Goal: Task Accomplishment & Management: Manage account settings

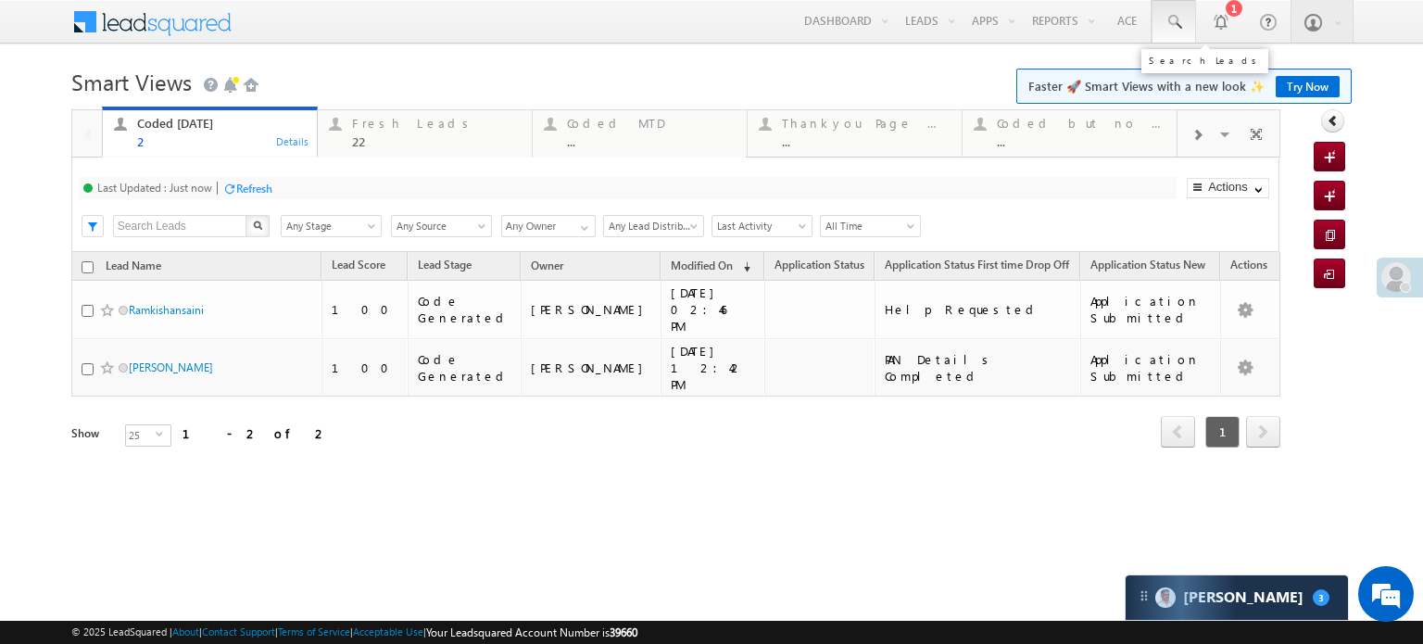
click at [1174, 21] on span at bounding box center [1173, 22] width 19 height 19
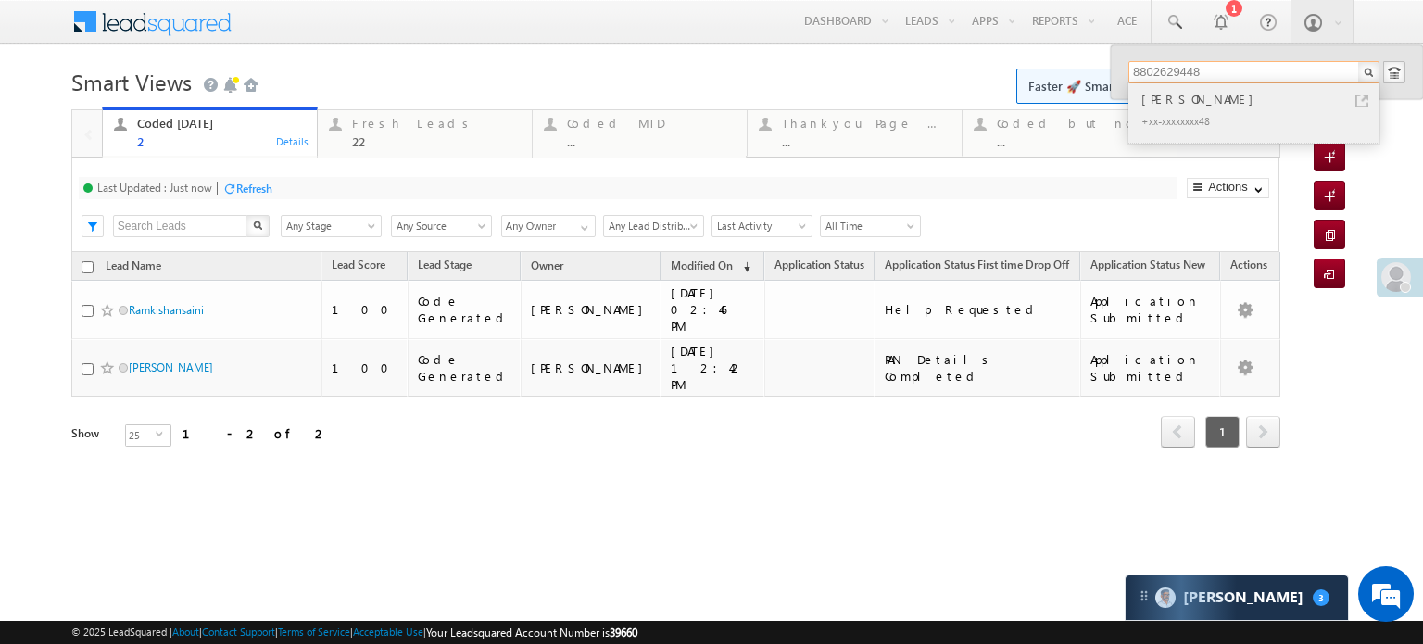
type input "8802629448"
click at [1286, 111] on div "+xx-xxxxxxxx48" at bounding box center [1261, 120] width 248 height 22
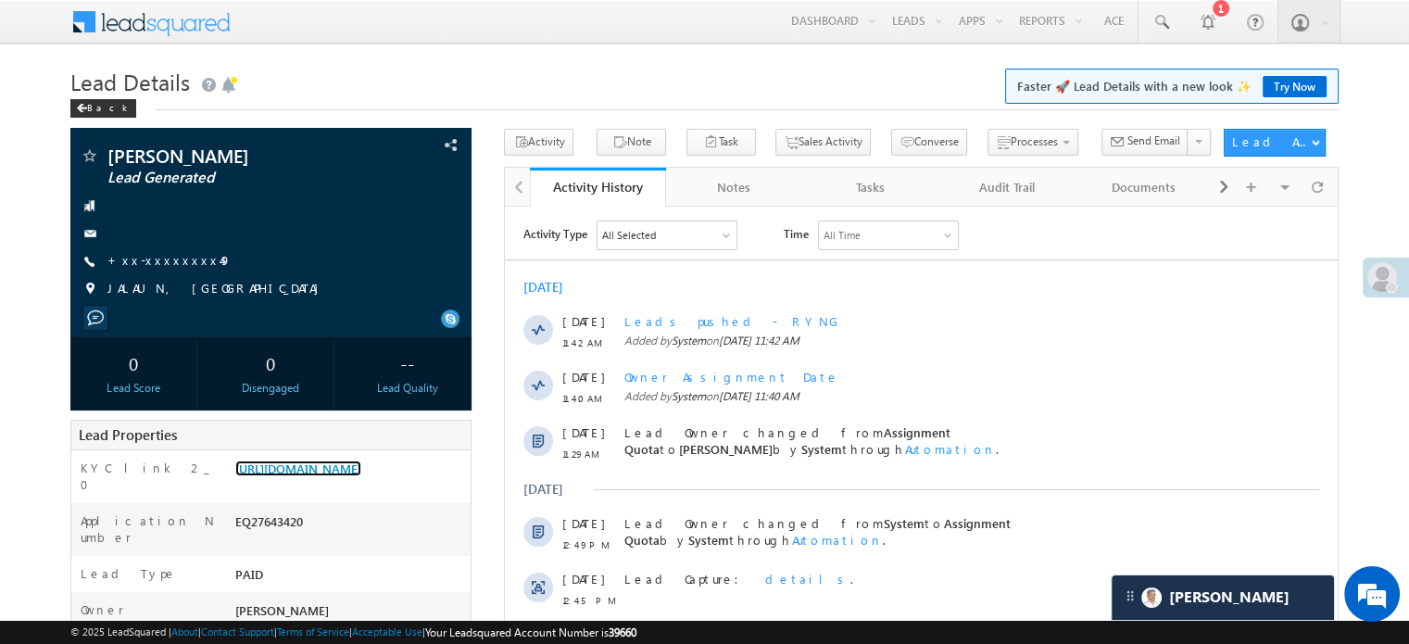
scroll to position [9954, 0]
click at [298, 460] on link "https://angelbroking1-pk3em7sa.customui-test.leadsquared.com?leadId=ab7e6fdb-56…" at bounding box center [298, 468] width 126 height 16
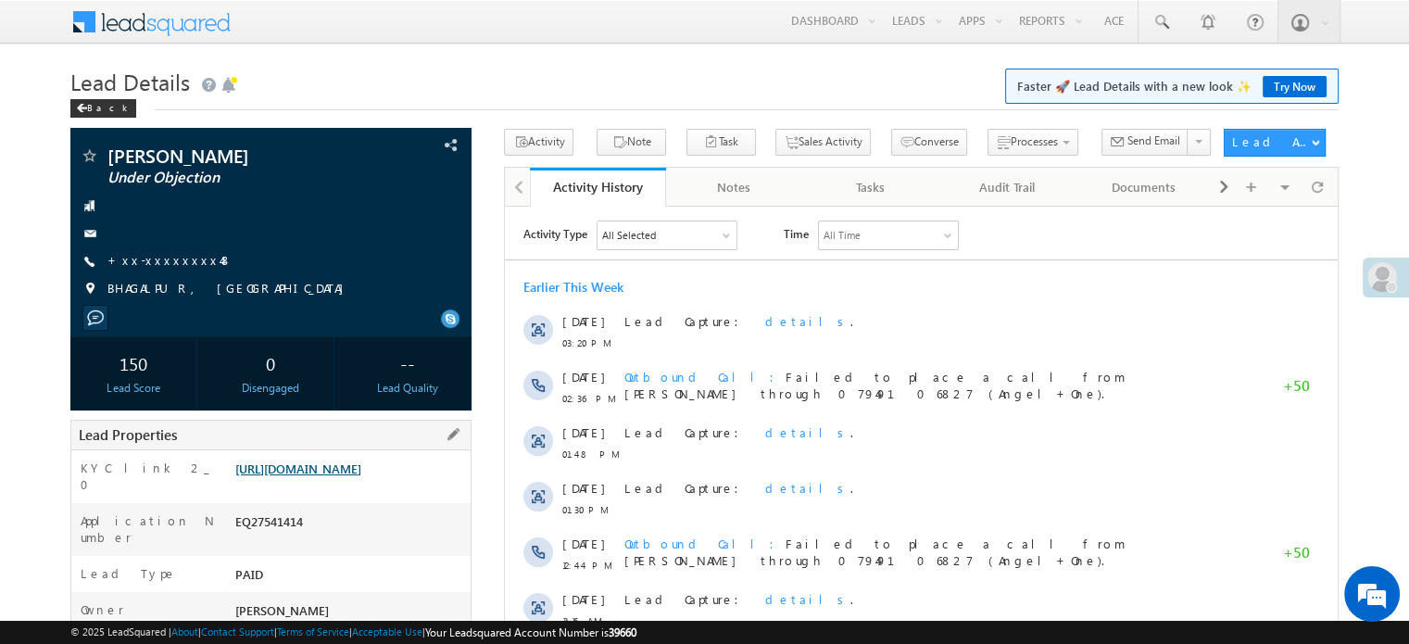
click at [361, 476] on link "[URL][DOMAIN_NAME]" at bounding box center [298, 468] width 126 height 16
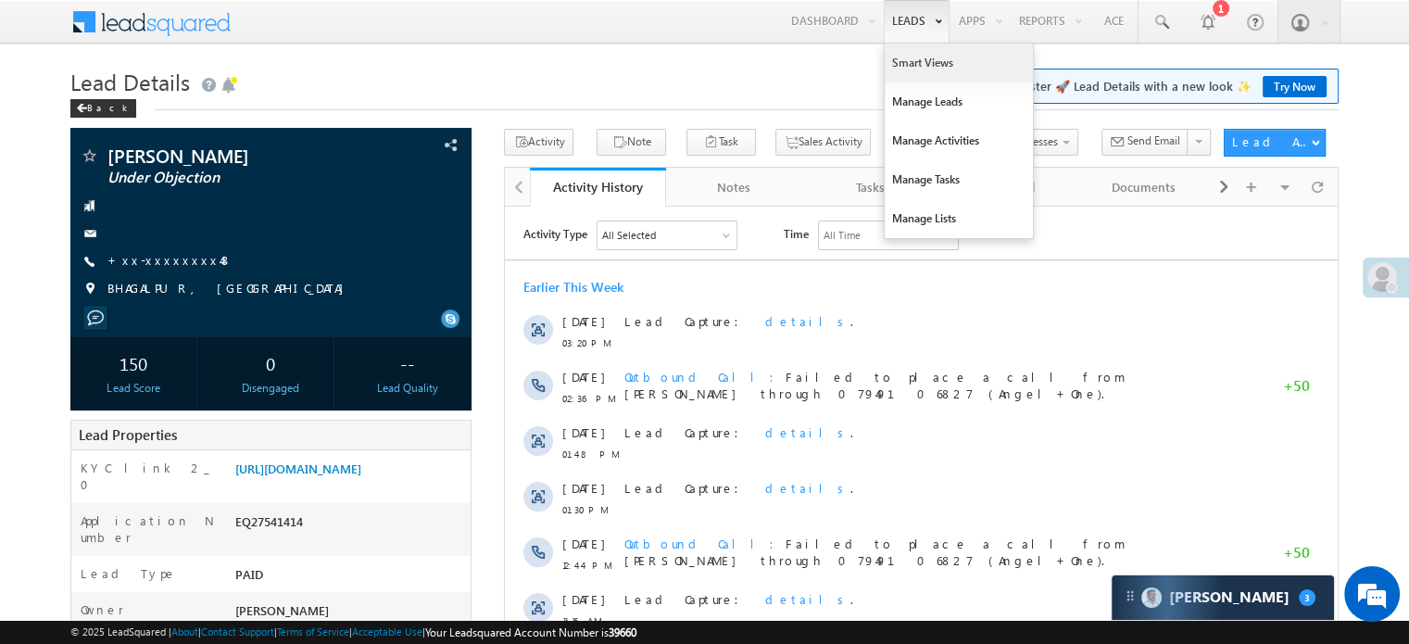
click at [916, 57] on link "Smart Views" at bounding box center [959, 63] width 148 height 39
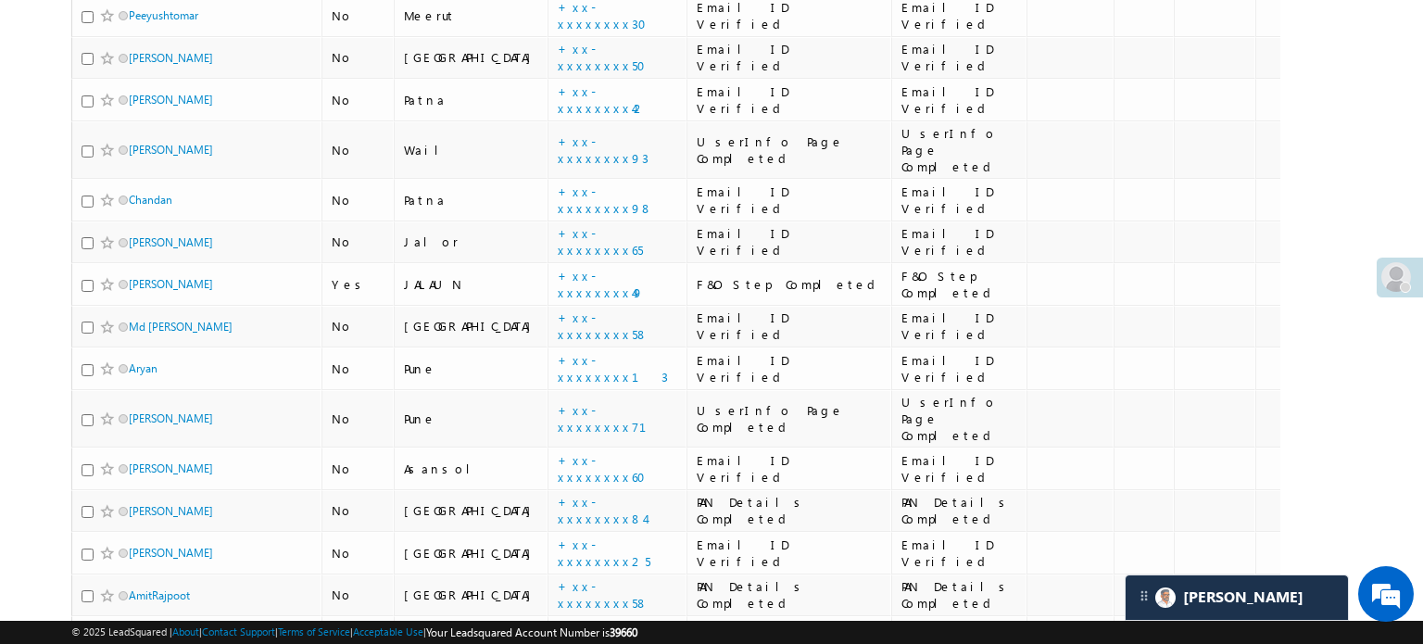
scroll to position [648, 0]
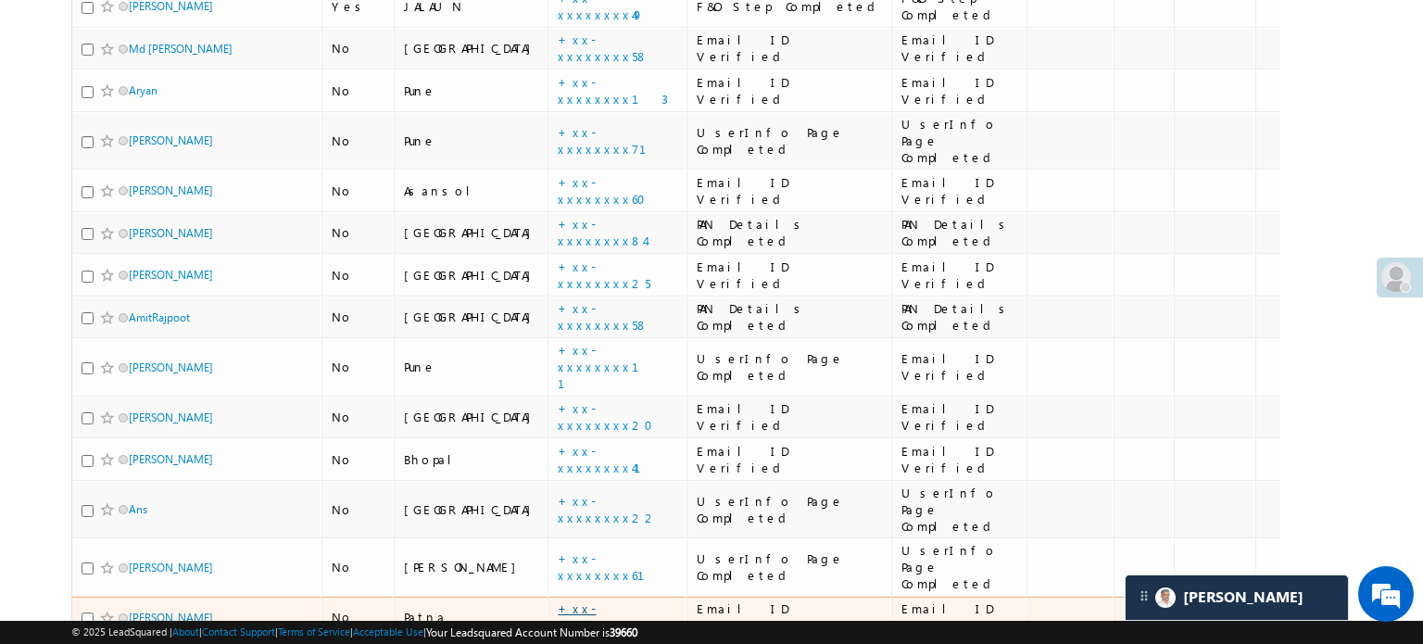
click at [558, 600] on link "+xx-xxxxxxxx75" at bounding box center [601, 616] width 87 height 32
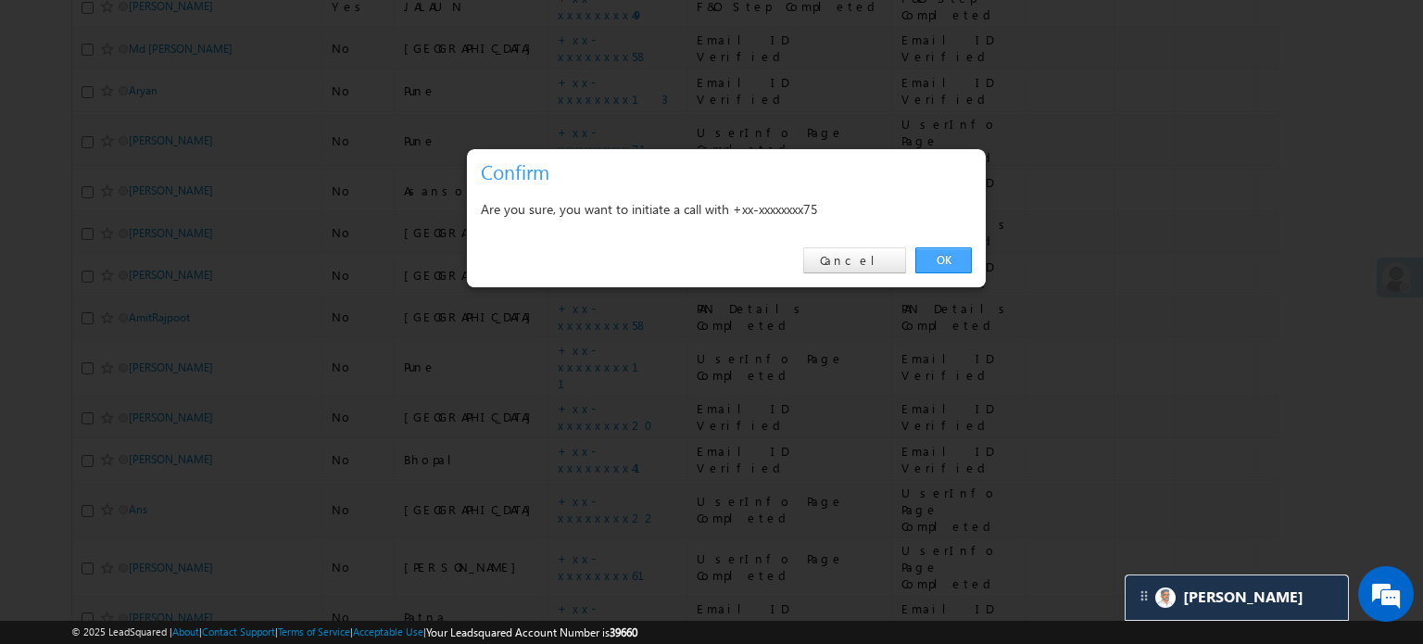
click at [941, 261] on link "OK" at bounding box center [943, 260] width 56 height 26
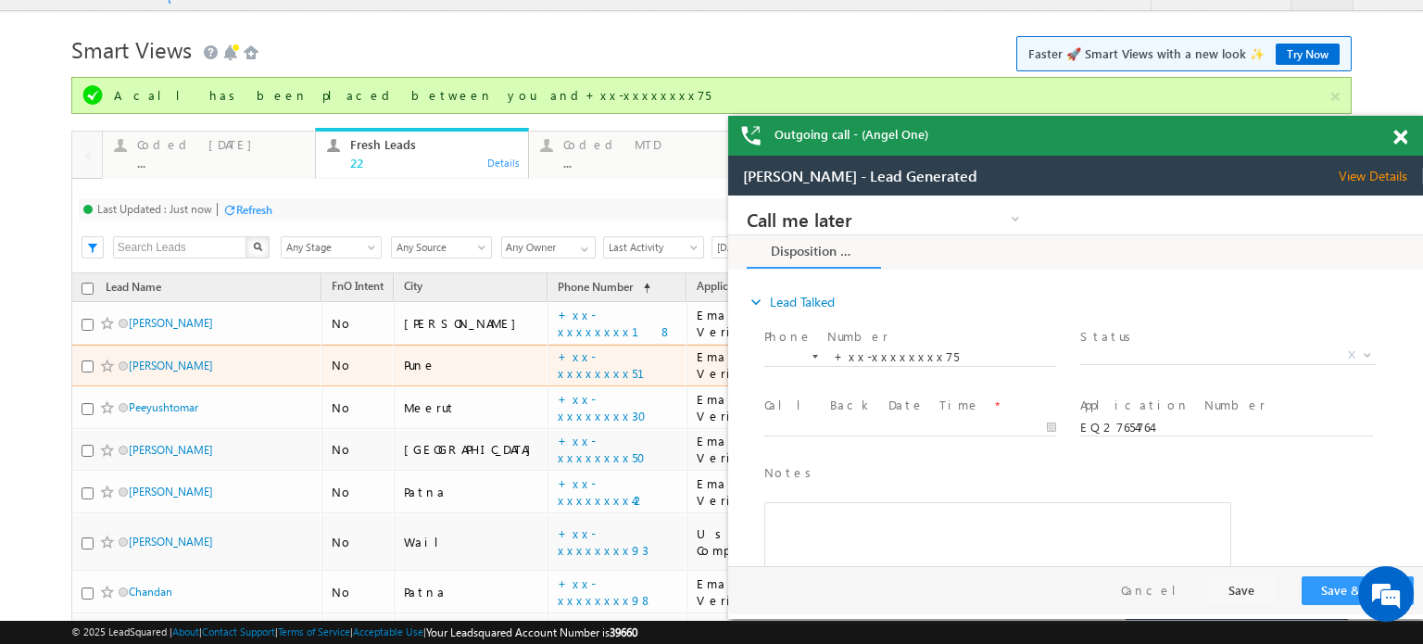
scroll to position [0, 0]
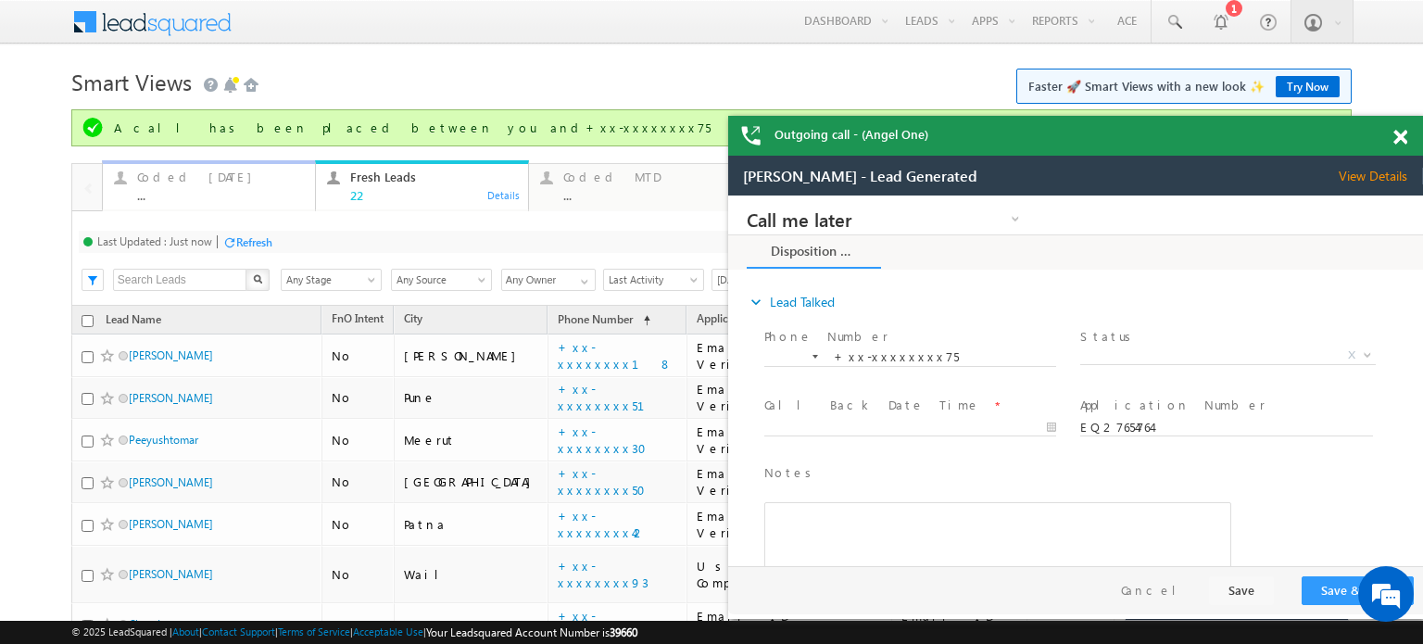
click at [173, 181] on div "Coded Today" at bounding box center [220, 176] width 167 height 15
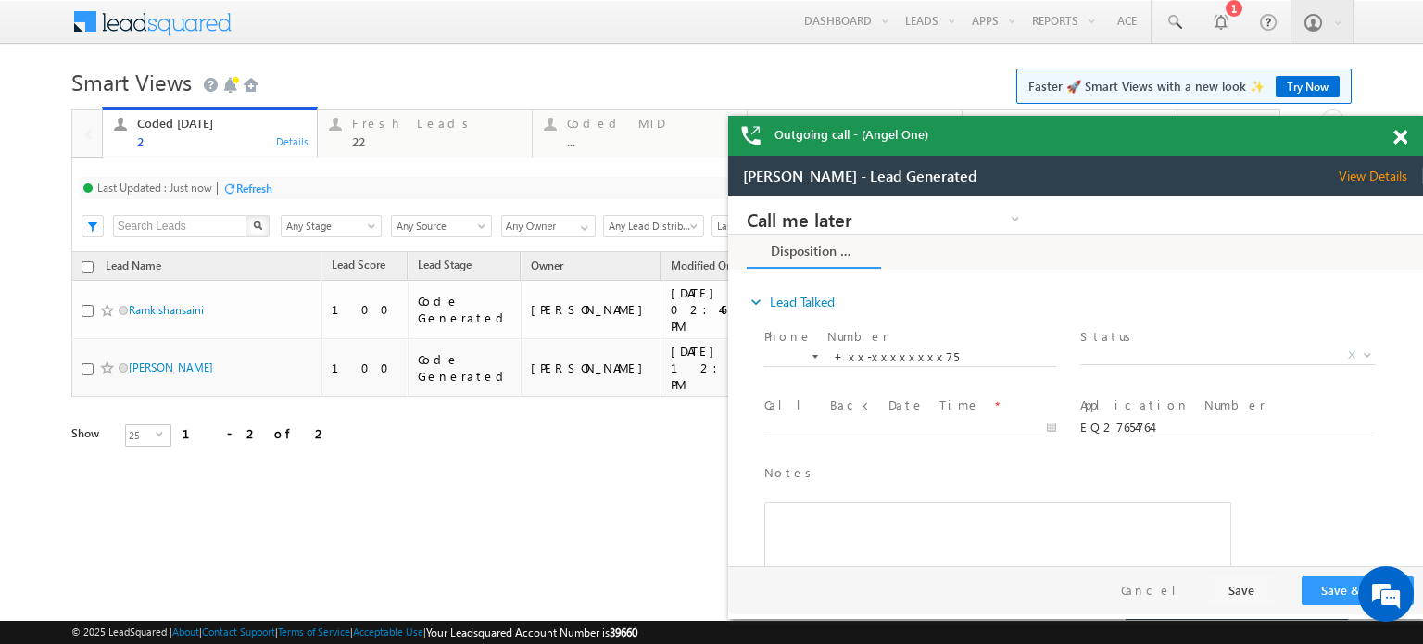
click at [248, 190] on div "Refresh" at bounding box center [254, 189] width 36 height 14
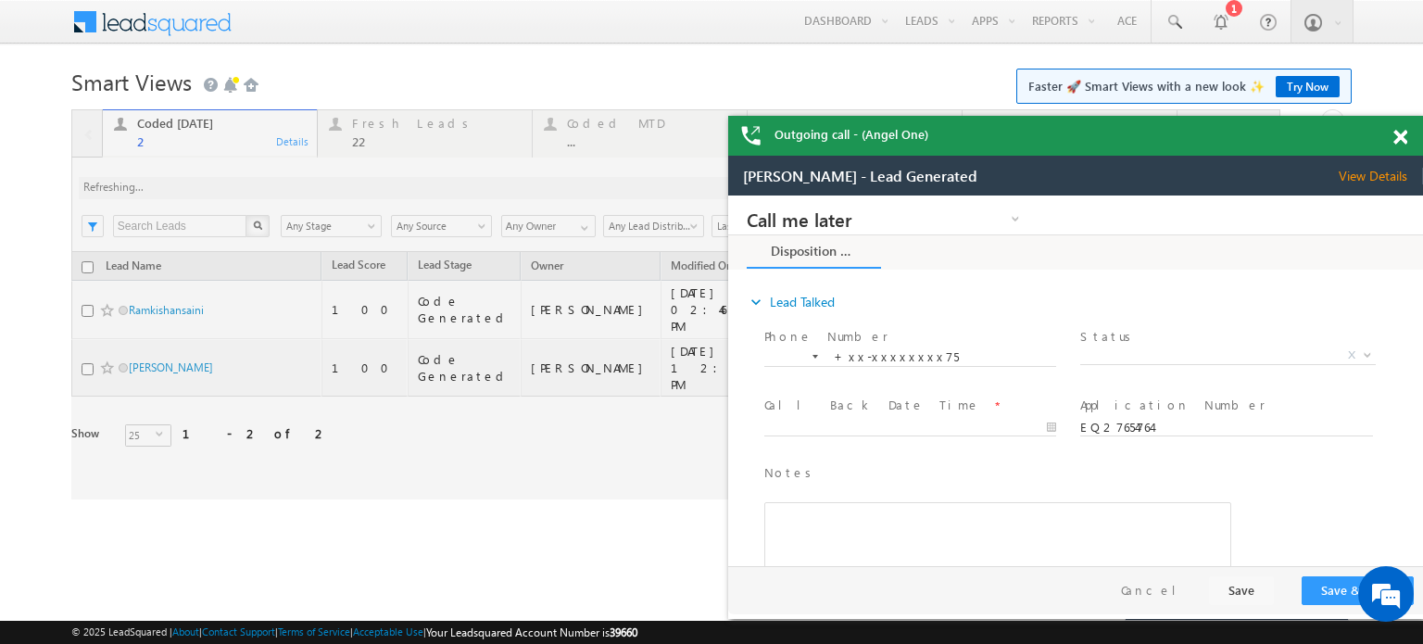
click at [1393, 139] on span at bounding box center [1400, 138] width 14 height 16
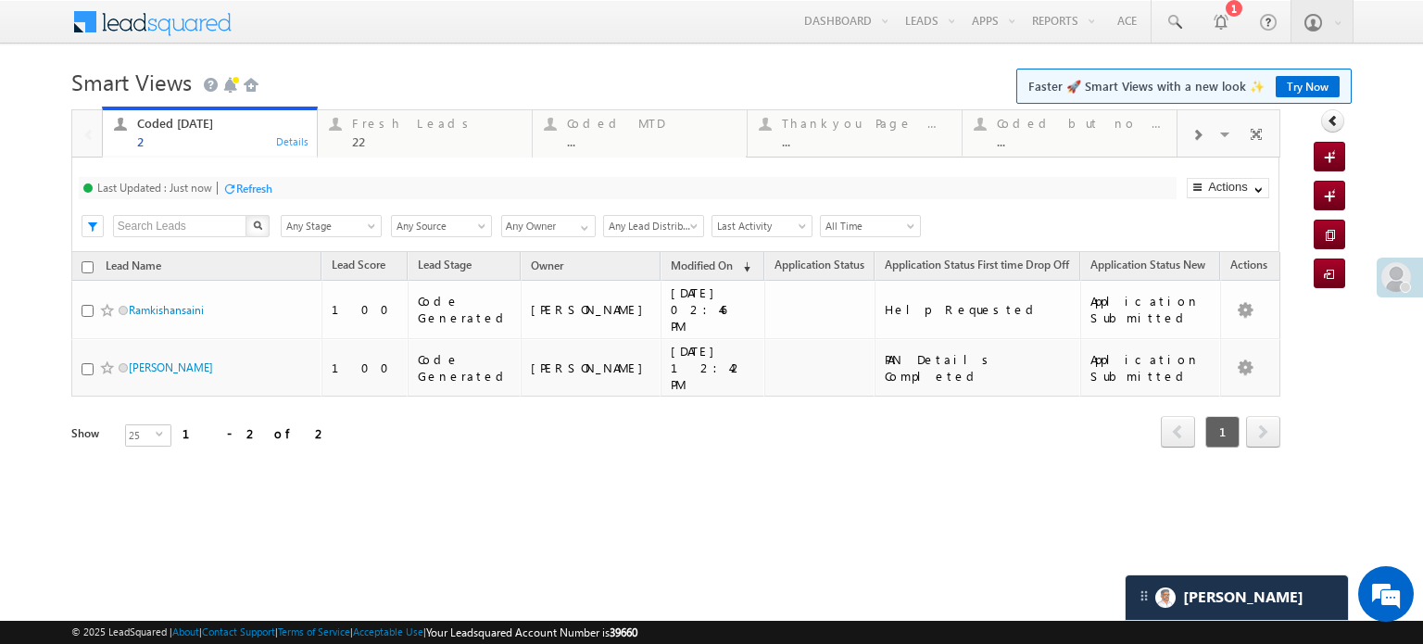
click at [260, 196] on div "Refresh" at bounding box center [247, 188] width 50 height 18
click at [406, 125] on div "Fresh Leads" at bounding box center [436, 123] width 169 height 15
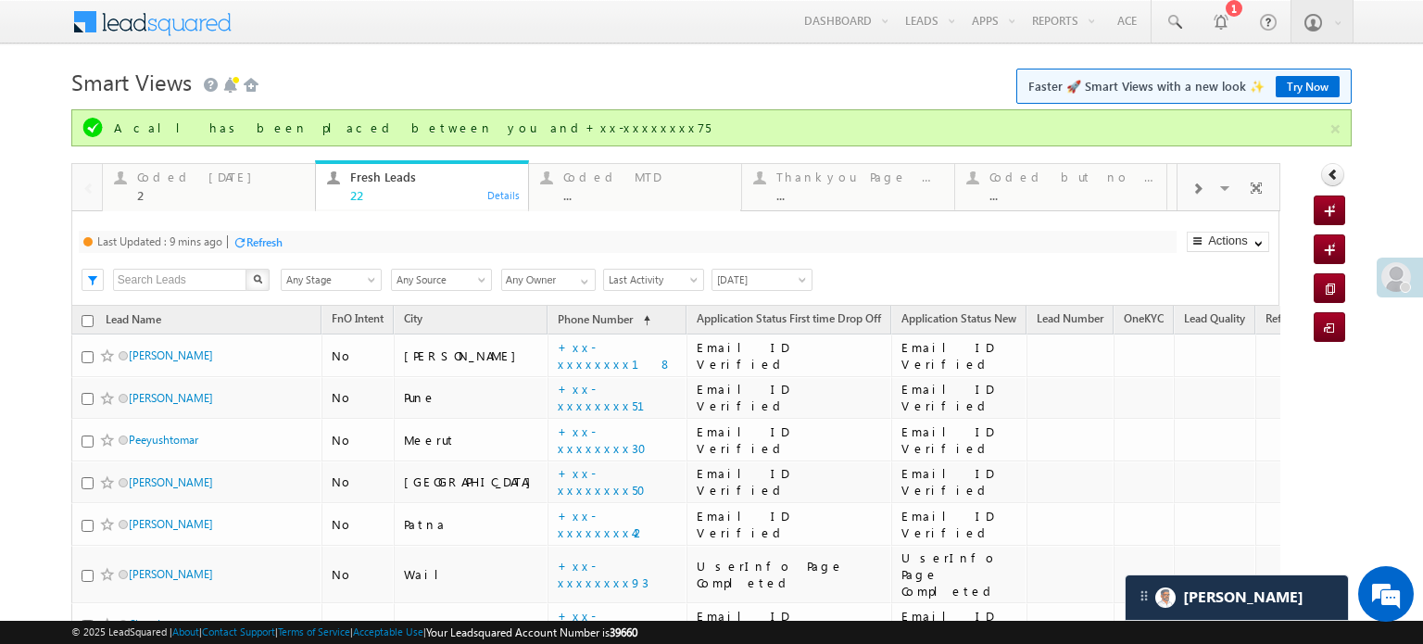
click at [273, 241] on div "Refresh" at bounding box center [264, 242] width 36 height 14
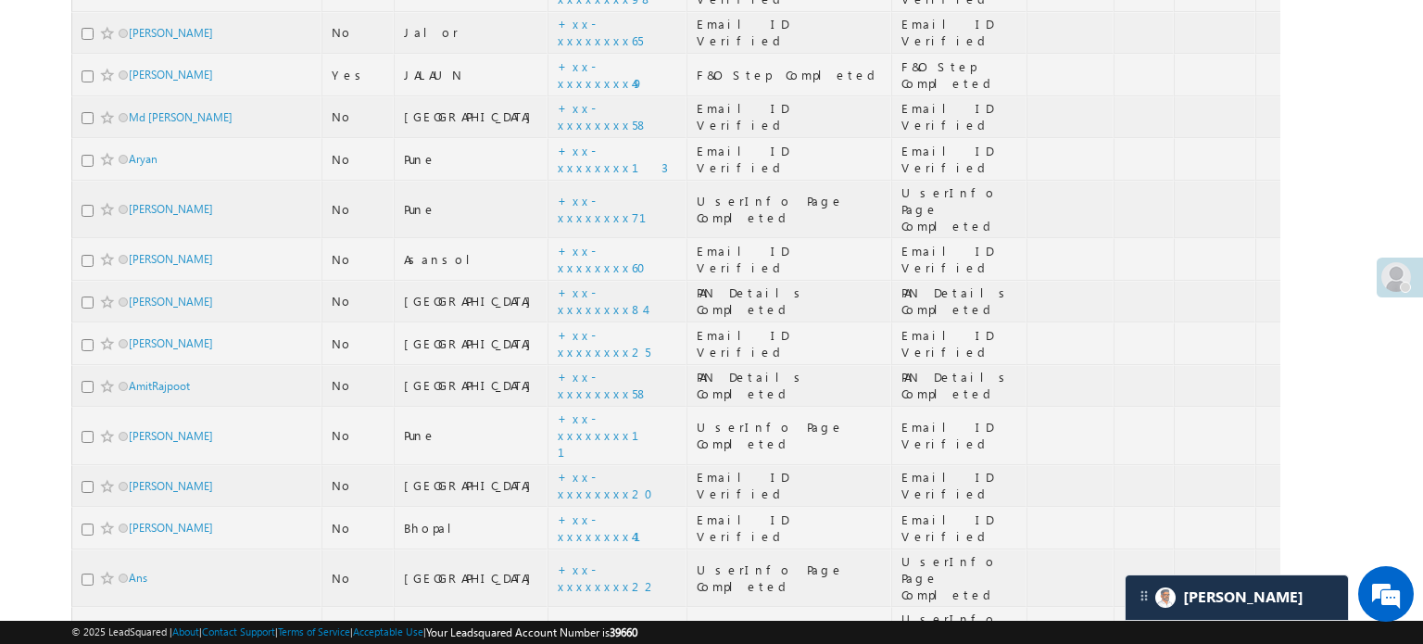
scroll to position [741, 0]
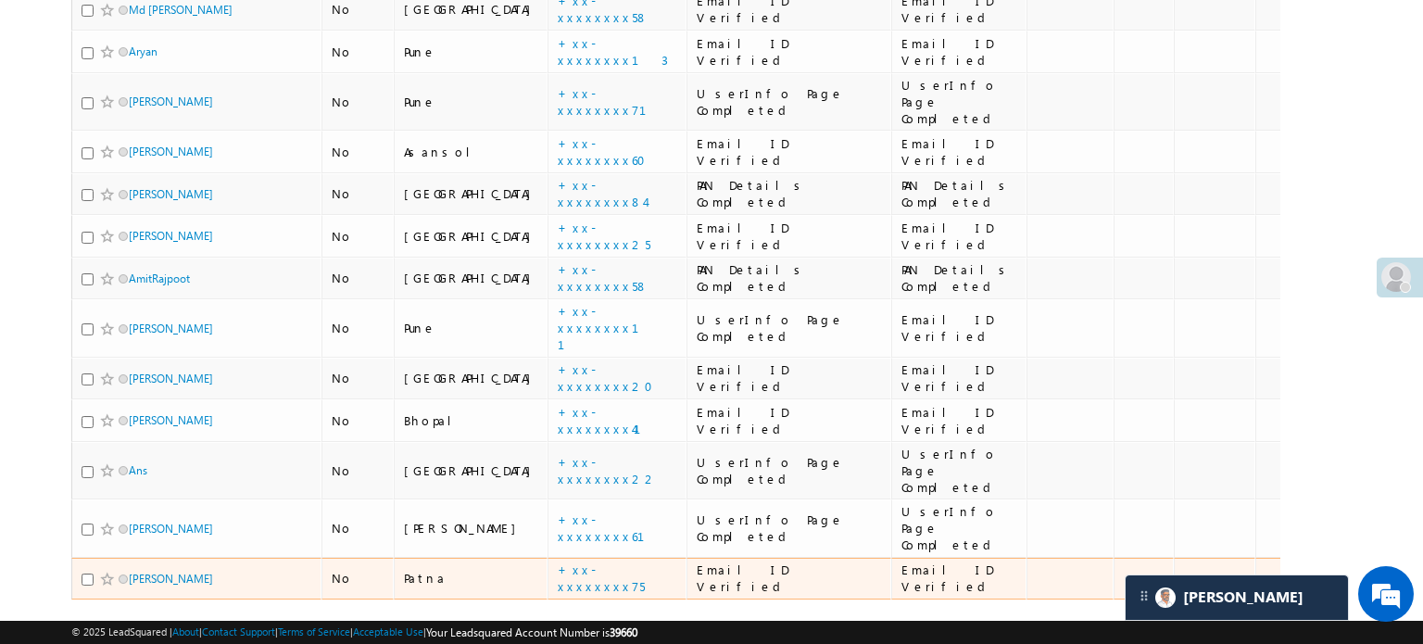
click at [515, 599] on div "Refresh first prev 1 next last 1 - 22 of 22" at bounding box center [675, 626] width 1209 height 54
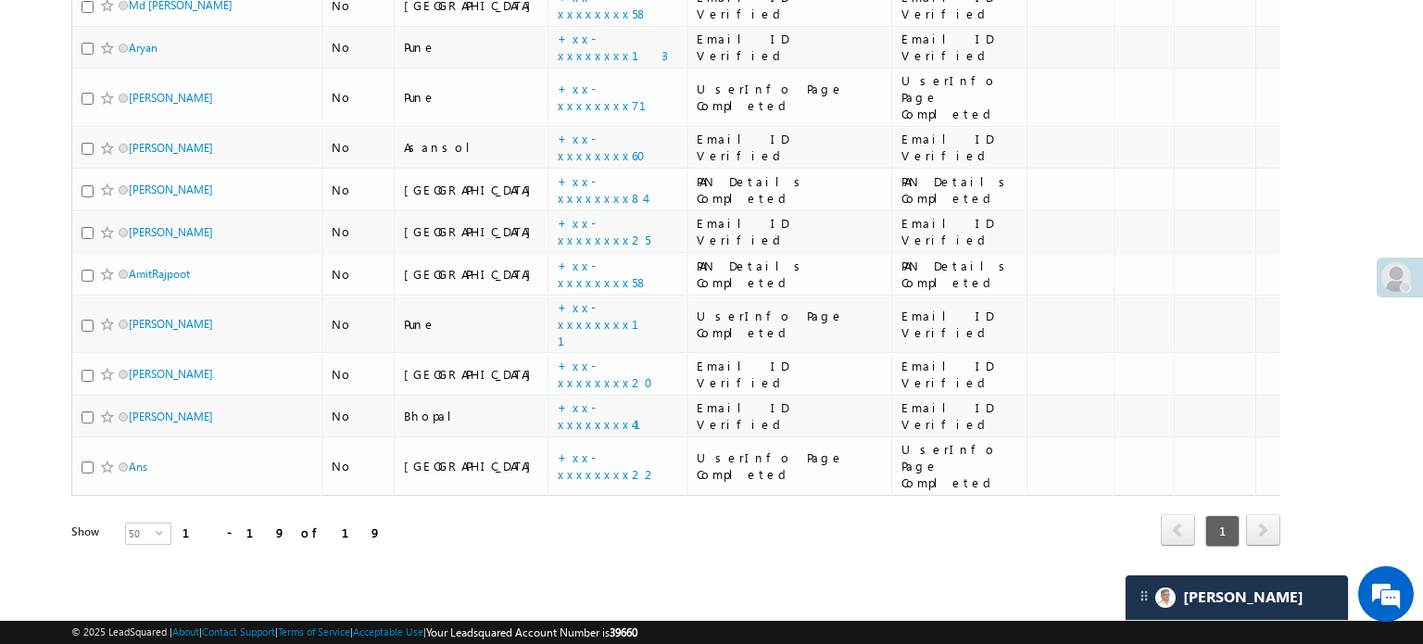
scroll to position [592, 0]
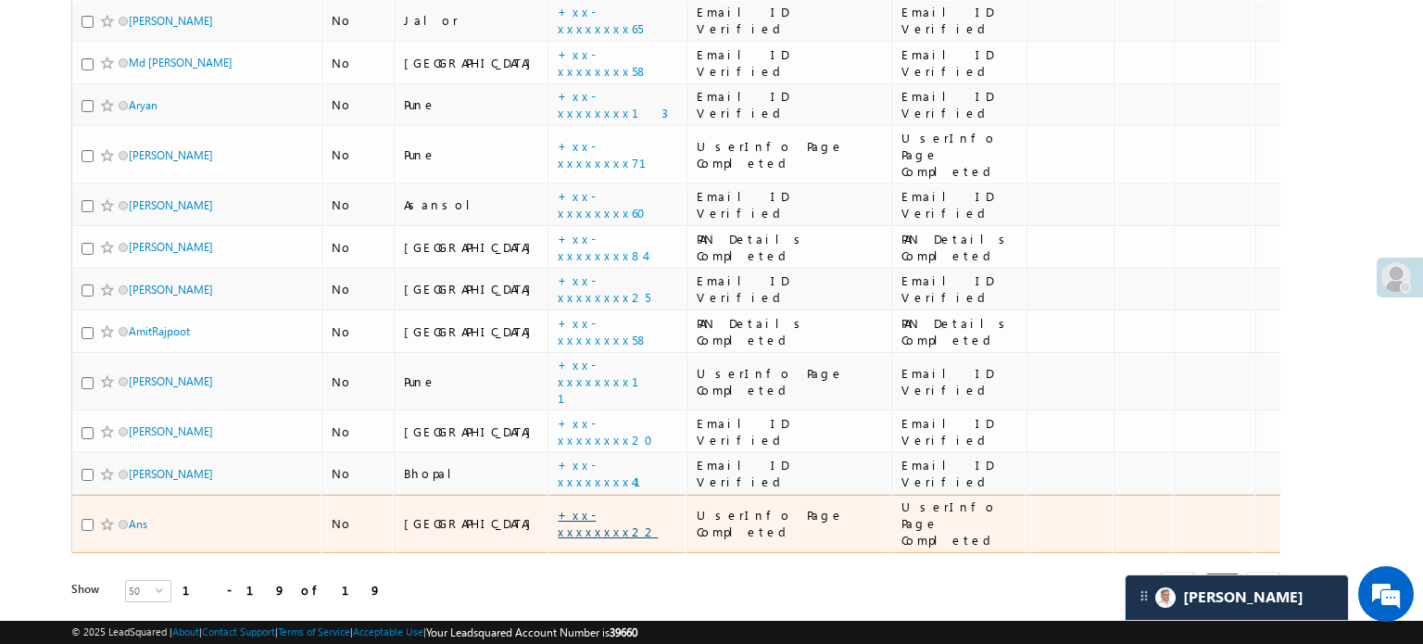
click at [558, 507] on link "+xx-xxxxxxxx22" at bounding box center [608, 523] width 100 height 32
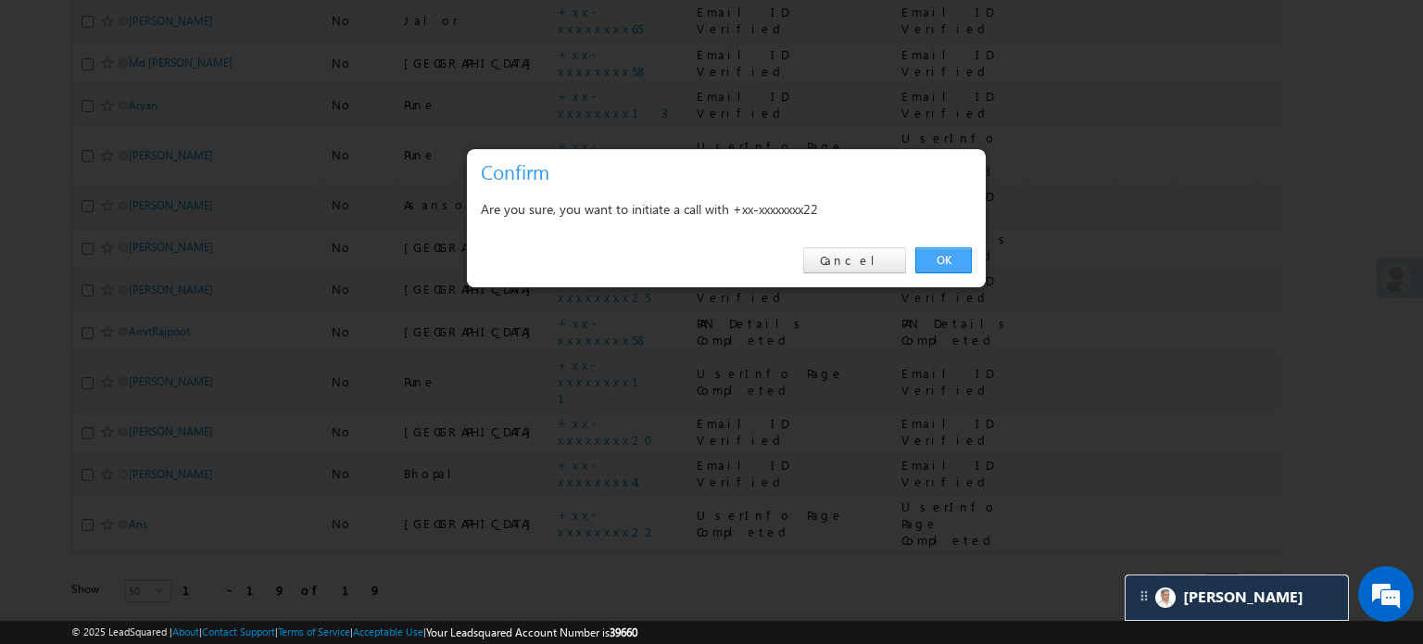
click at [941, 266] on link "OK" at bounding box center [943, 260] width 56 height 26
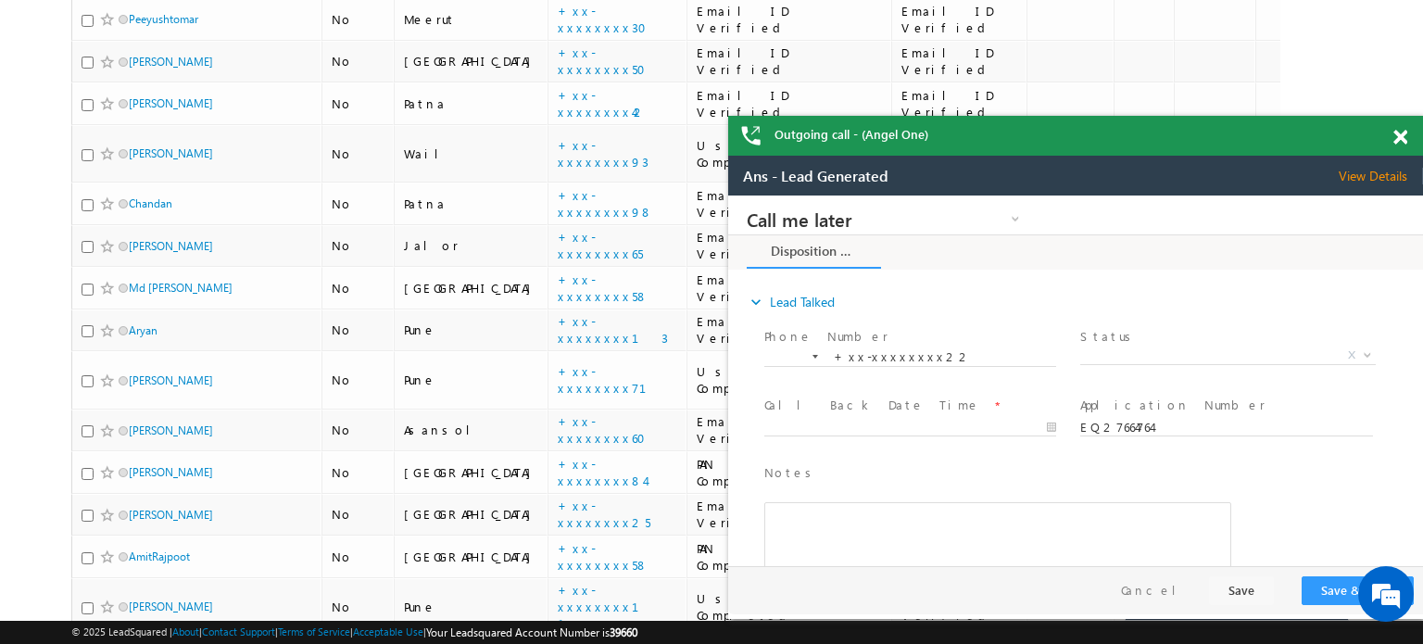
scroll to position [0, 0]
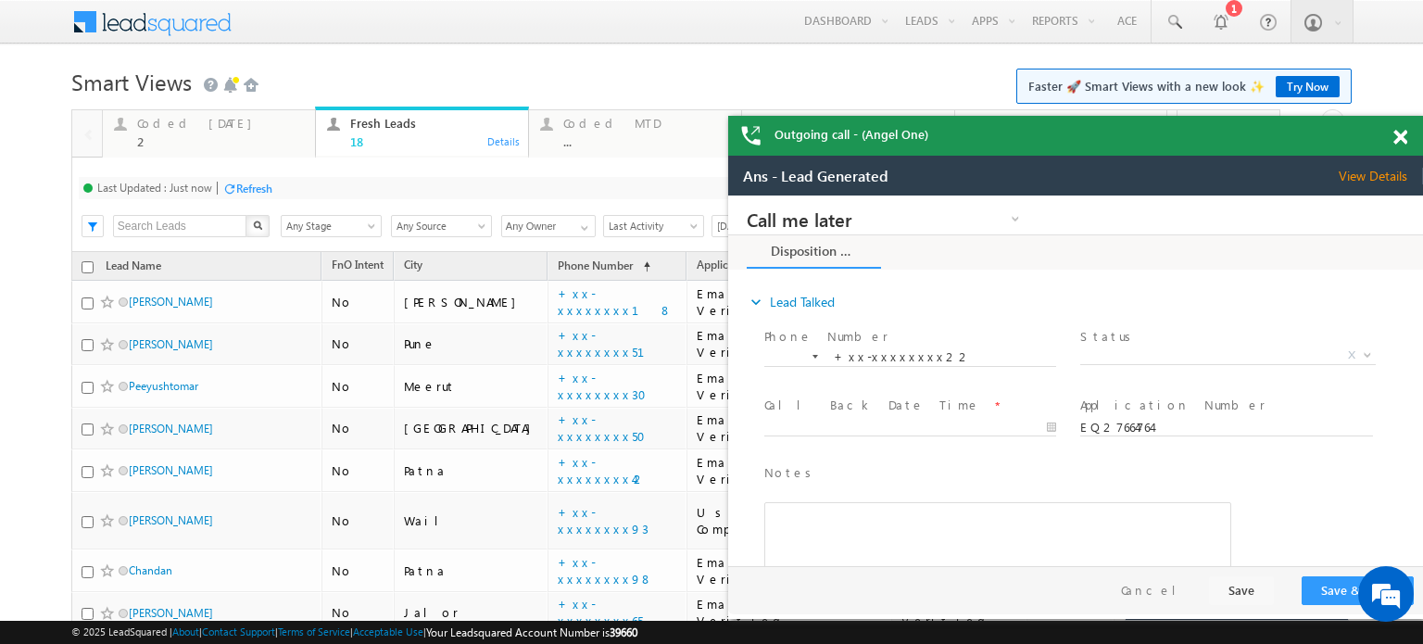
click at [261, 182] on div "Refresh" at bounding box center [254, 189] width 36 height 14
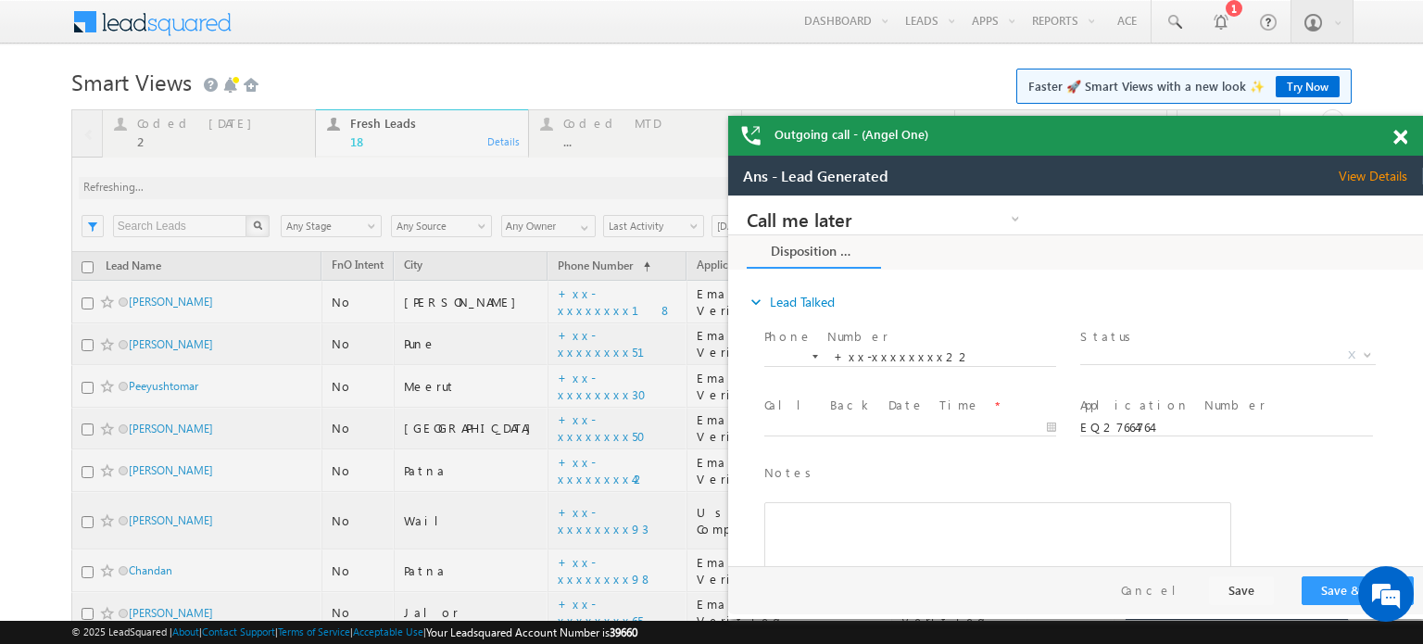
click at [1393, 141] on span at bounding box center [1400, 138] width 14 height 16
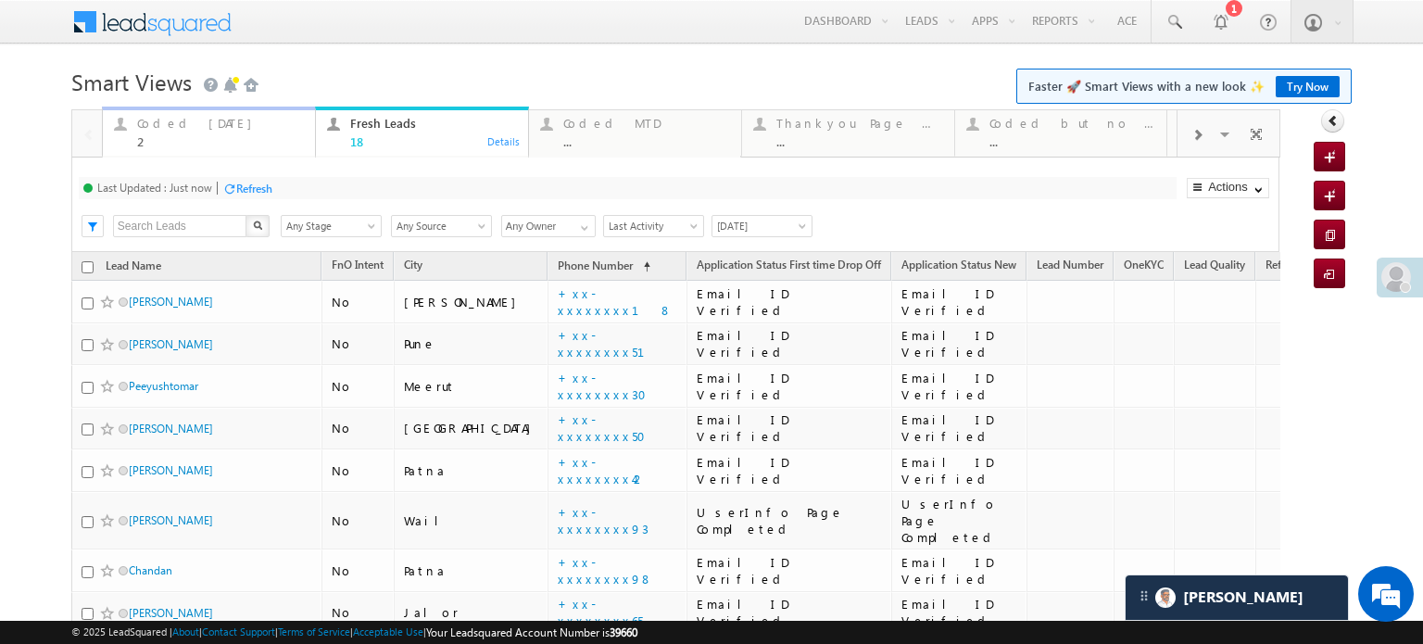
click at [181, 134] on div "2" at bounding box center [220, 141] width 167 height 14
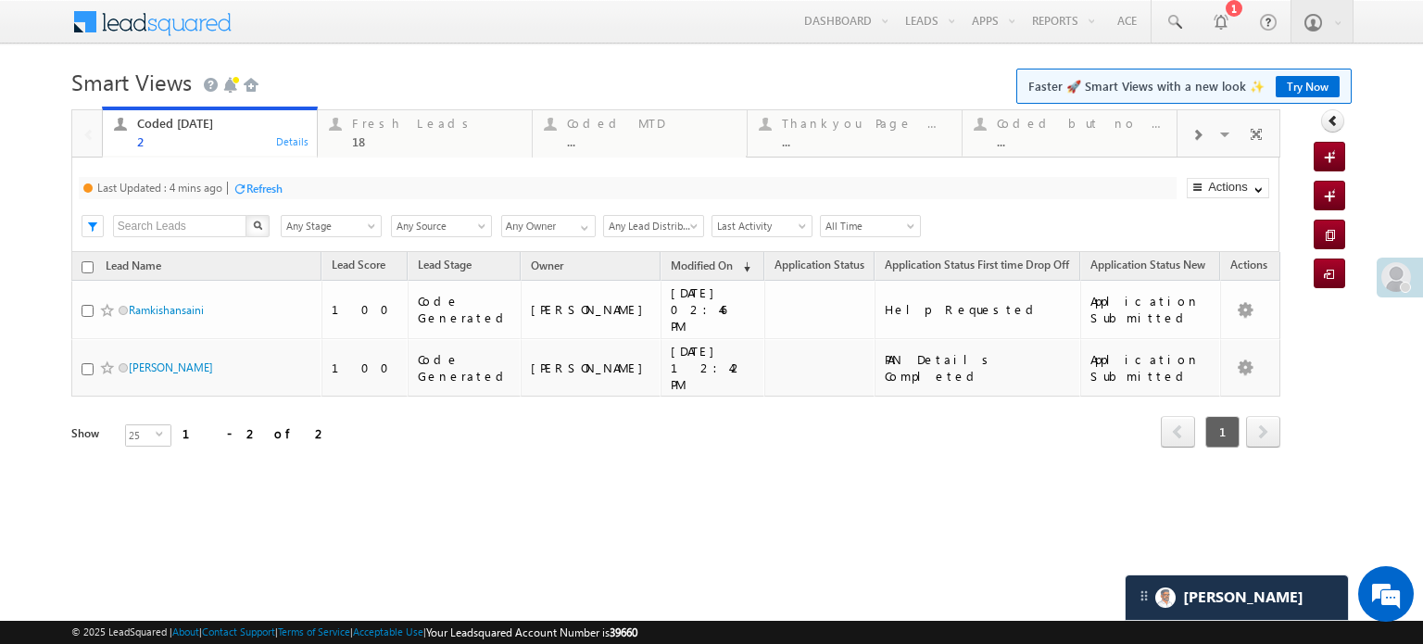
click at [257, 177] on div "Last Updated : 4 mins ago Refresh Refreshing..." at bounding box center [628, 188] width 1098 height 22
click at [259, 186] on div "Refresh" at bounding box center [264, 189] width 36 height 14
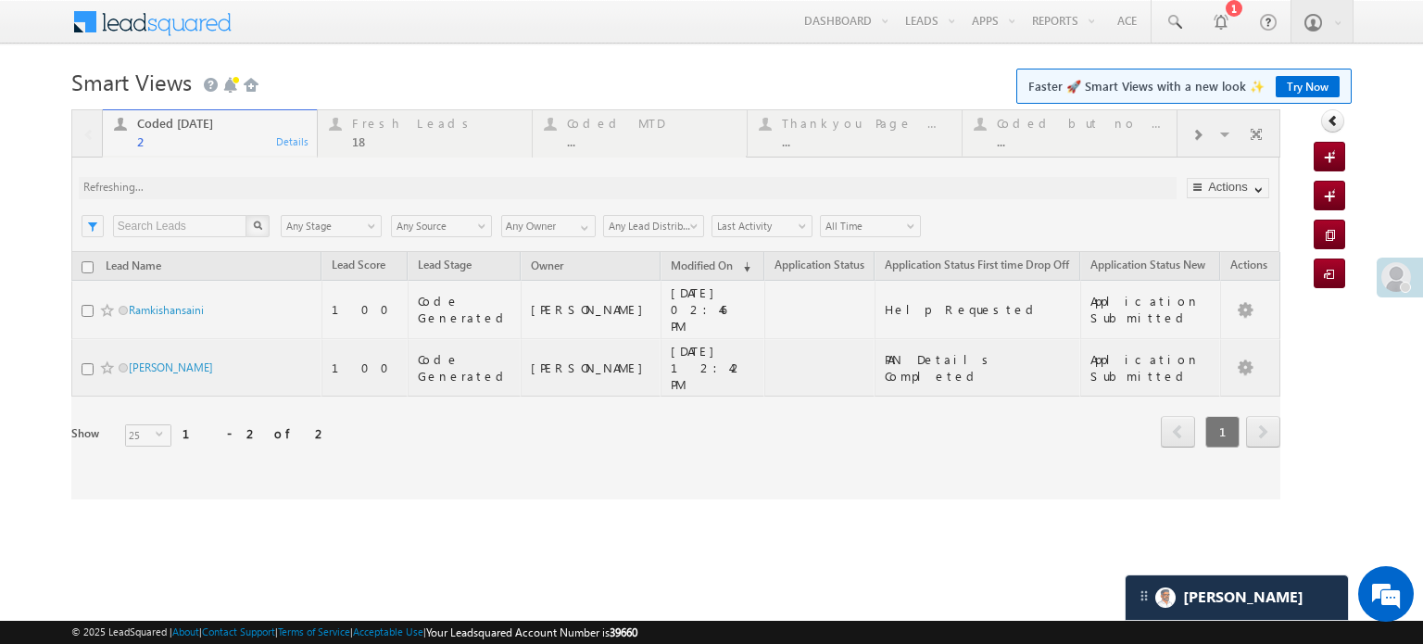
click at [259, 187] on div at bounding box center [675, 304] width 1209 height 390
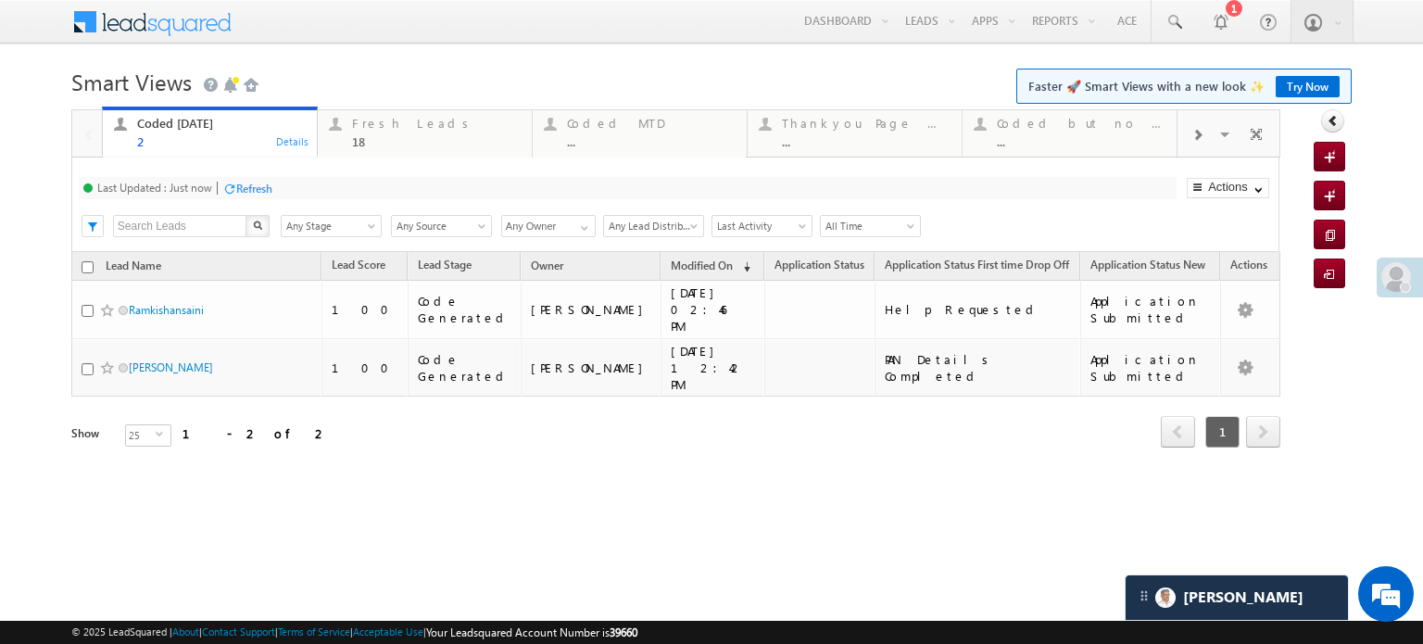
click at [249, 182] on div "Refresh" at bounding box center [254, 189] width 36 height 14
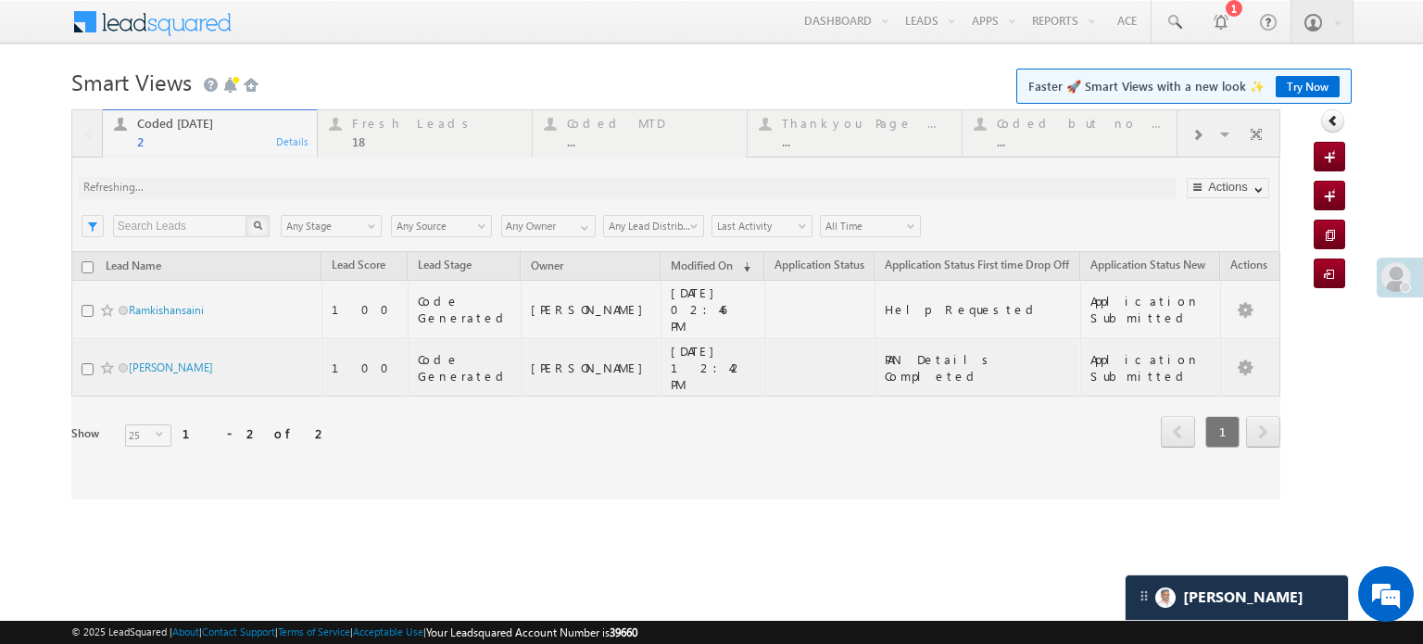
click at [249, 181] on div at bounding box center [675, 304] width 1209 height 390
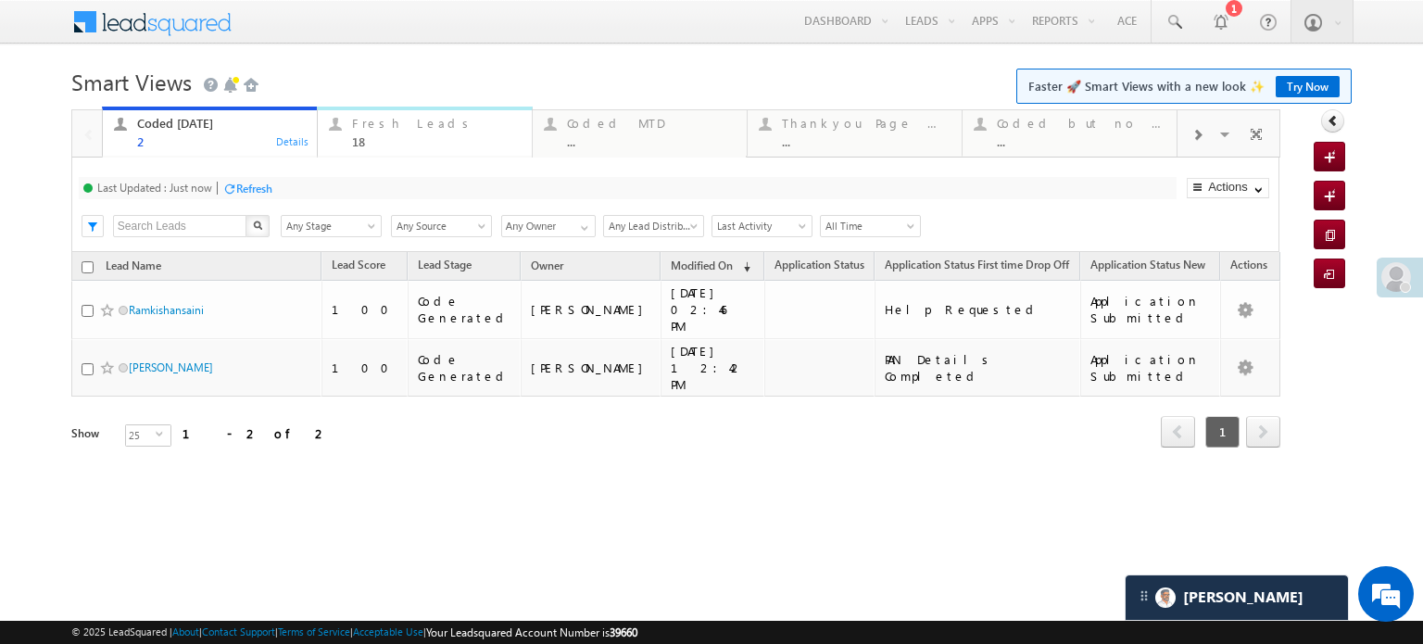
click at [382, 124] on div "Fresh Leads" at bounding box center [436, 123] width 169 height 15
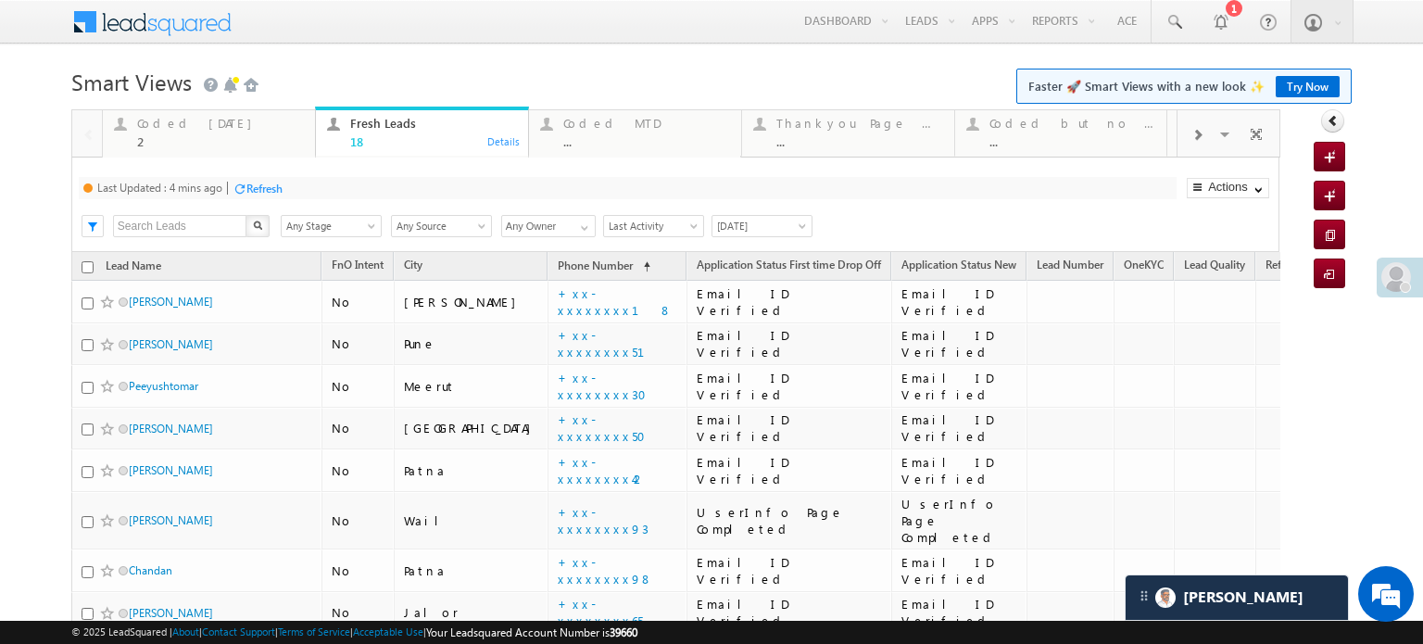
click at [253, 182] on div "Refresh" at bounding box center [264, 189] width 36 height 14
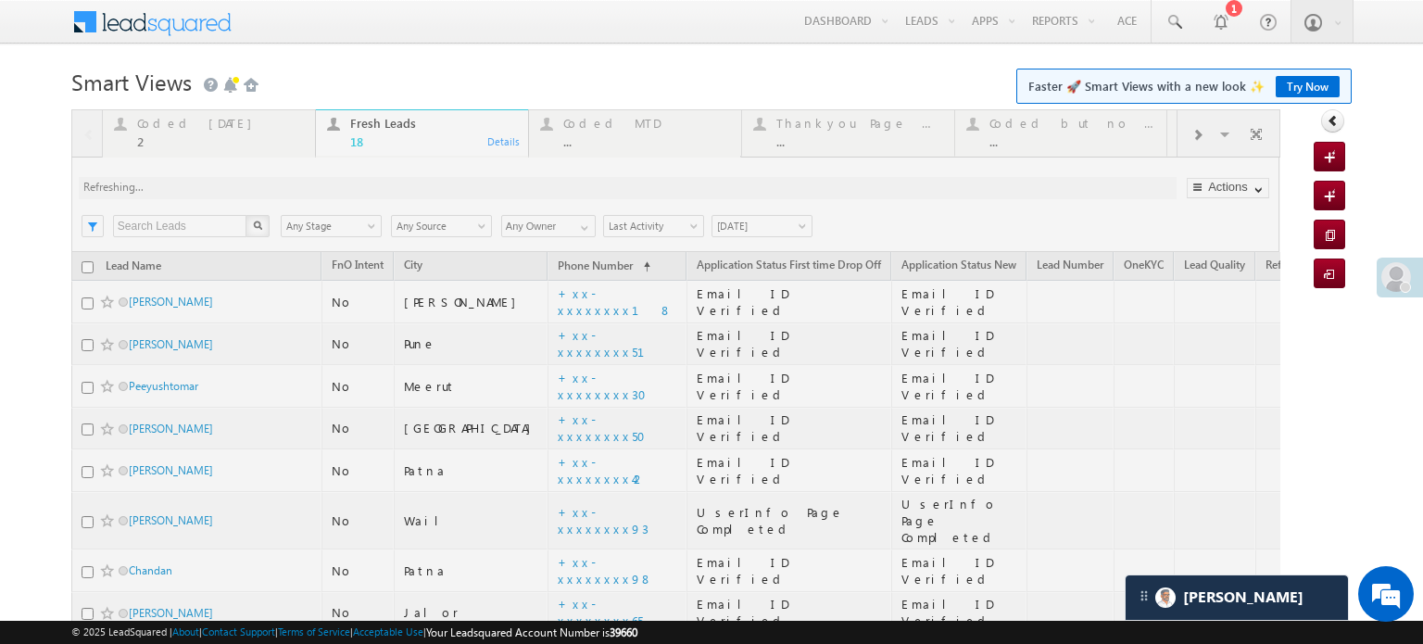
click at [257, 182] on div at bounding box center [675, 649] width 1209 height 1080
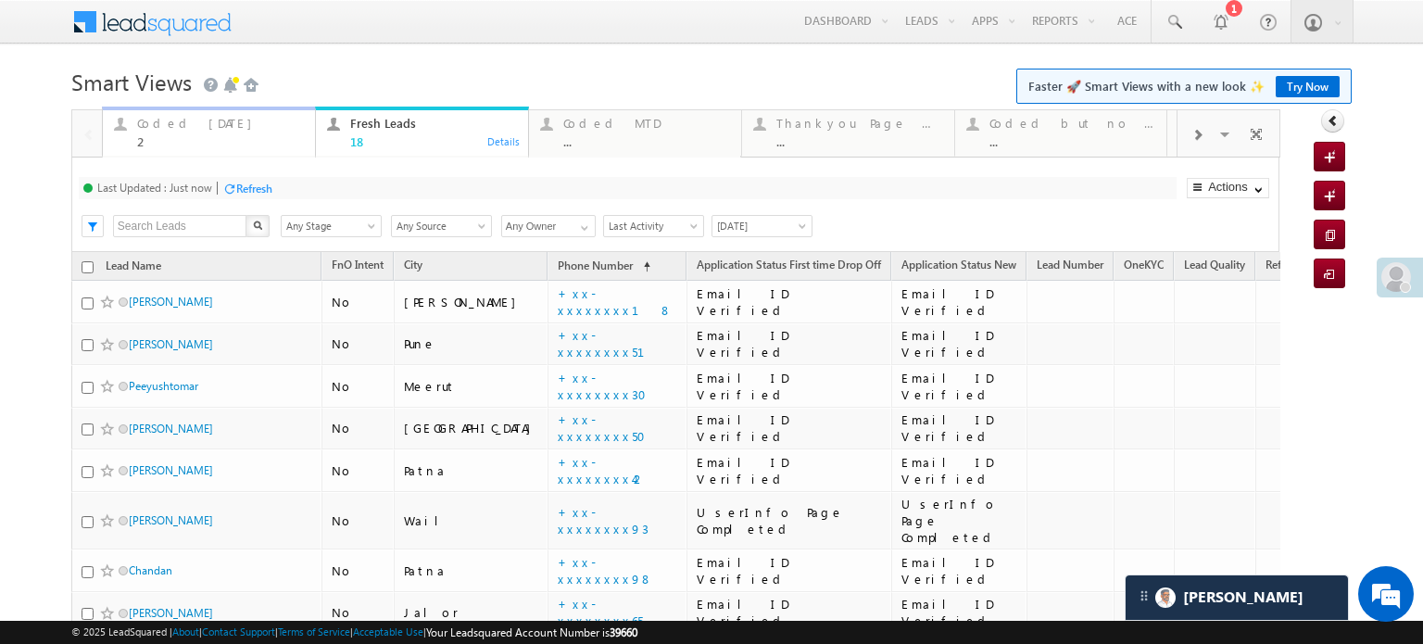
click at [185, 126] on div "Coded Today" at bounding box center [220, 123] width 167 height 15
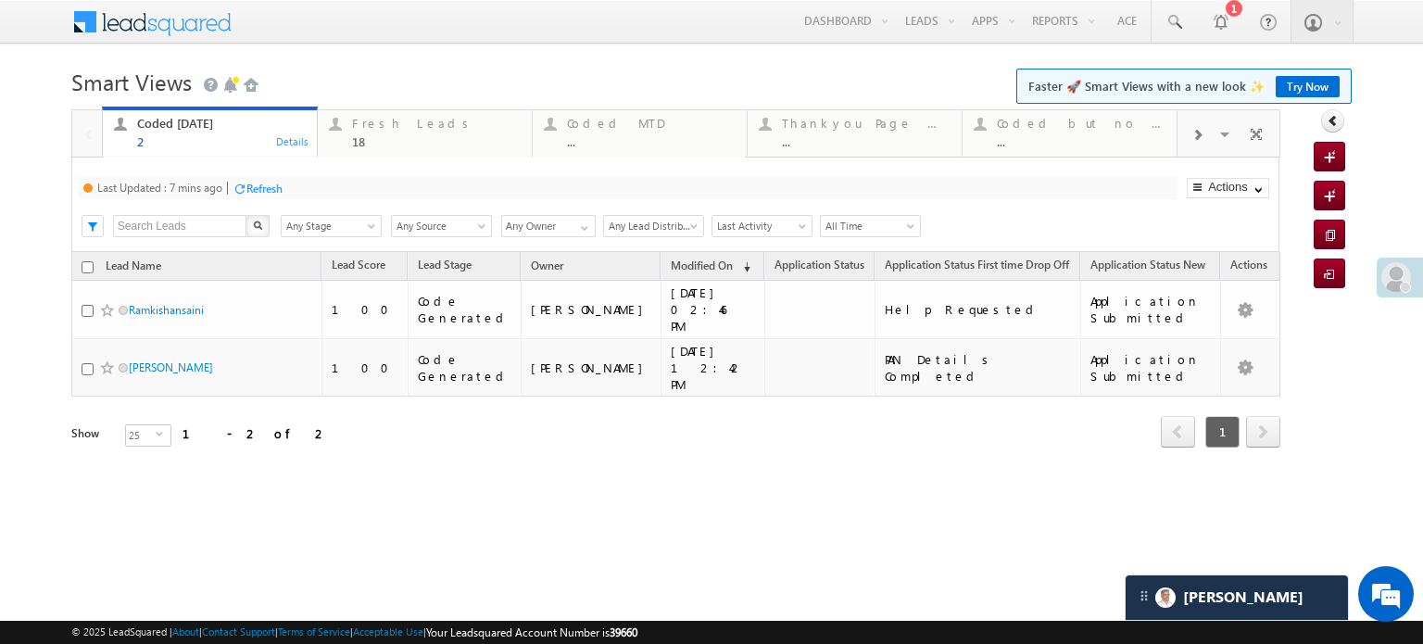
click at [271, 195] on div "Refresh" at bounding box center [257, 188] width 50 height 18
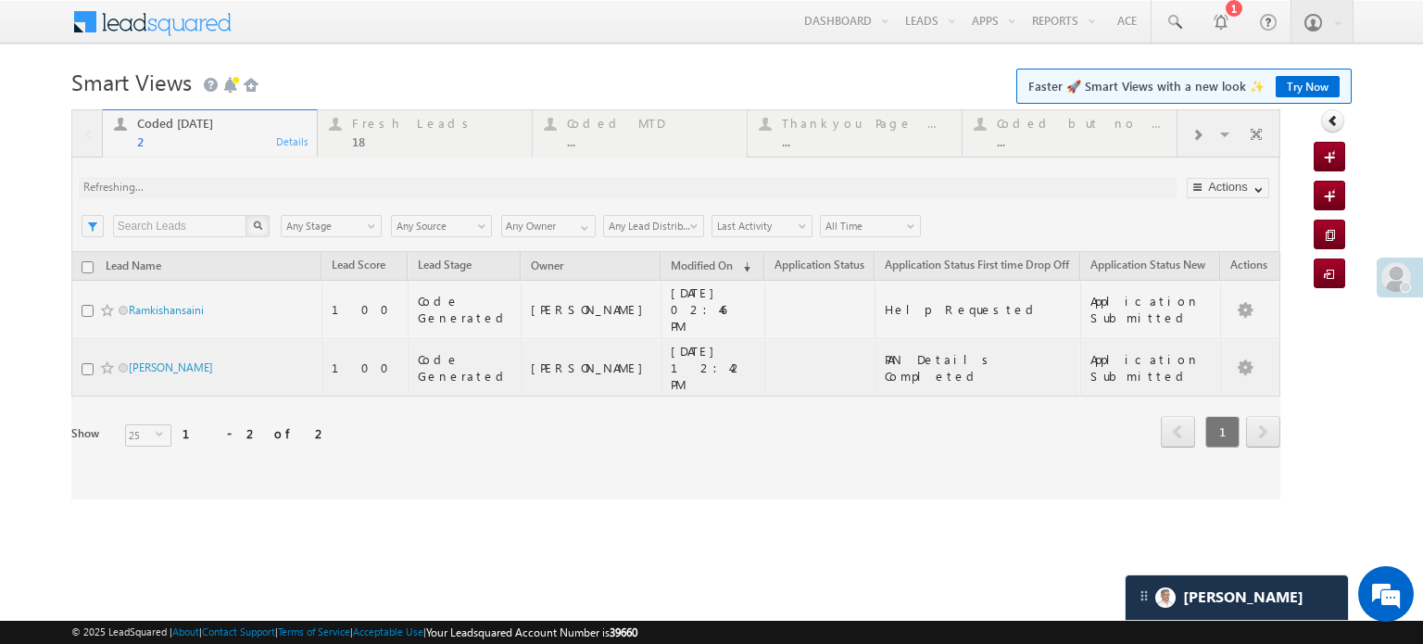
click at [265, 193] on div at bounding box center [675, 304] width 1209 height 390
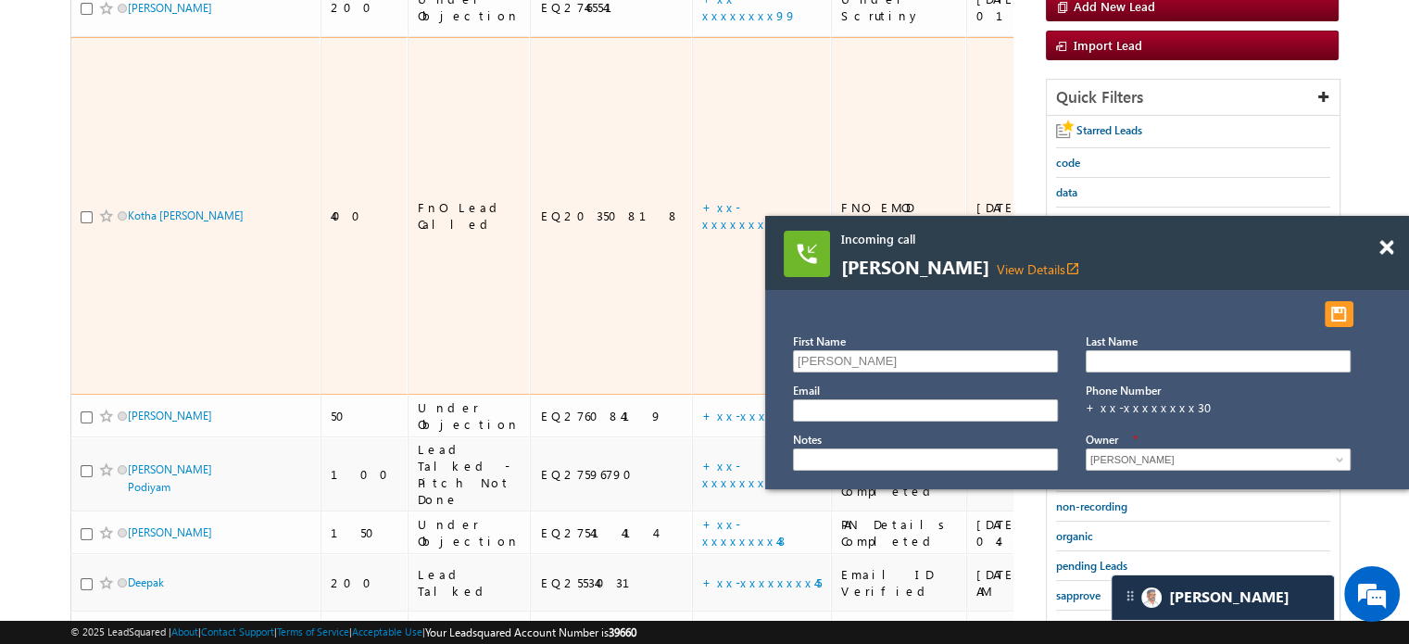
scroll to position [257, 0]
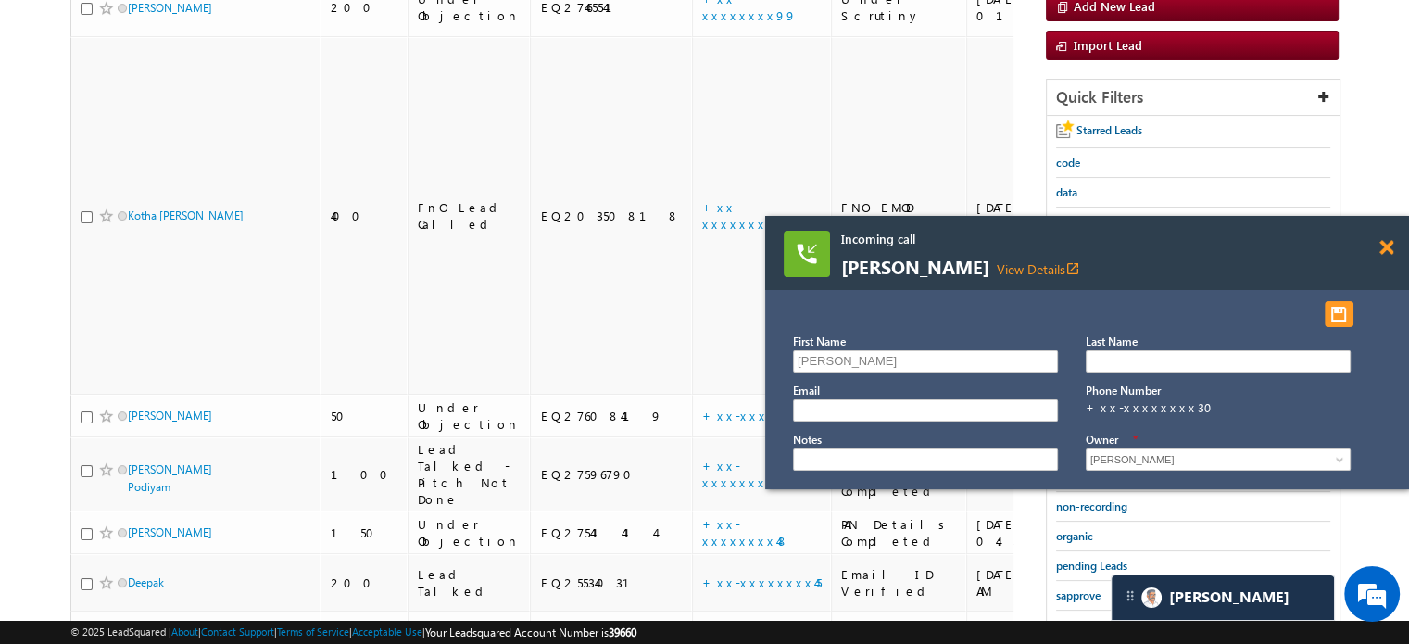
click at [1386, 249] on span at bounding box center [1386, 248] width 14 height 16
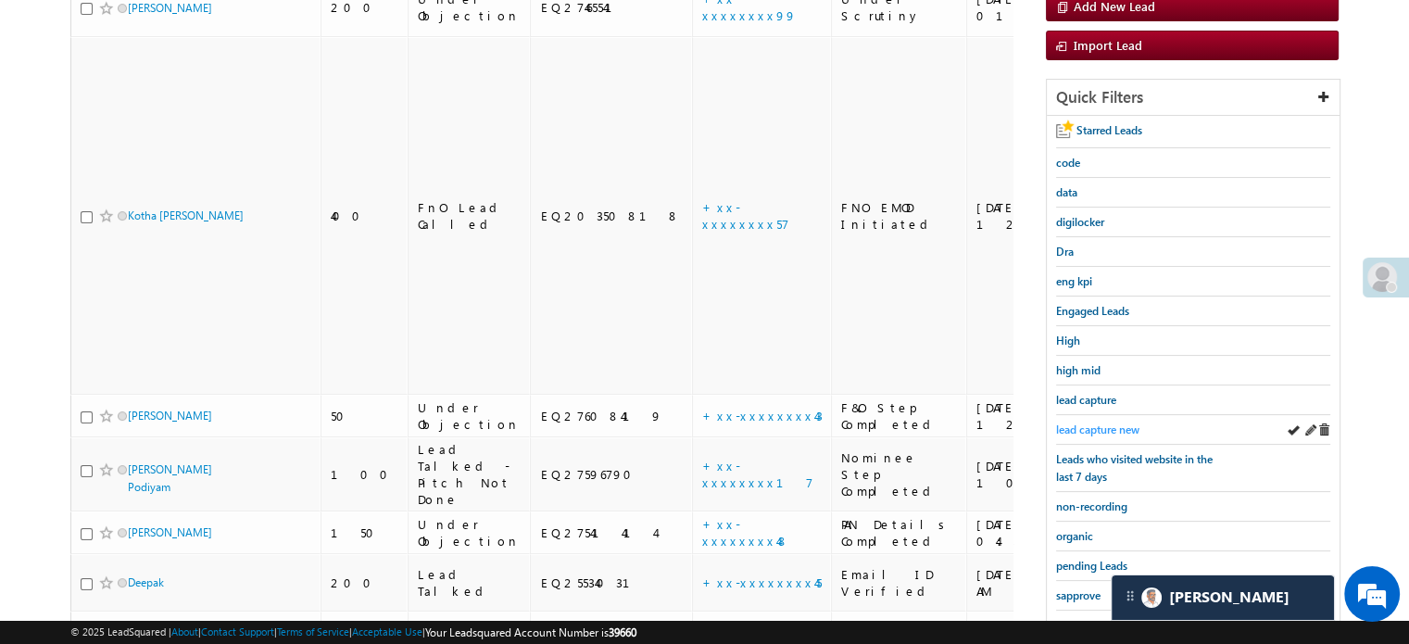
click at [1104, 422] on span "lead capture new" at bounding box center [1097, 429] width 83 height 14
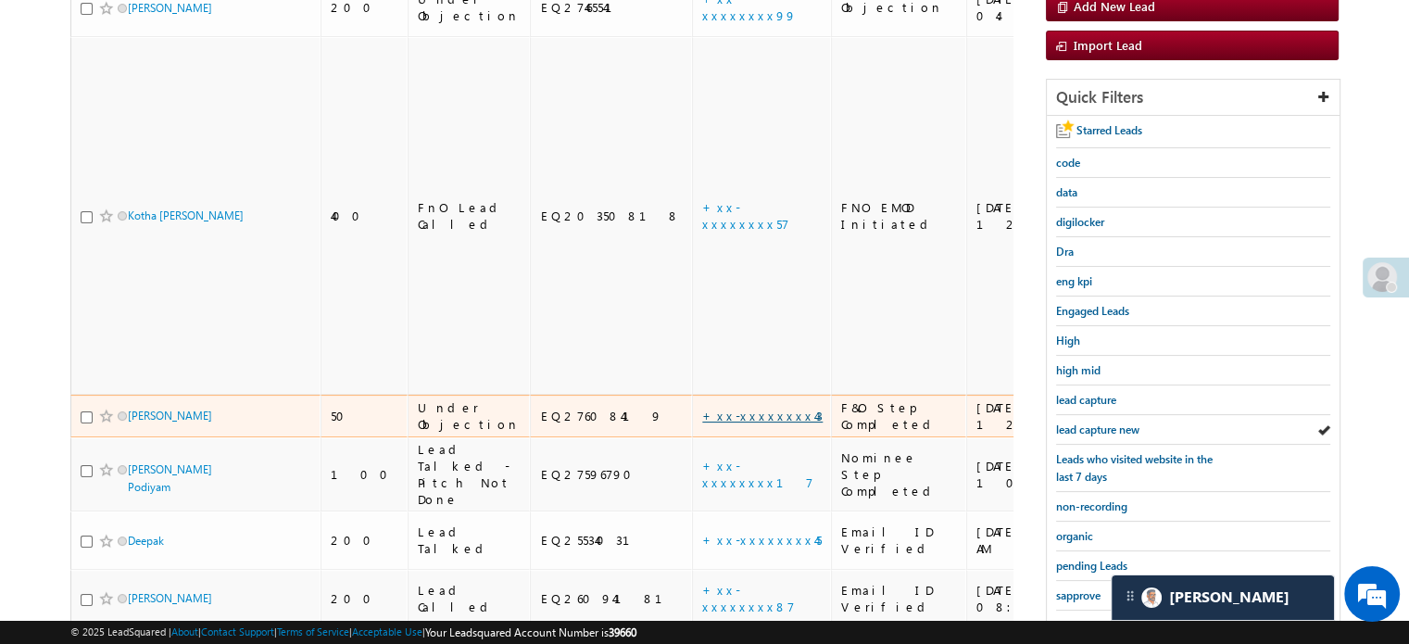
click at [702, 408] on link "+xx-xxxxxxxx43" at bounding box center [762, 416] width 120 height 16
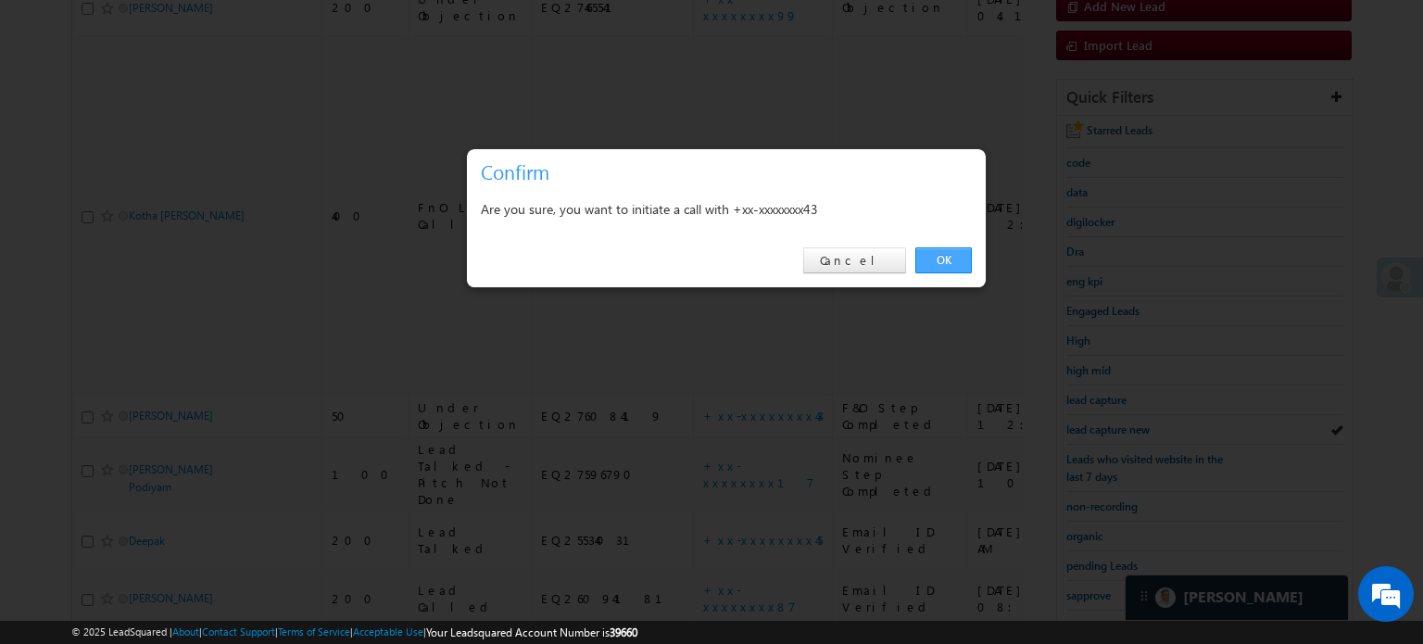
click at [951, 255] on link "OK" at bounding box center [943, 260] width 56 height 26
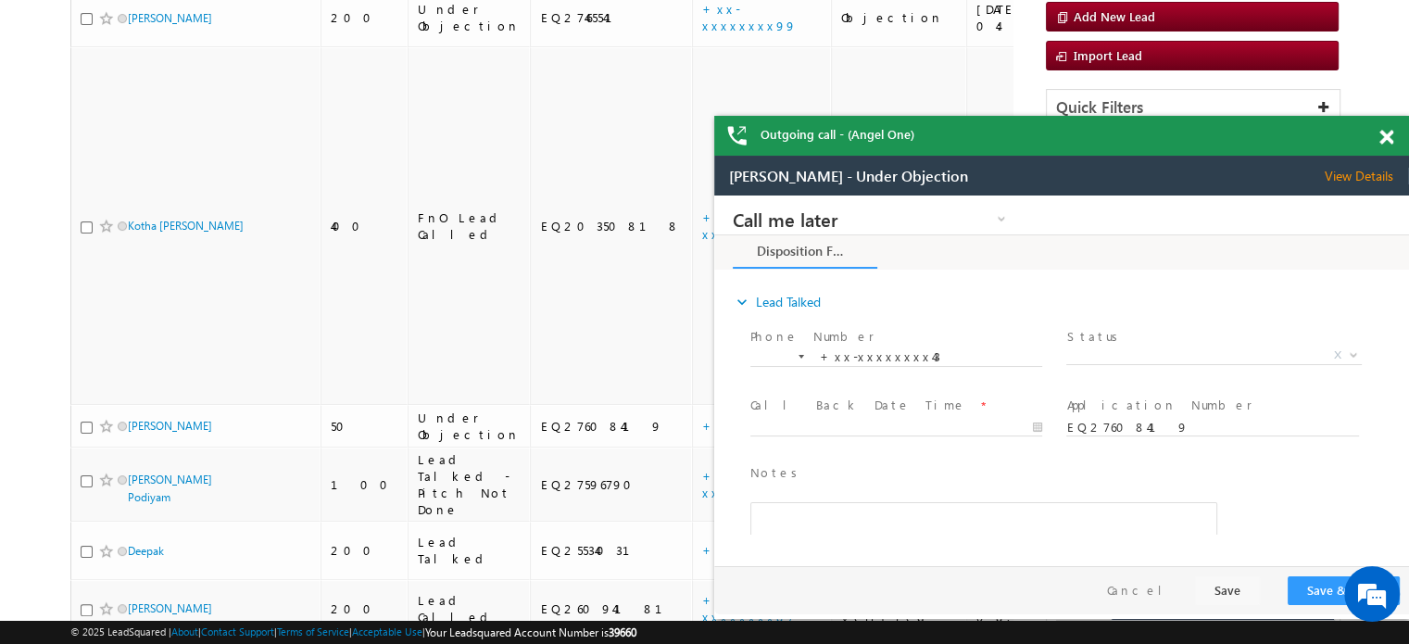
scroll to position [0, 0]
click at [1383, 139] on span at bounding box center [1386, 138] width 14 height 16
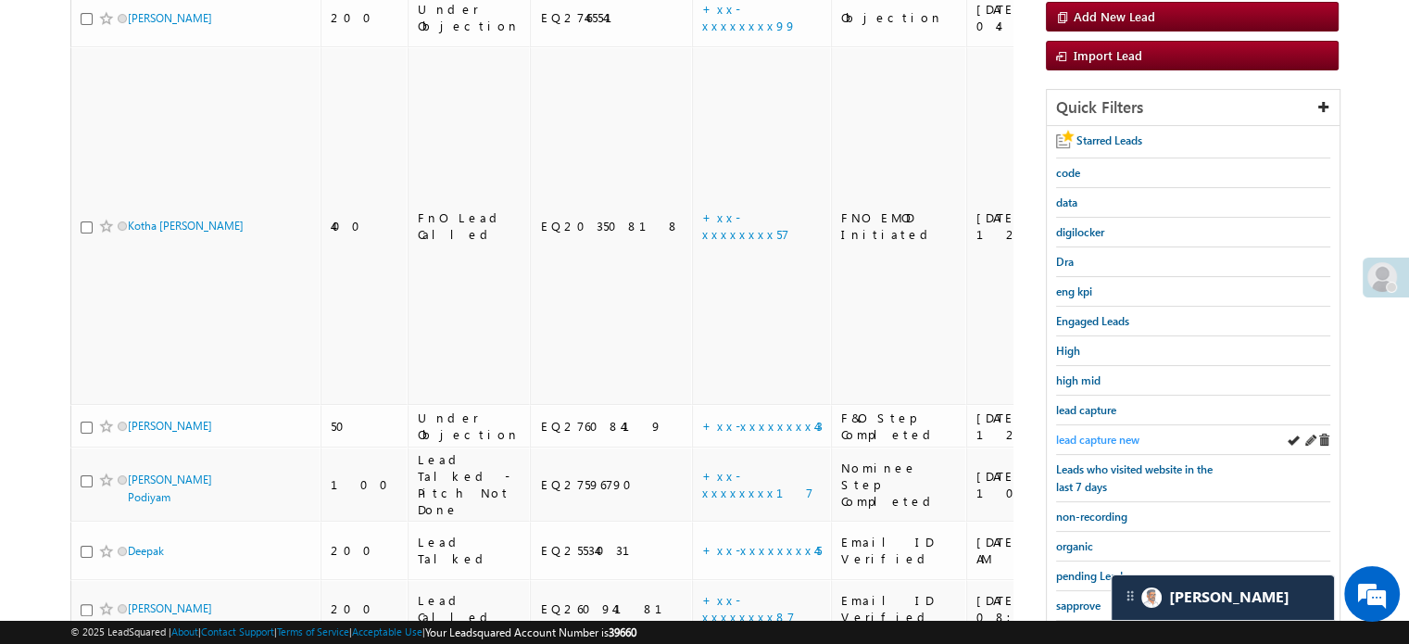
click at [1097, 436] on span "lead capture new" at bounding box center [1097, 440] width 83 height 14
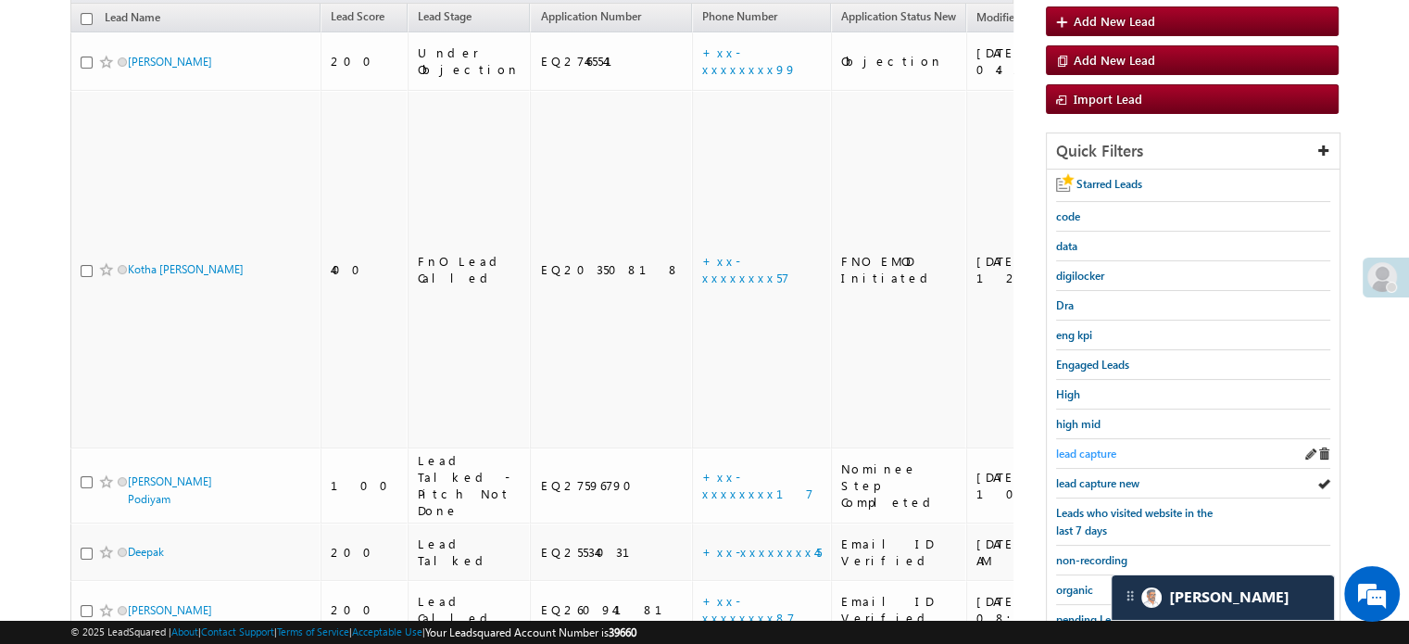
scroll to position [204, 0]
drag, startPoint x: 1079, startPoint y: 466, endPoint x: 1091, endPoint y: 475, distance: 15.2
click at [1087, 471] on div "lead capture new" at bounding box center [1193, 483] width 274 height 30
click at [1092, 476] on span "lead capture new" at bounding box center [1097, 482] width 83 height 14
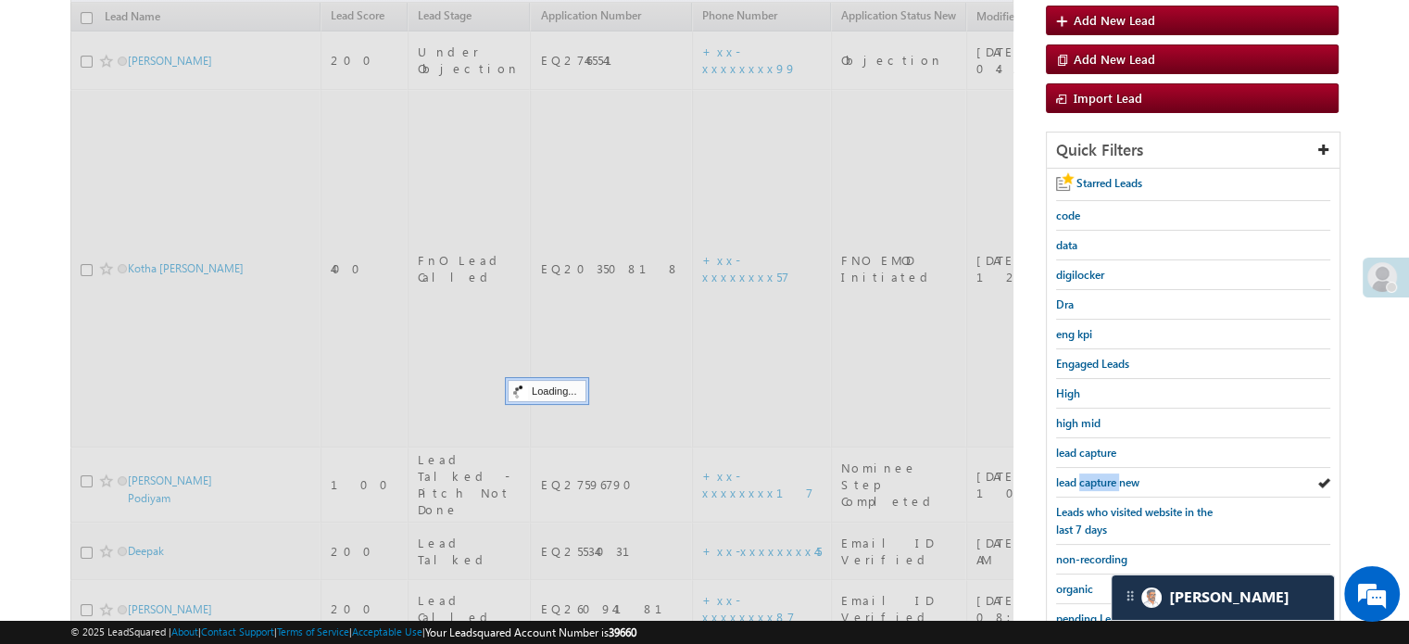
click at [1092, 476] on span "lead capture new" at bounding box center [1097, 482] width 83 height 14
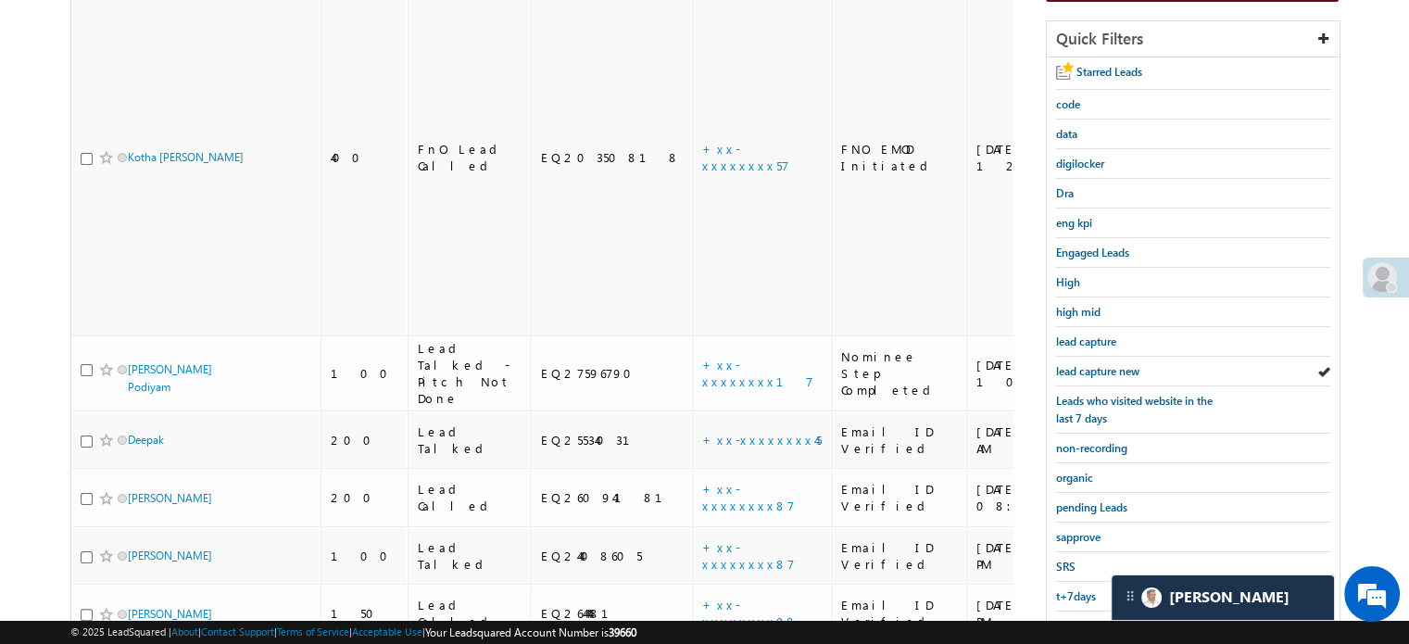
scroll to position [397, 0]
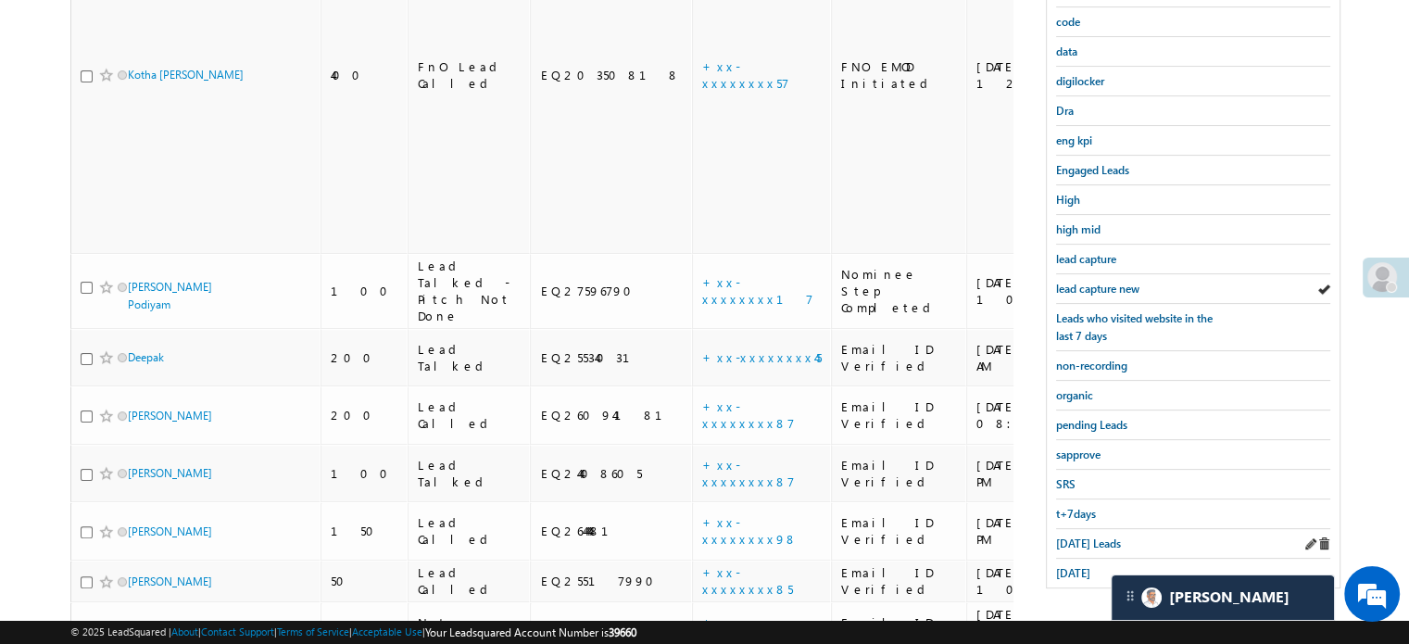
click at [1105, 529] on div "Today's Leads" at bounding box center [1193, 544] width 274 height 30
click at [1104, 529] on div "Today's Leads" at bounding box center [1193, 544] width 274 height 30
click at [1108, 536] on span "Today's Leads" at bounding box center [1088, 543] width 65 height 14
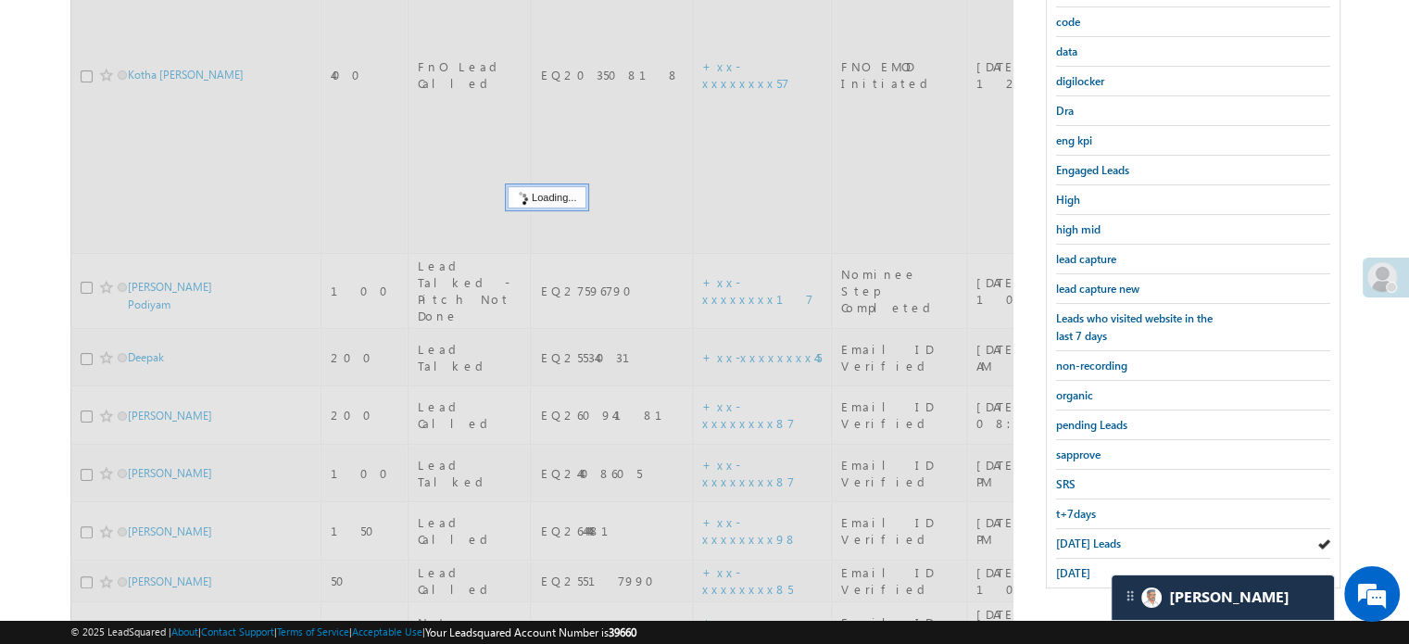
click at [1108, 536] on span "Today's Leads" at bounding box center [1088, 543] width 65 height 14
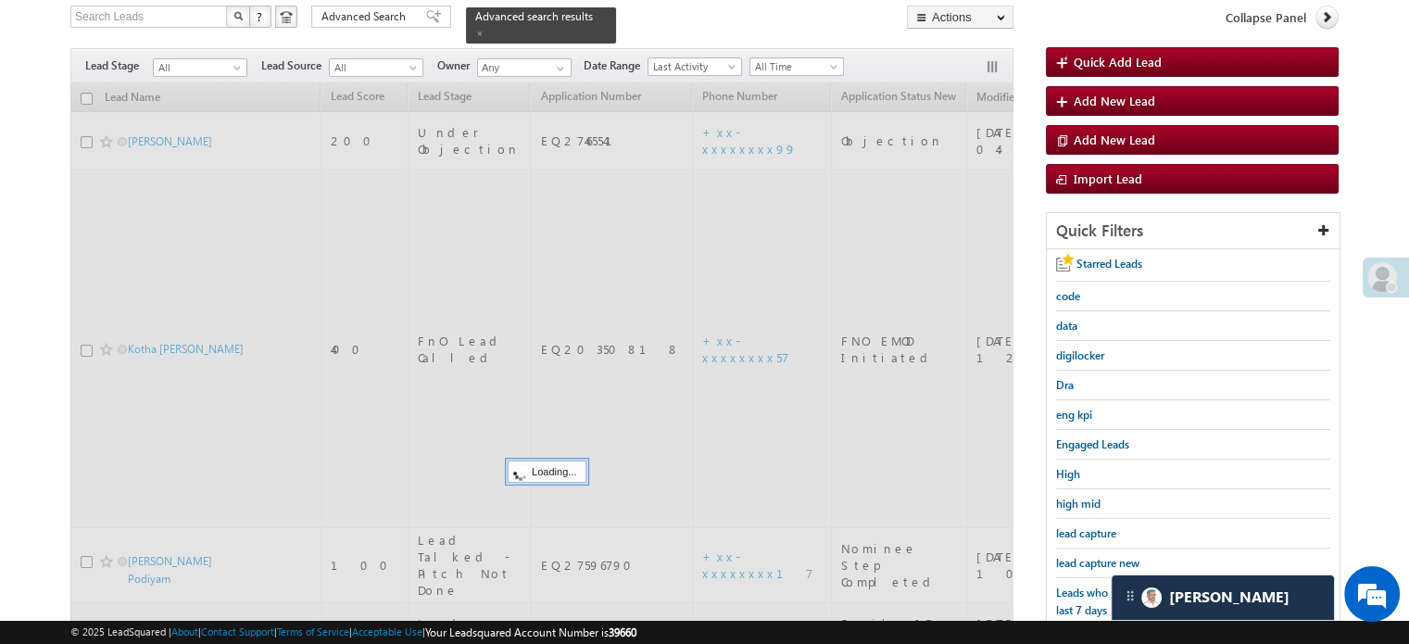
scroll to position [119, 0]
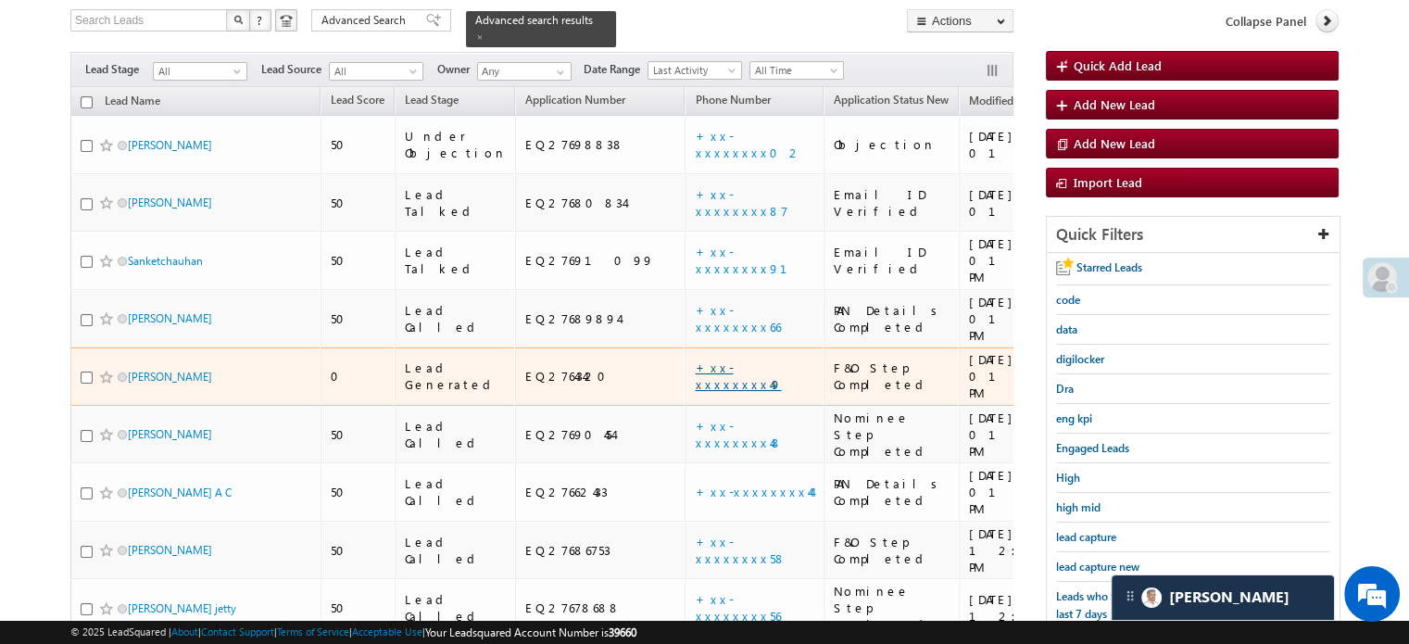
click at [695, 359] on link "+xx-xxxxxxxx49" at bounding box center [738, 375] width 86 height 32
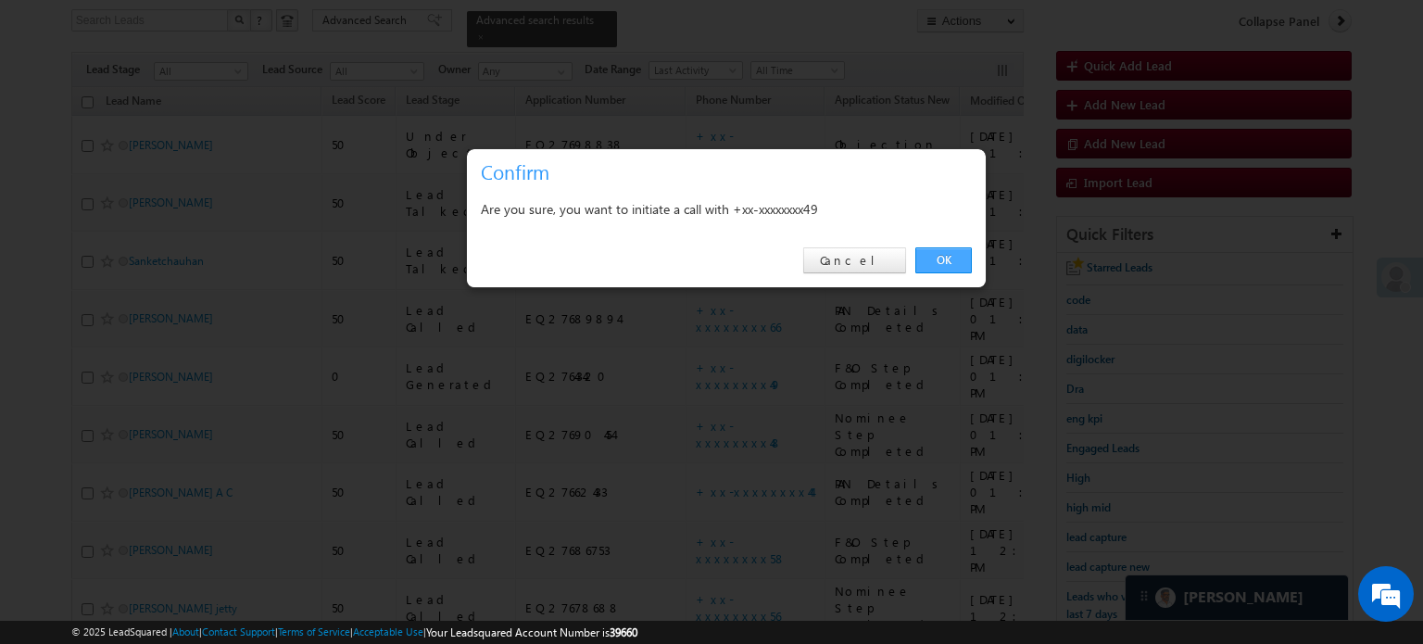
click at [947, 257] on link "OK" at bounding box center [943, 260] width 56 height 26
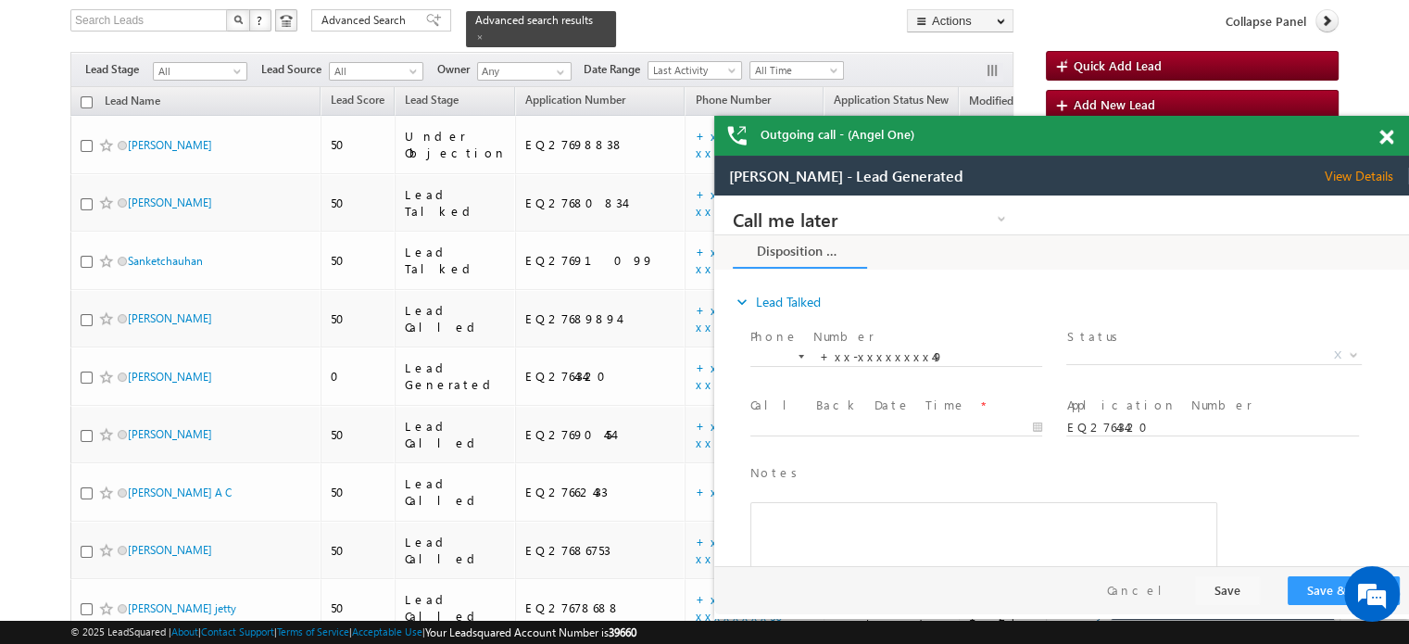
scroll to position [0, 0]
click at [1391, 130] on span at bounding box center [1386, 138] width 14 height 16
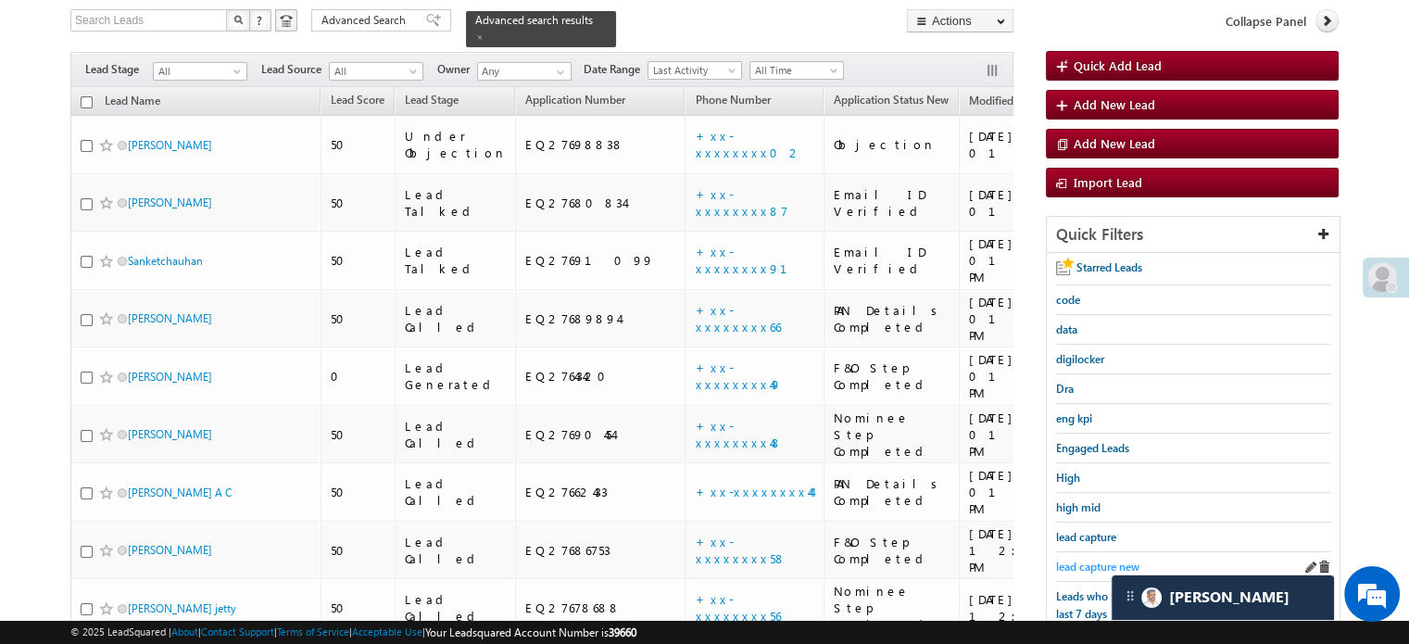
click at [1089, 559] on span "lead capture new" at bounding box center [1097, 566] width 83 height 14
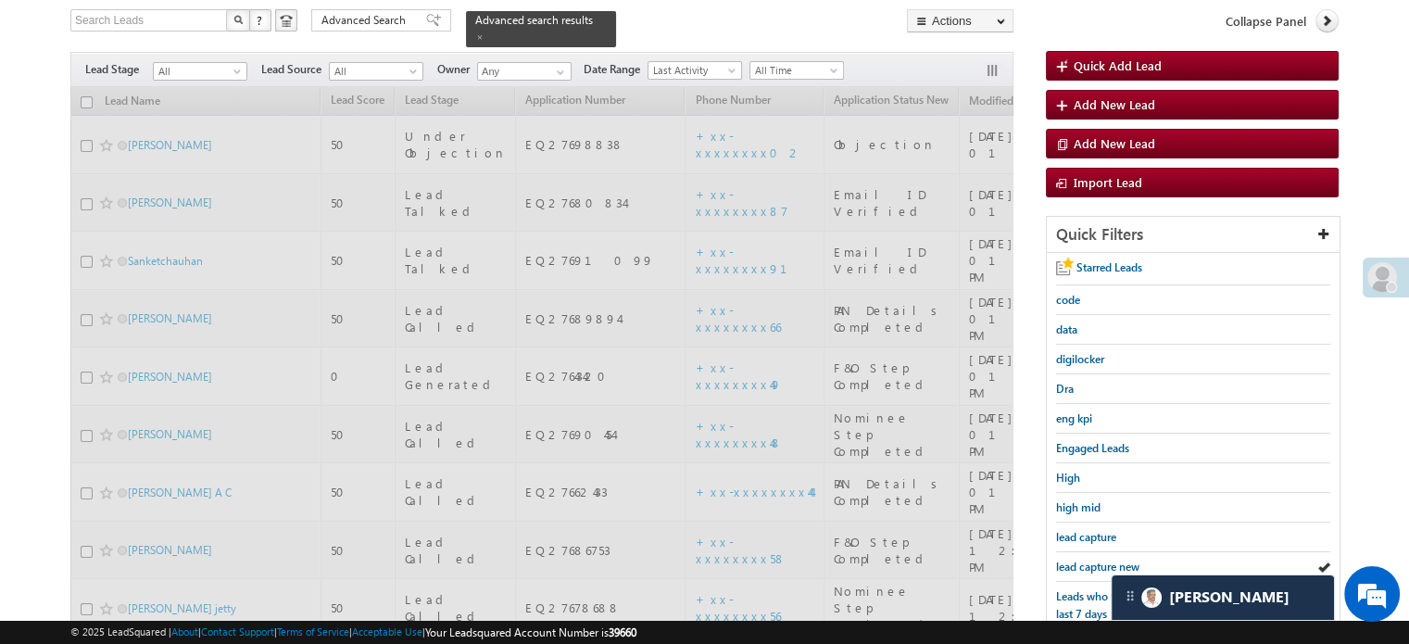
scroll to position [119, 0]
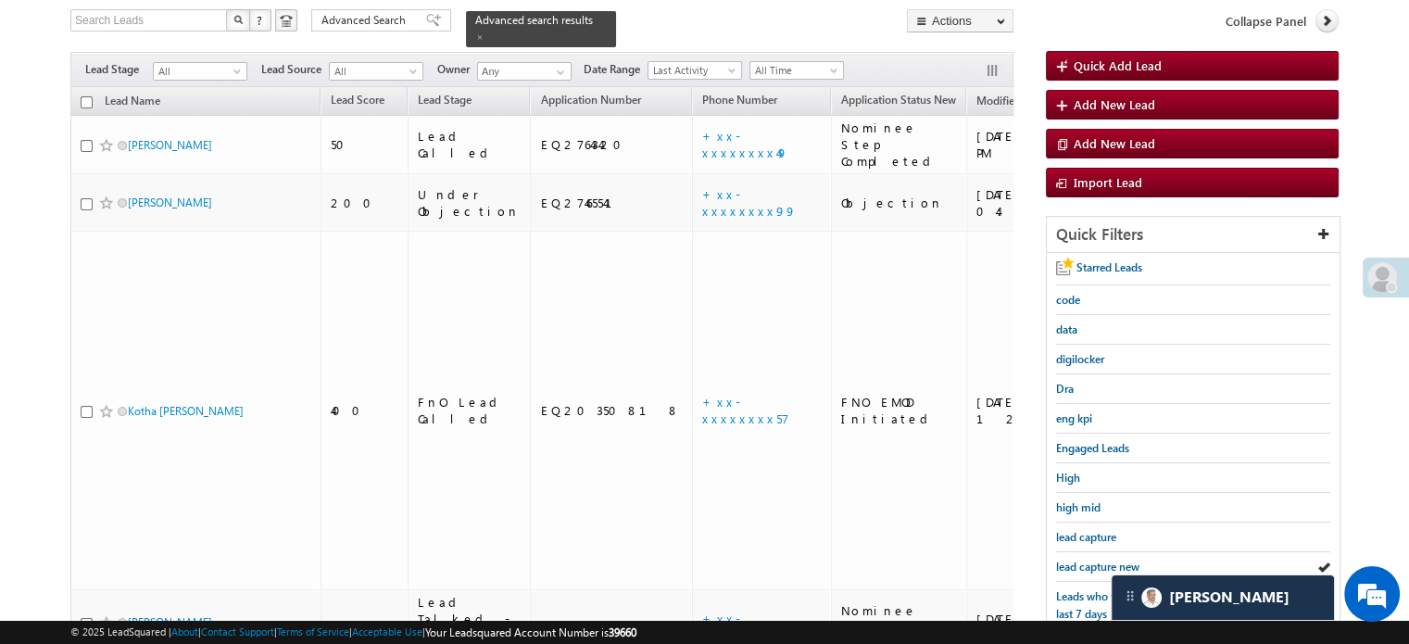
click at [1089, 559] on span "lead capture new" at bounding box center [1097, 566] width 83 height 14
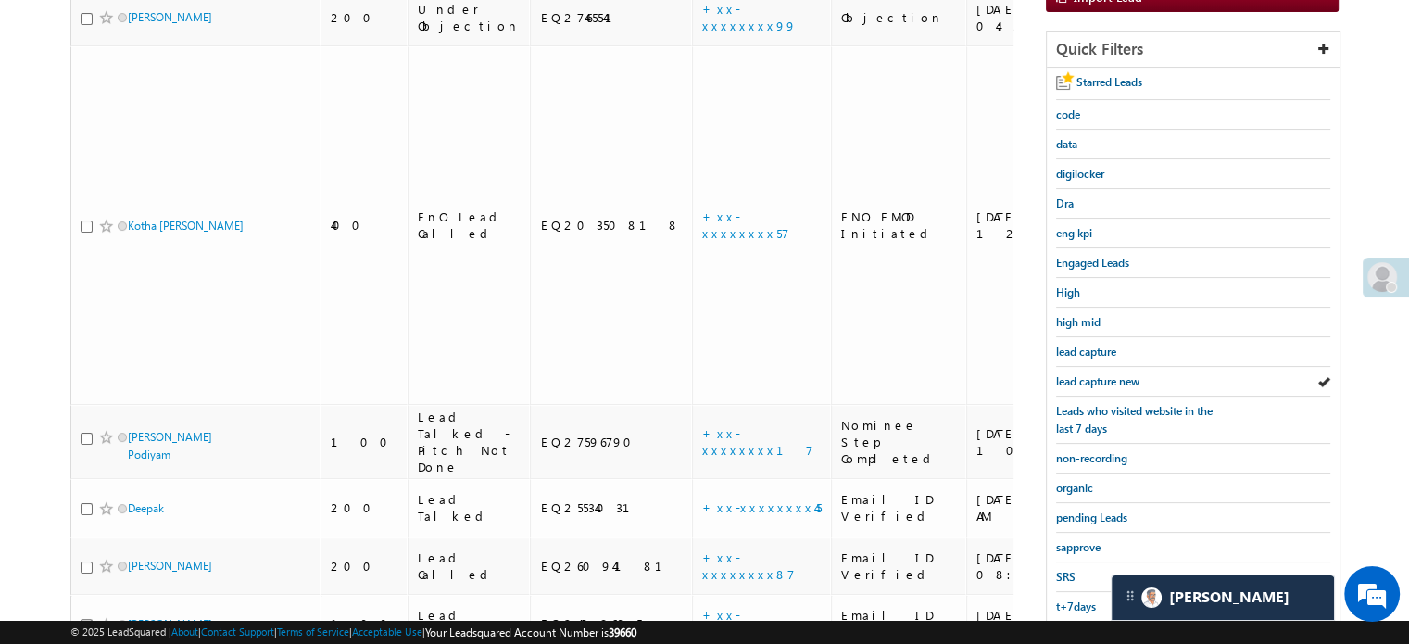
scroll to position [397, 0]
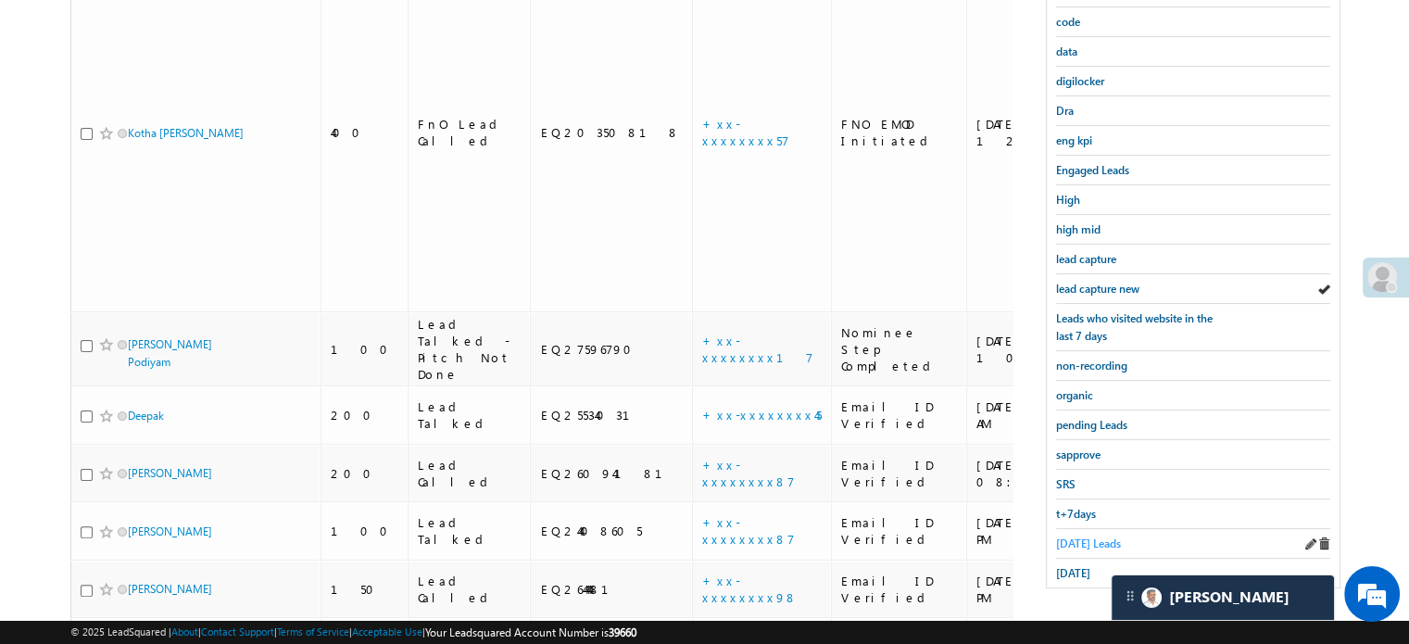
click at [1060, 538] on span "Today's Leads" at bounding box center [1088, 543] width 65 height 14
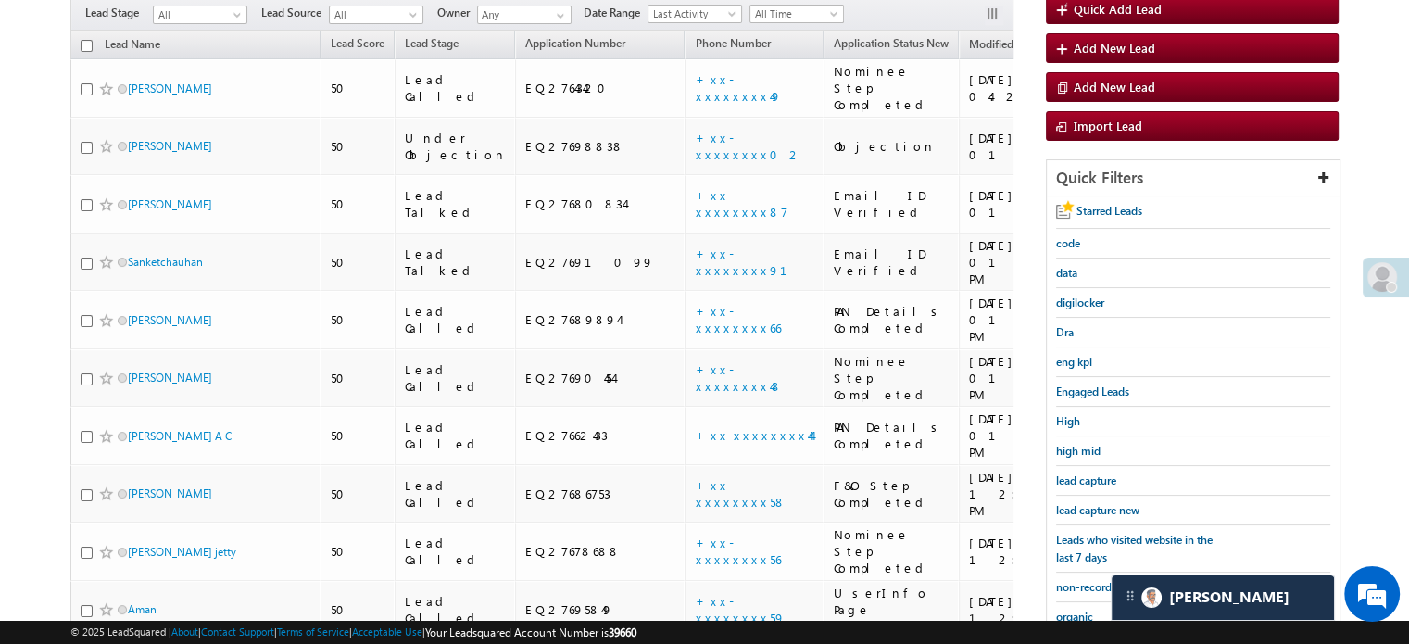
scroll to position [1293, 0]
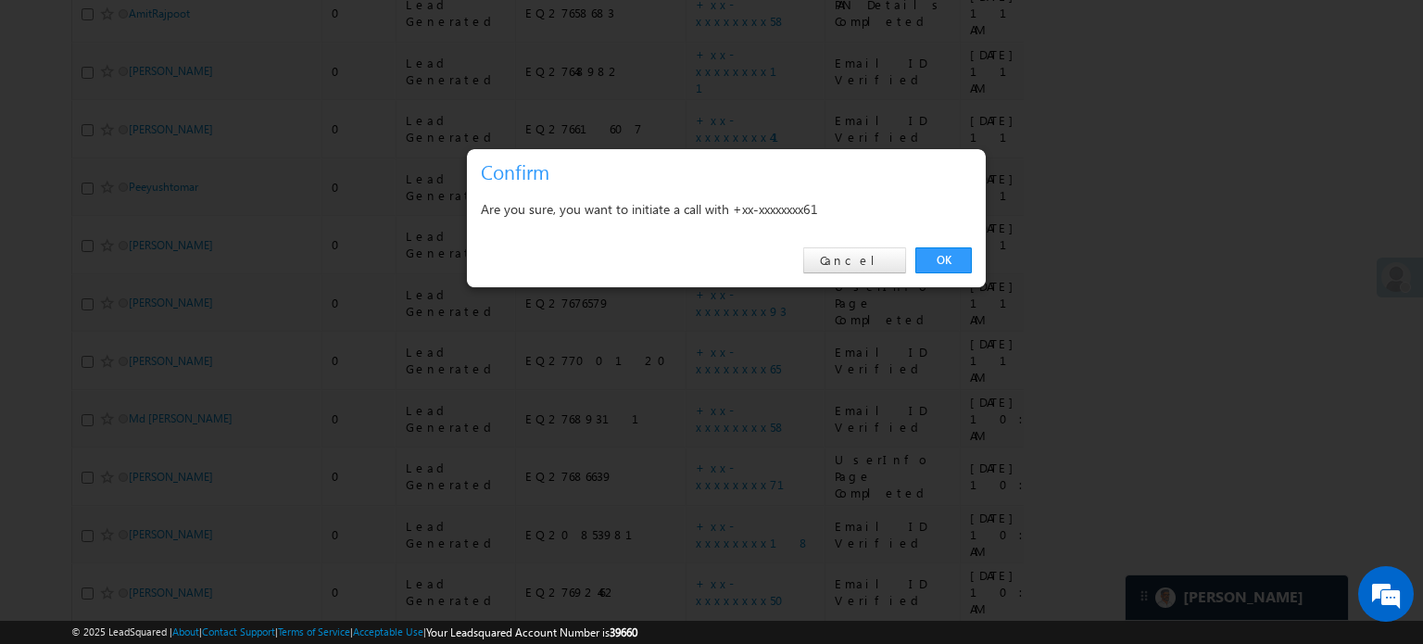
click at [950, 262] on link "OK" at bounding box center [943, 260] width 56 height 26
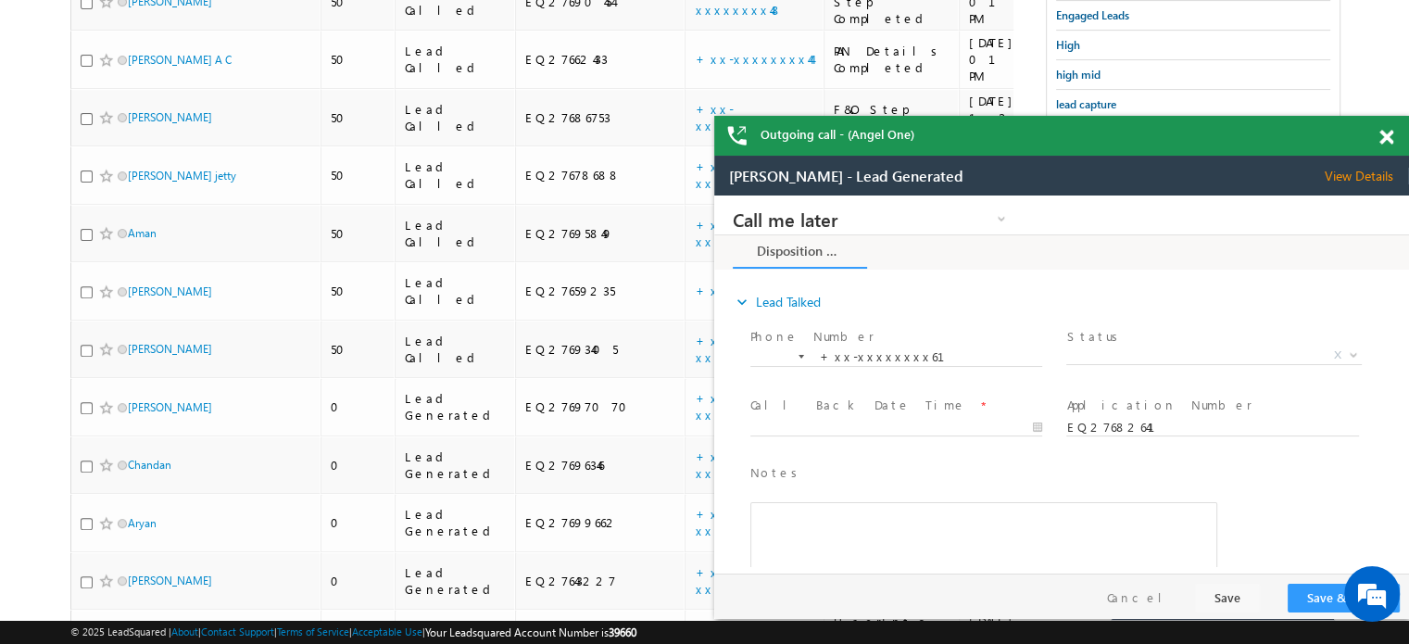
scroll to position [0, 0]
click at [1393, 132] on div at bounding box center [1396, 134] width 25 height 36
click at [1383, 136] on span at bounding box center [1386, 138] width 14 height 16
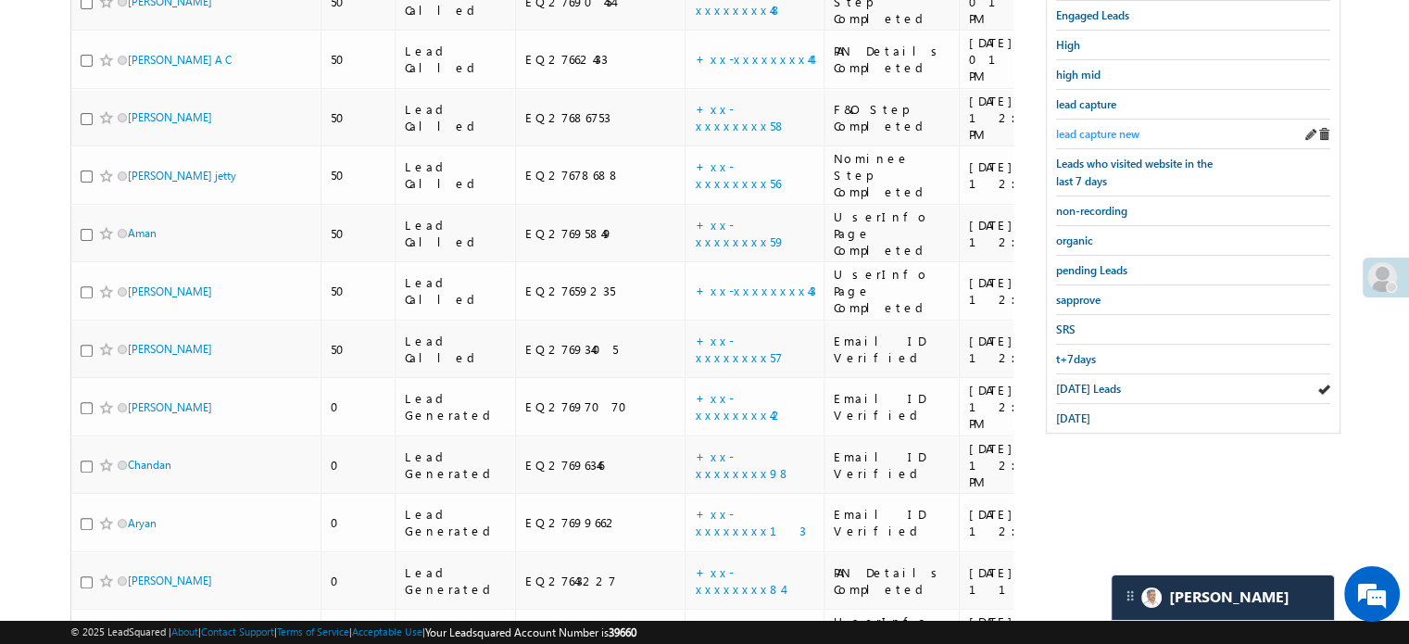
click at [1078, 127] on span "lead capture new" at bounding box center [1097, 134] width 83 height 14
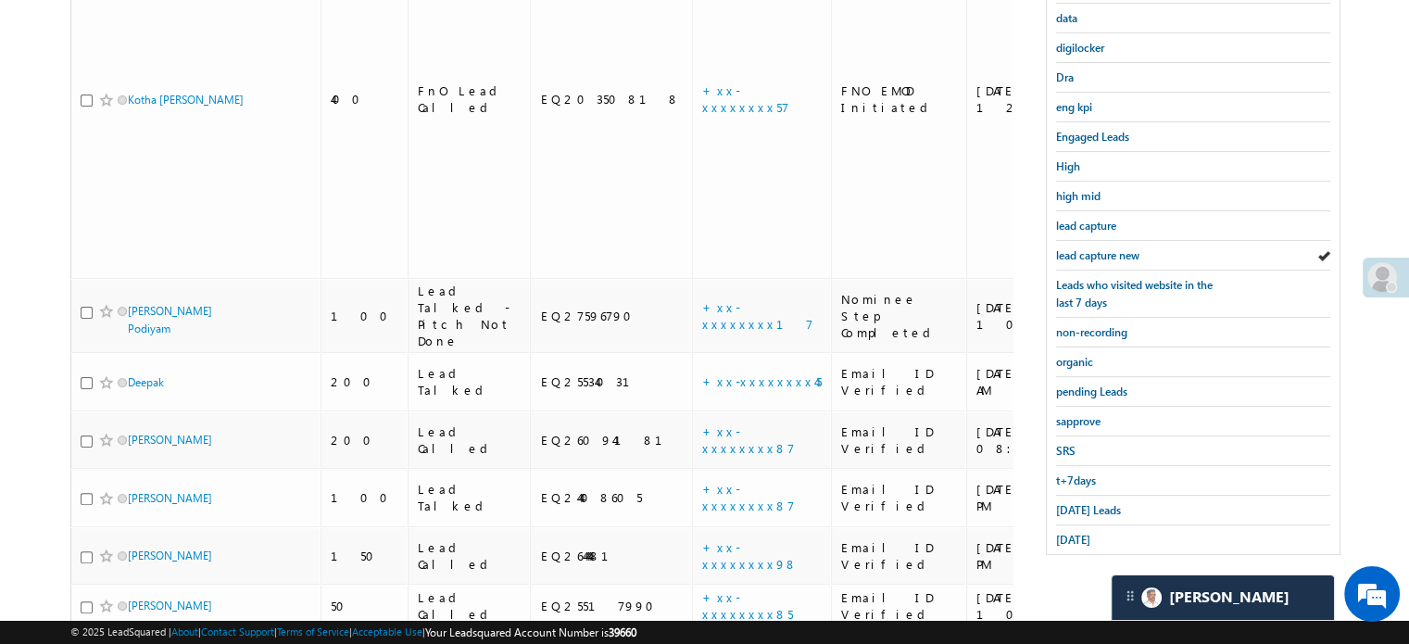
scroll to position [432, 0]
click at [1060, 247] on span "lead capture new" at bounding box center [1097, 254] width 83 height 14
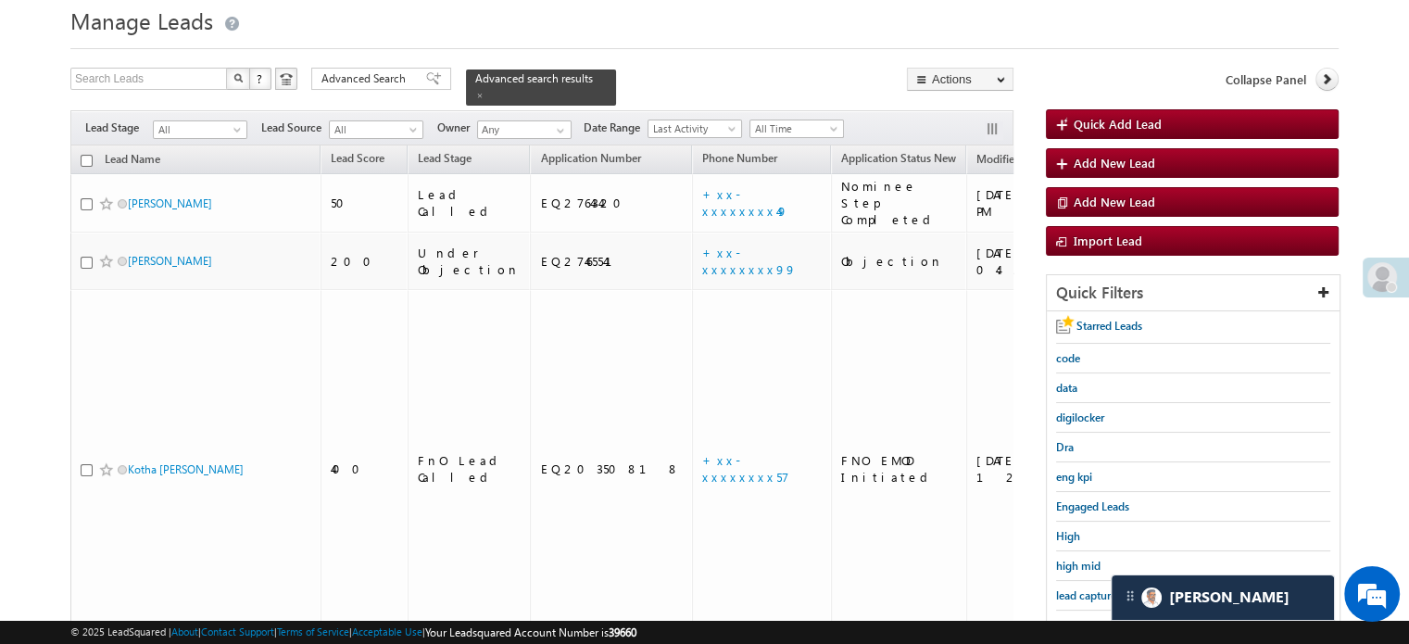
scroll to position [154, 0]
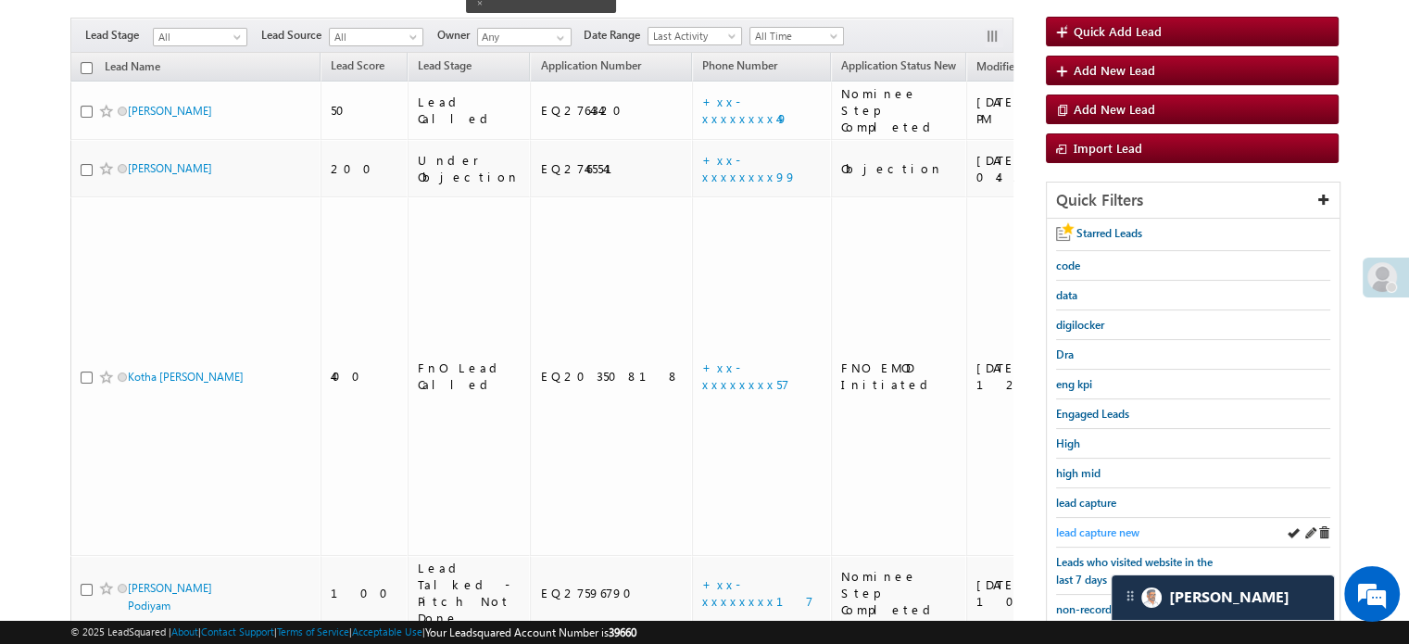
click at [1080, 525] on span "lead capture new" at bounding box center [1097, 532] width 83 height 14
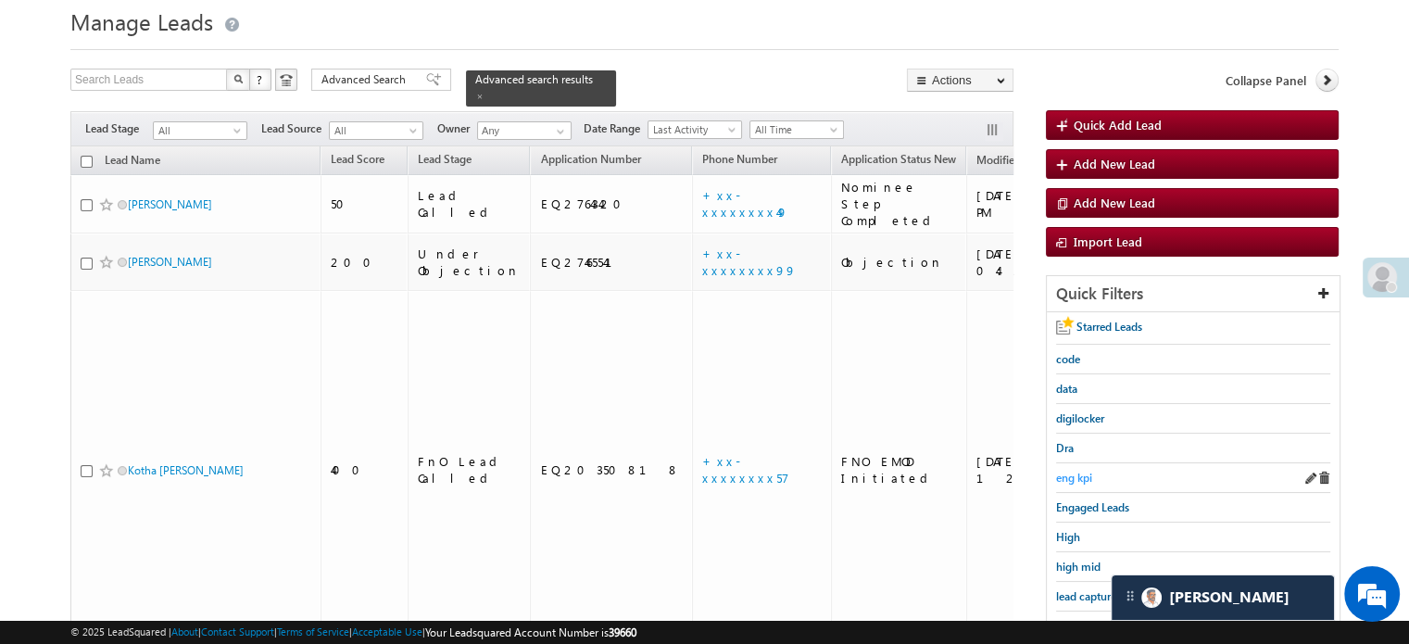
scroll to position [93, 0]
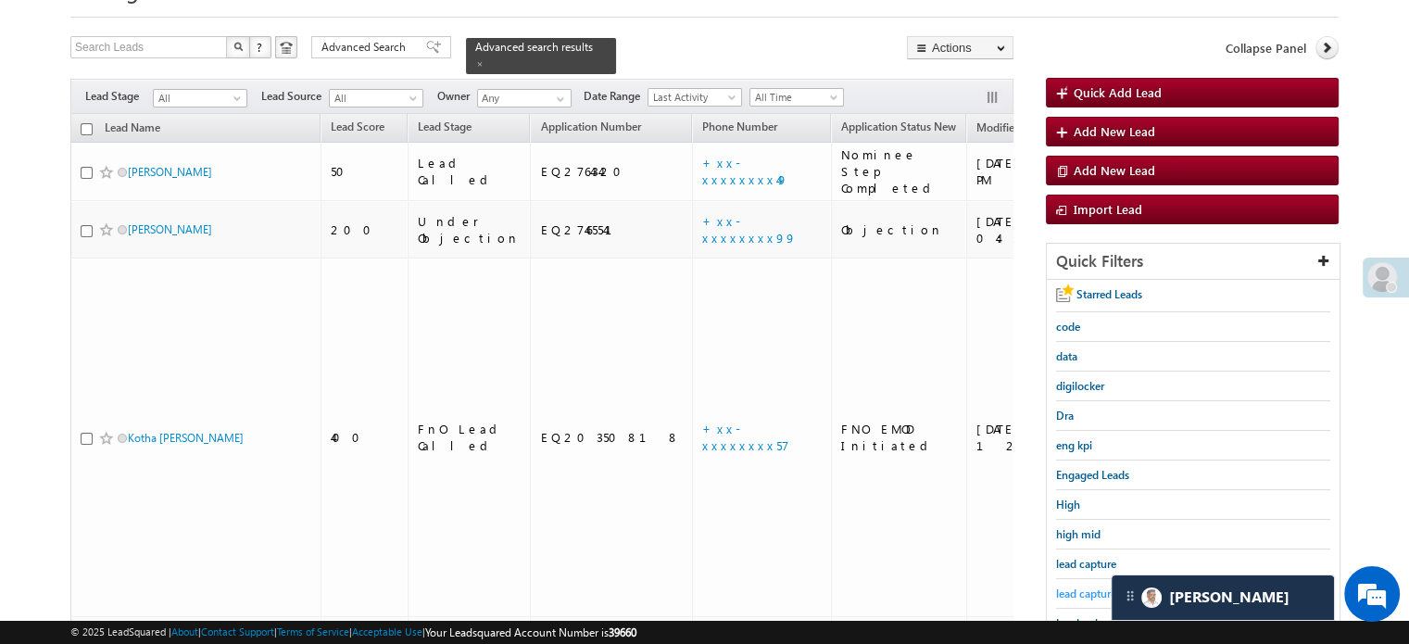
click at [1075, 586] on span "lead capture new" at bounding box center [1097, 593] width 83 height 14
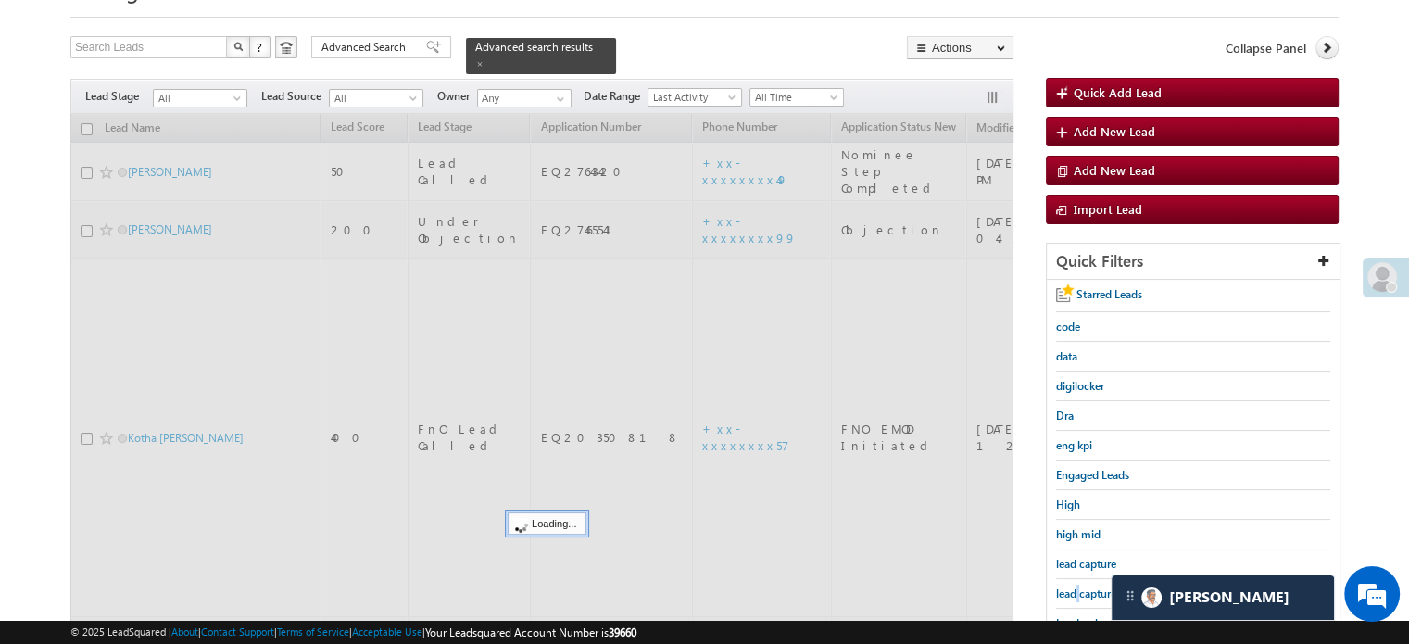
click at [1076, 586] on span "lead capture new" at bounding box center [1097, 593] width 83 height 14
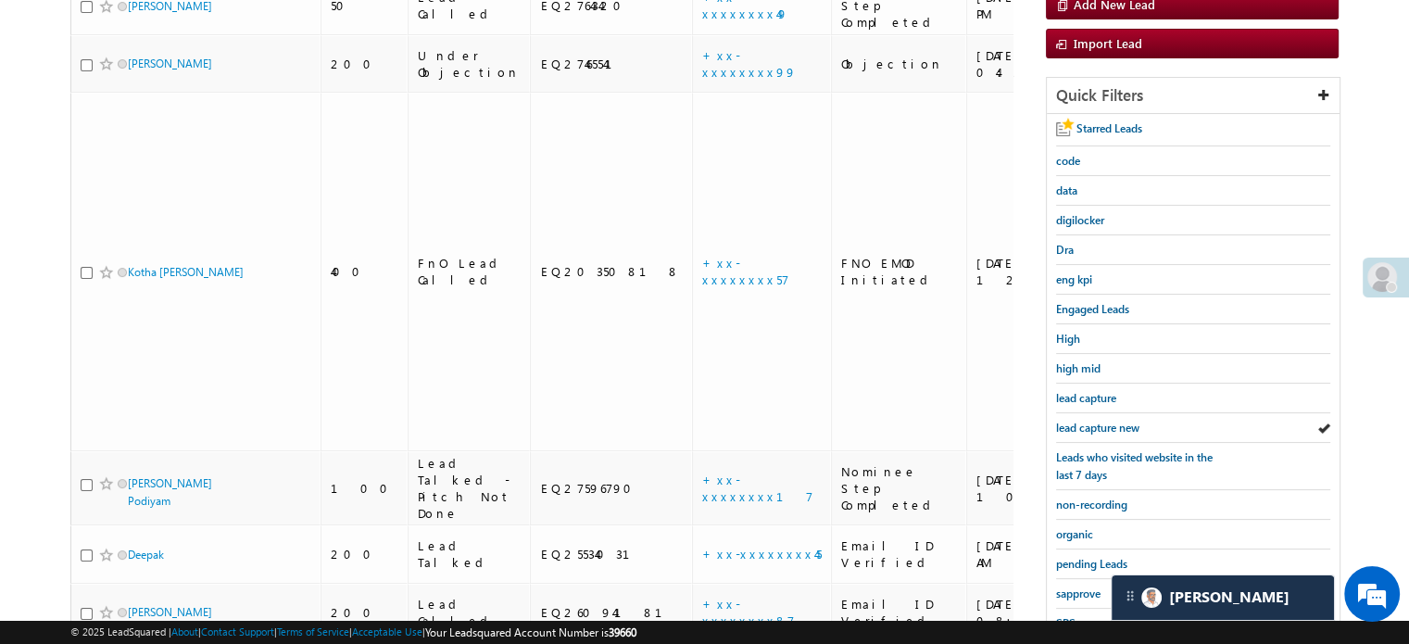
scroll to position [246, 0]
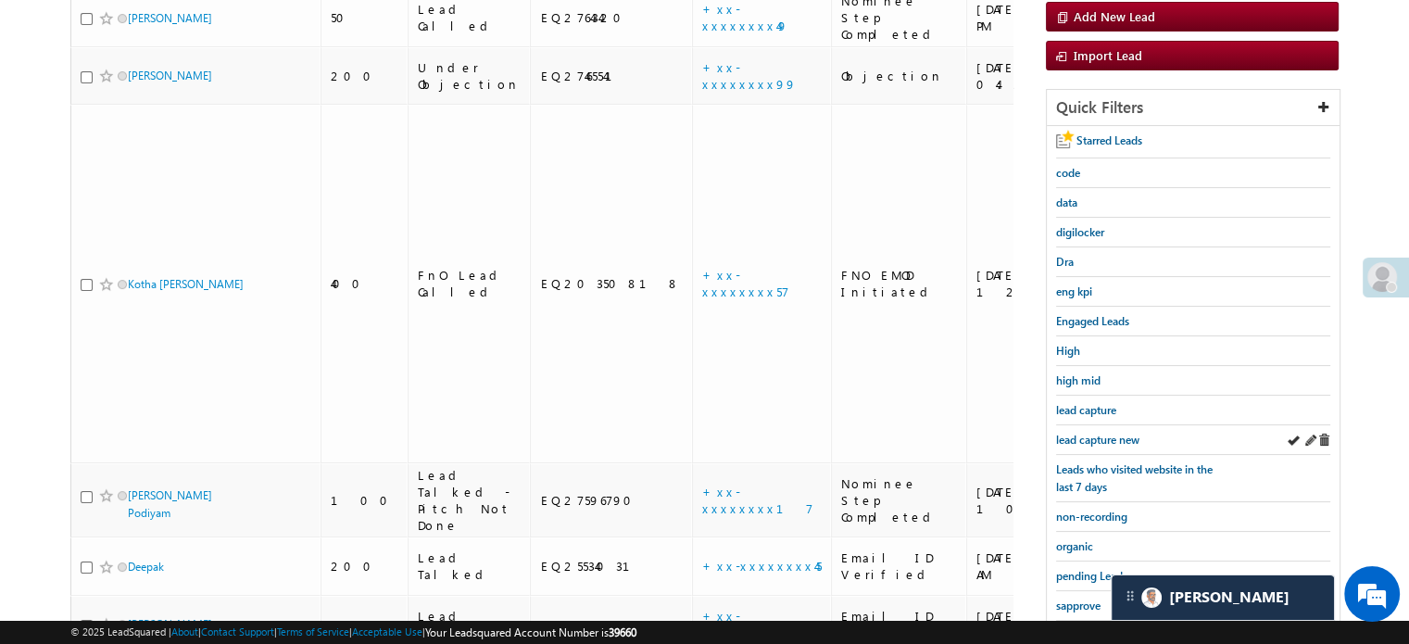
click at [1086, 443] on div "lead capture new" at bounding box center [1193, 440] width 274 height 30
click at [1086, 433] on span "lead capture new" at bounding box center [1097, 440] width 83 height 14
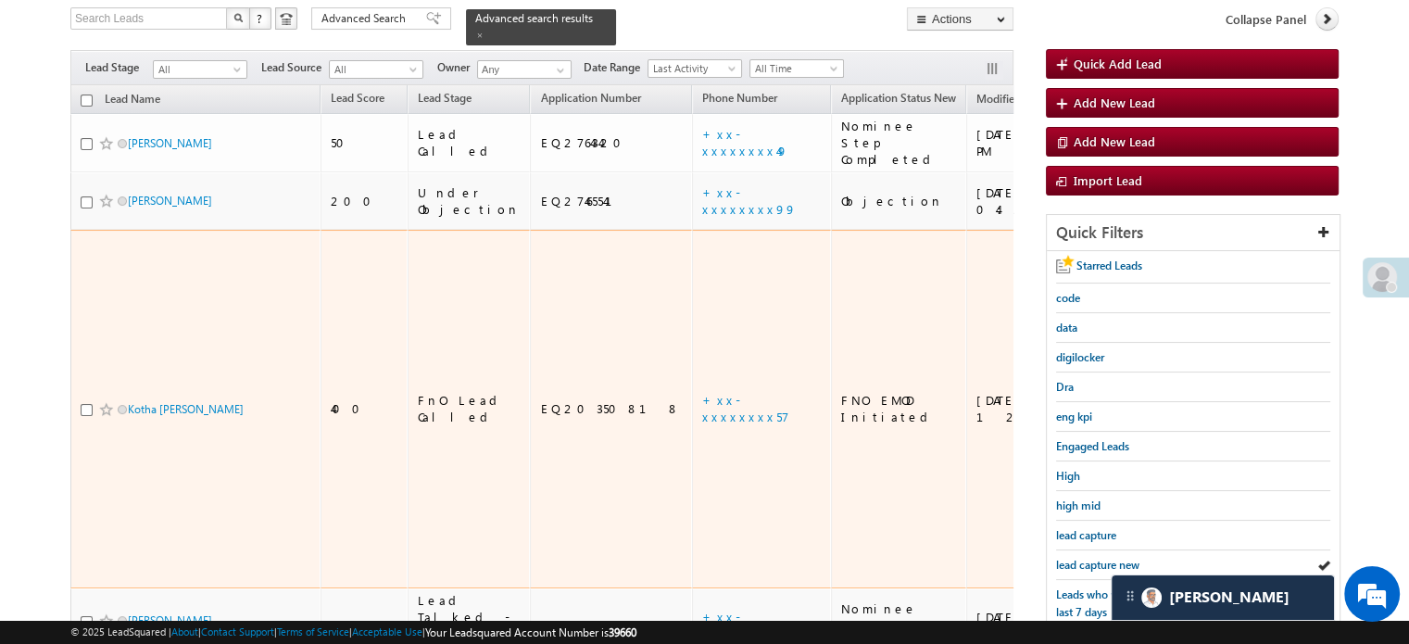
scroll to position [154, 0]
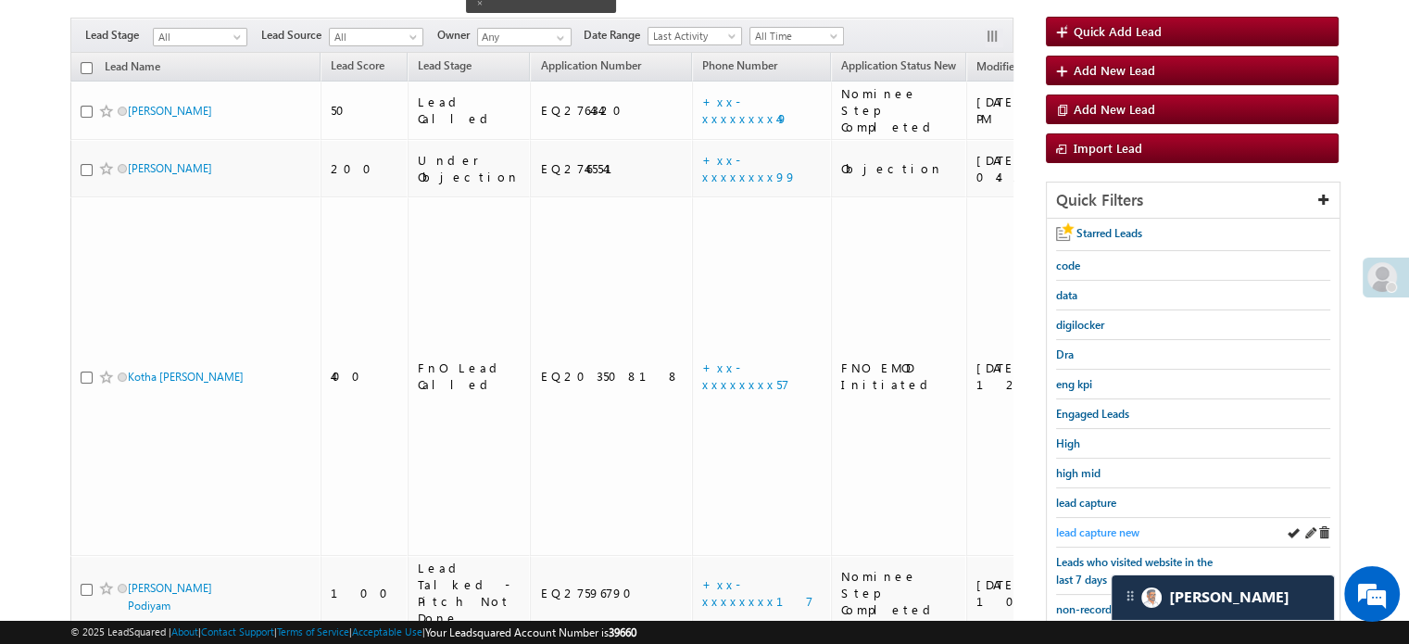
click at [1087, 531] on span "lead capture new" at bounding box center [1097, 532] width 83 height 14
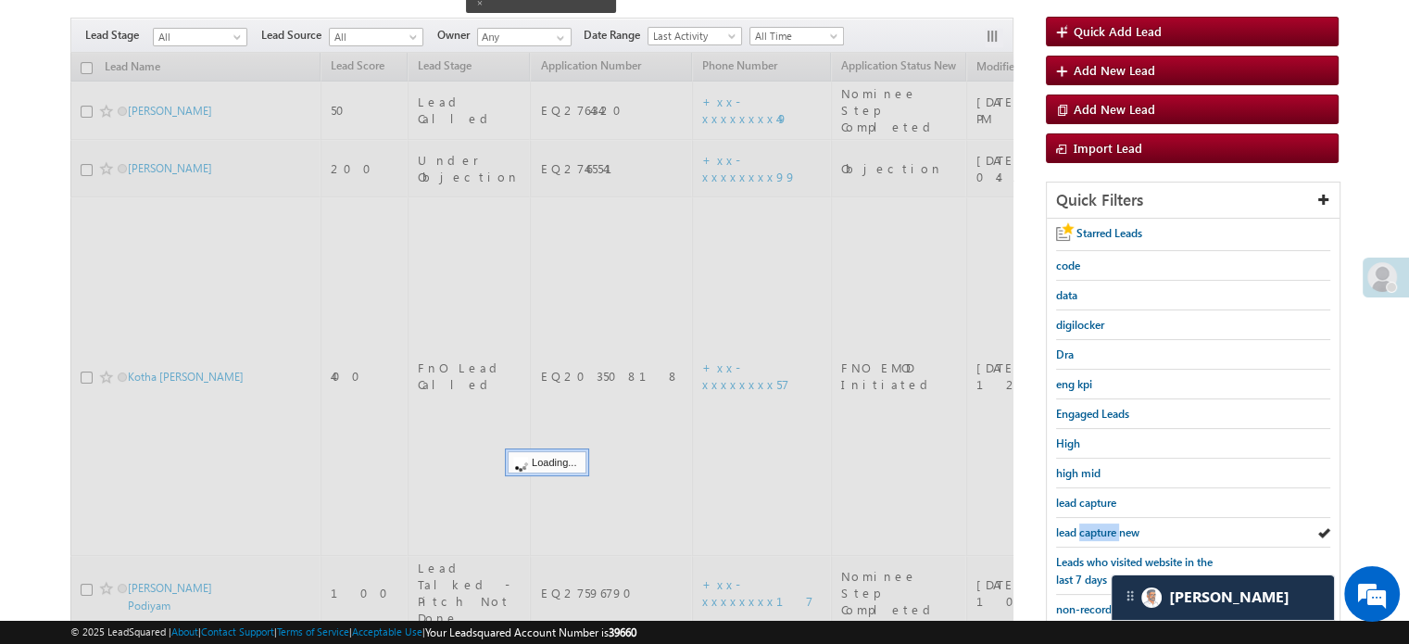
click at [1087, 531] on span "lead capture new" at bounding box center [1097, 532] width 83 height 14
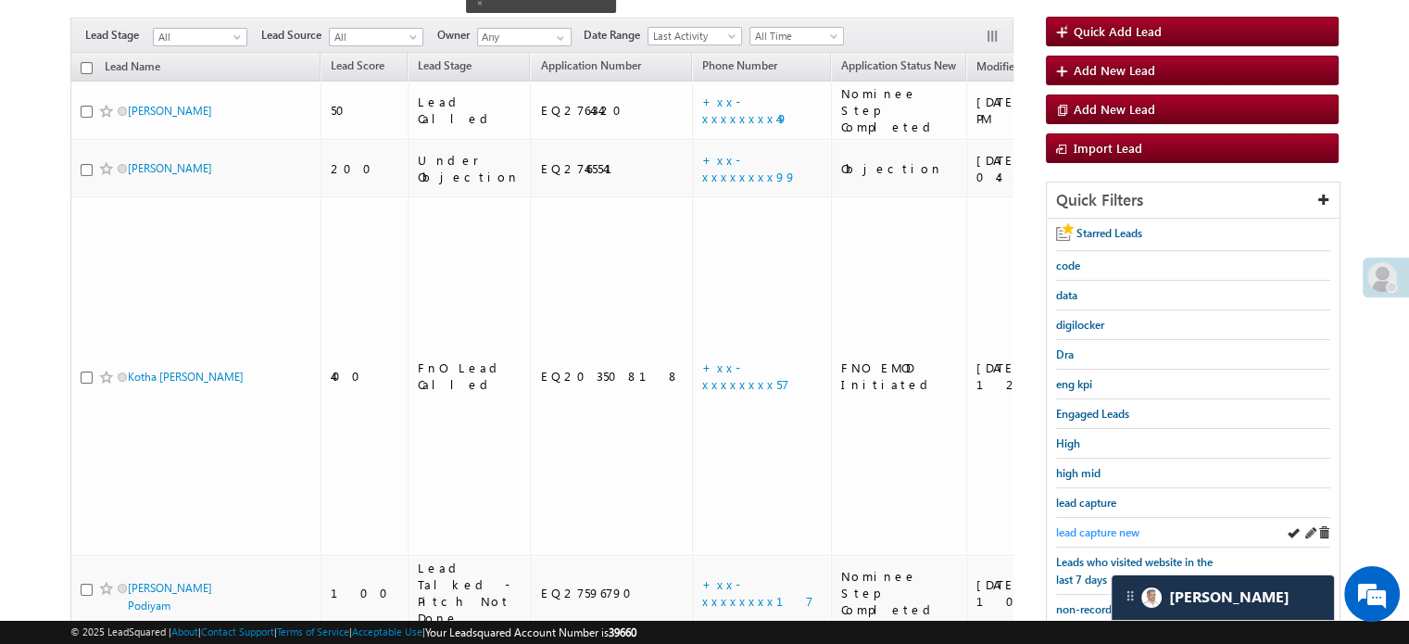
click at [1094, 531] on span "lead capture new" at bounding box center [1097, 532] width 83 height 14
click at [1113, 525] on span "lead capture new" at bounding box center [1097, 532] width 83 height 14
click at [1093, 525] on span "lead capture new" at bounding box center [1097, 532] width 83 height 14
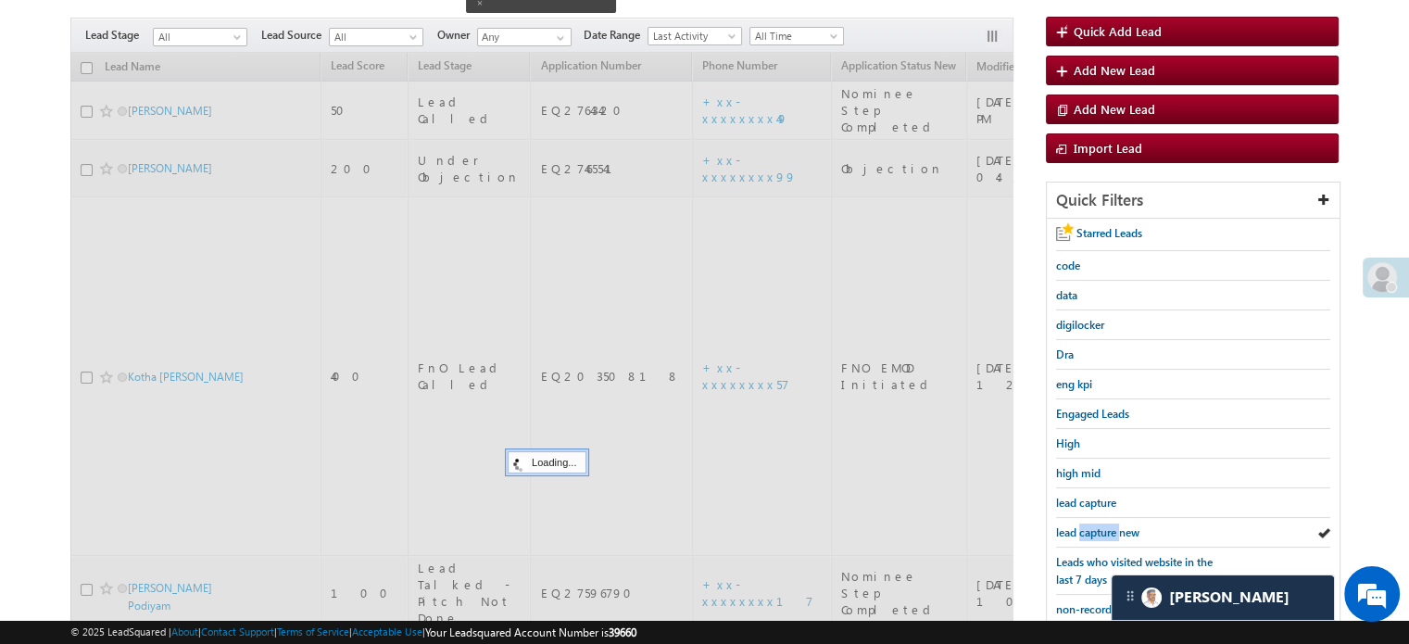
click at [1093, 525] on span "lead capture new" at bounding box center [1097, 532] width 83 height 14
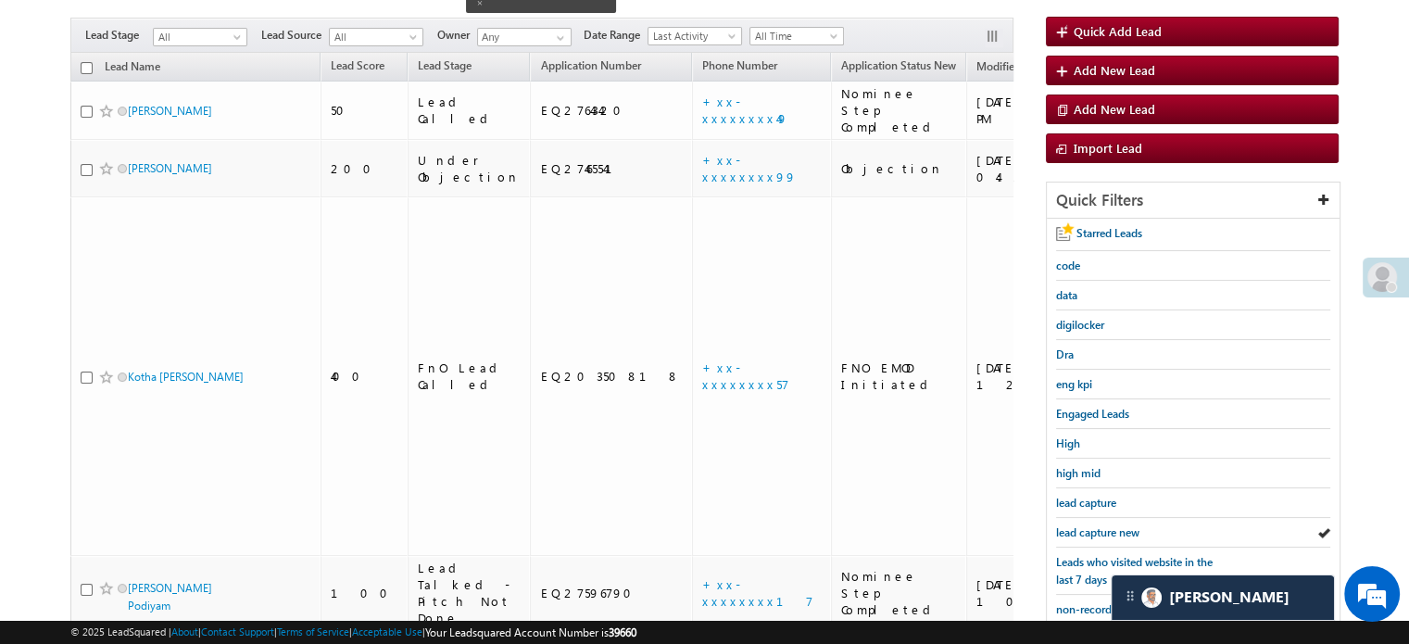
click at [1093, 525] on span "lead capture new" at bounding box center [1097, 532] width 83 height 14
click at [1105, 532] on span "lead capture new" at bounding box center [1097, 532] width 83 height 14
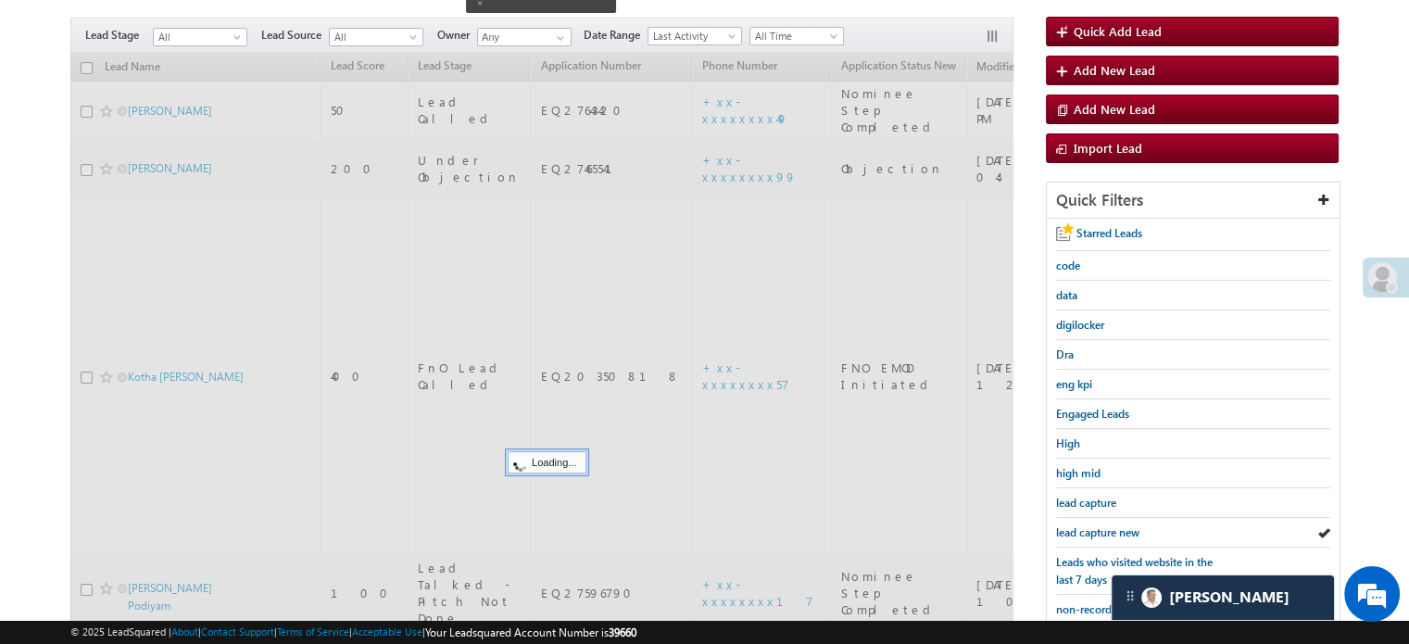
click at [1105, 532] on span "lead capture new" at bounding box center [1097, 532] width 83 height 14
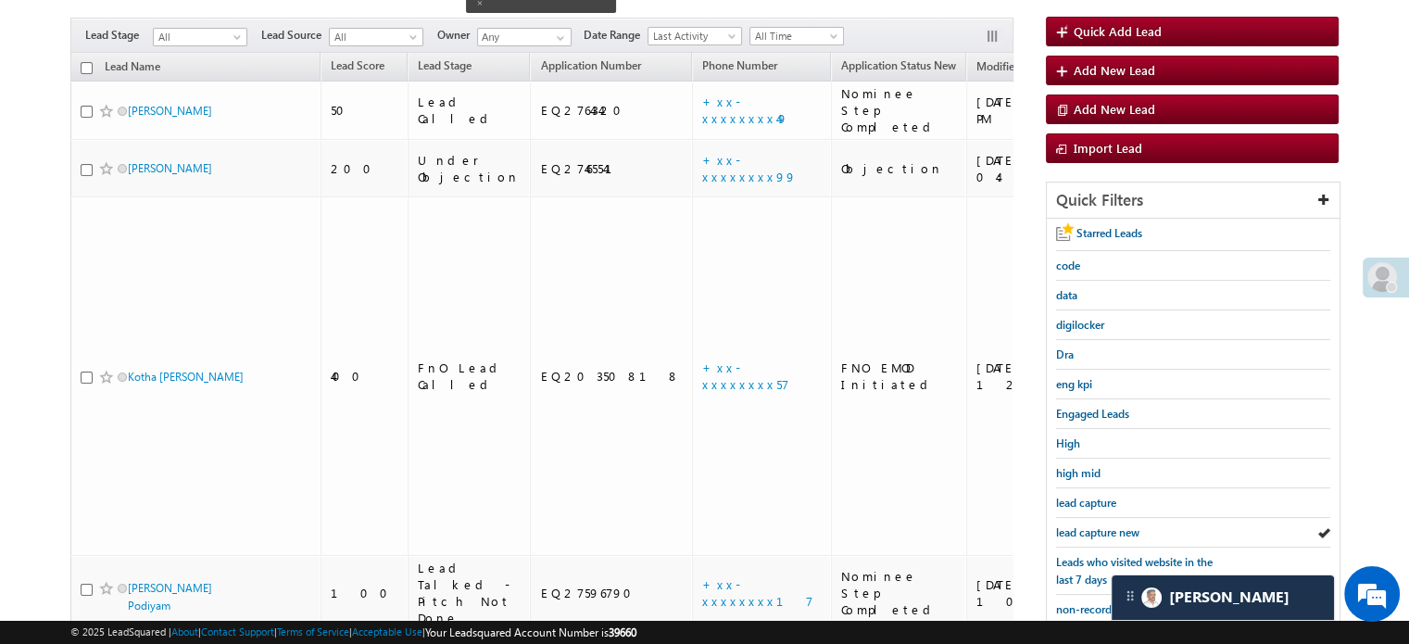
click at [1105, 532] on span "lead capture new" at bounding box center [1097, 532] width 83 height 14
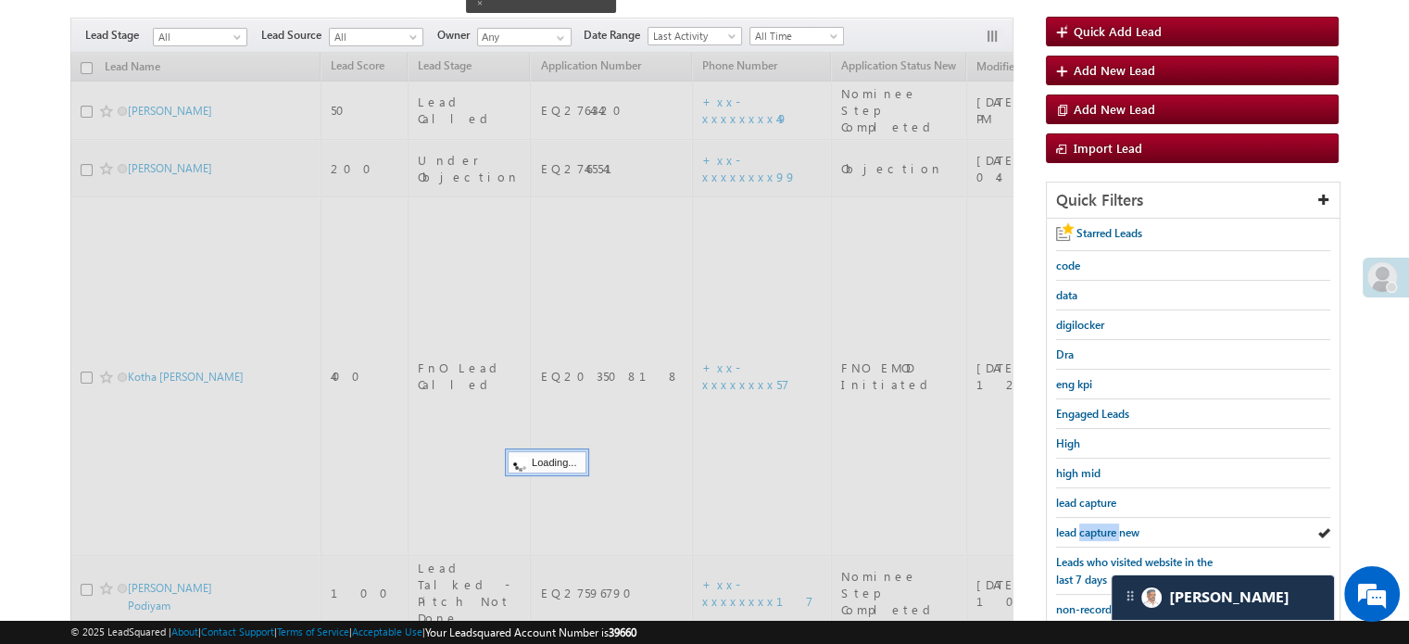
click at [1105, 532] on span "lead capture new" at bounding box center [1097, 532] width 83 height 14
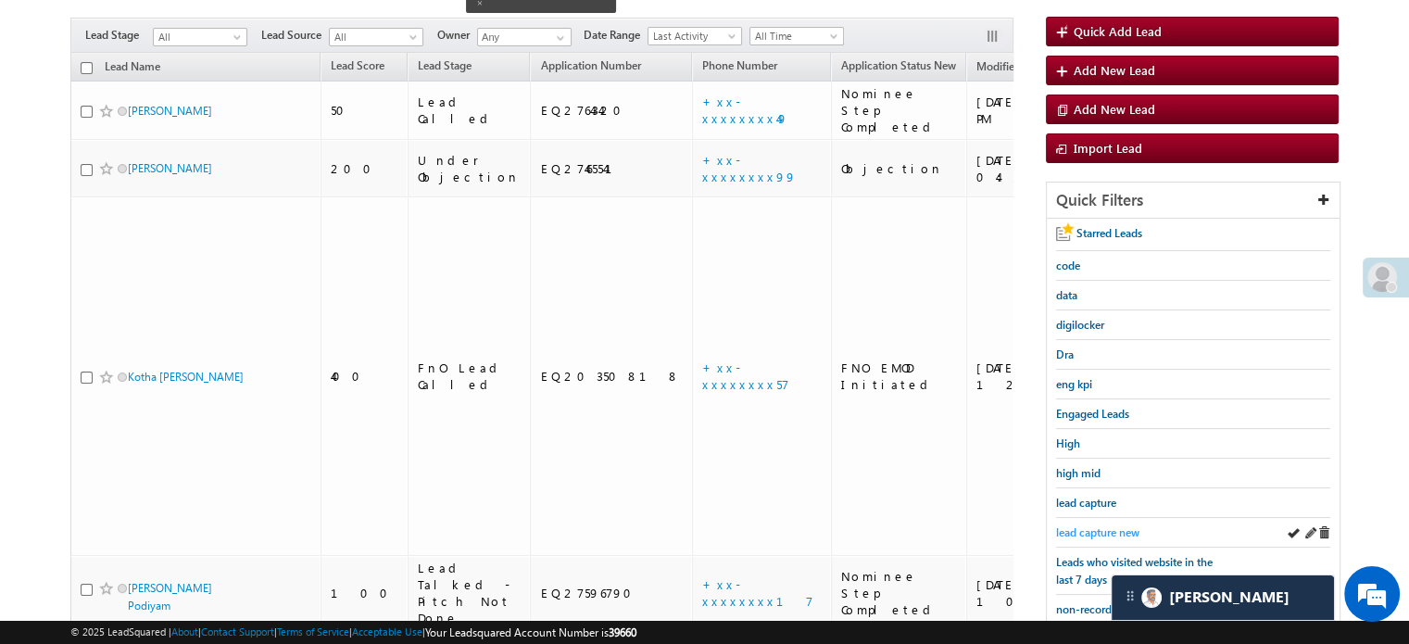
click at [1080, 526] on span "lead capture new" at bounding box center [1097, 532] width 83 height 14
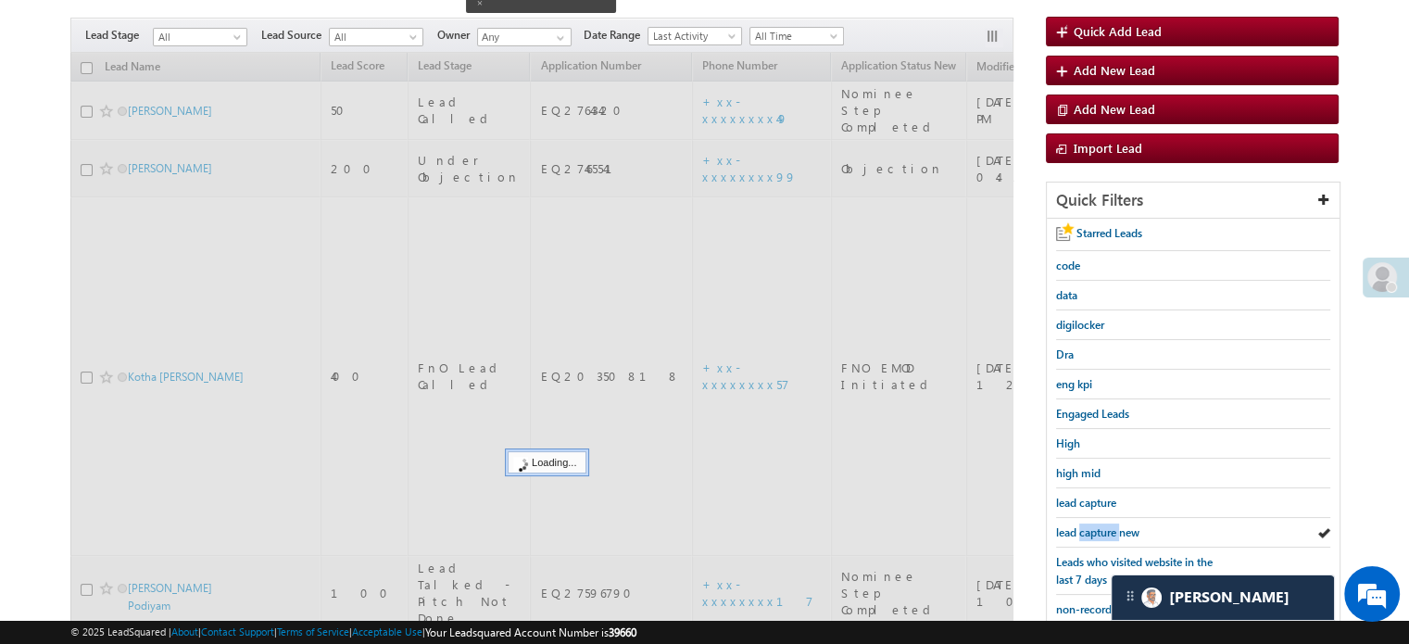
click at [1080, 526] on span "lead capture new" at bounding box center [1097, 532] width 83 height 14
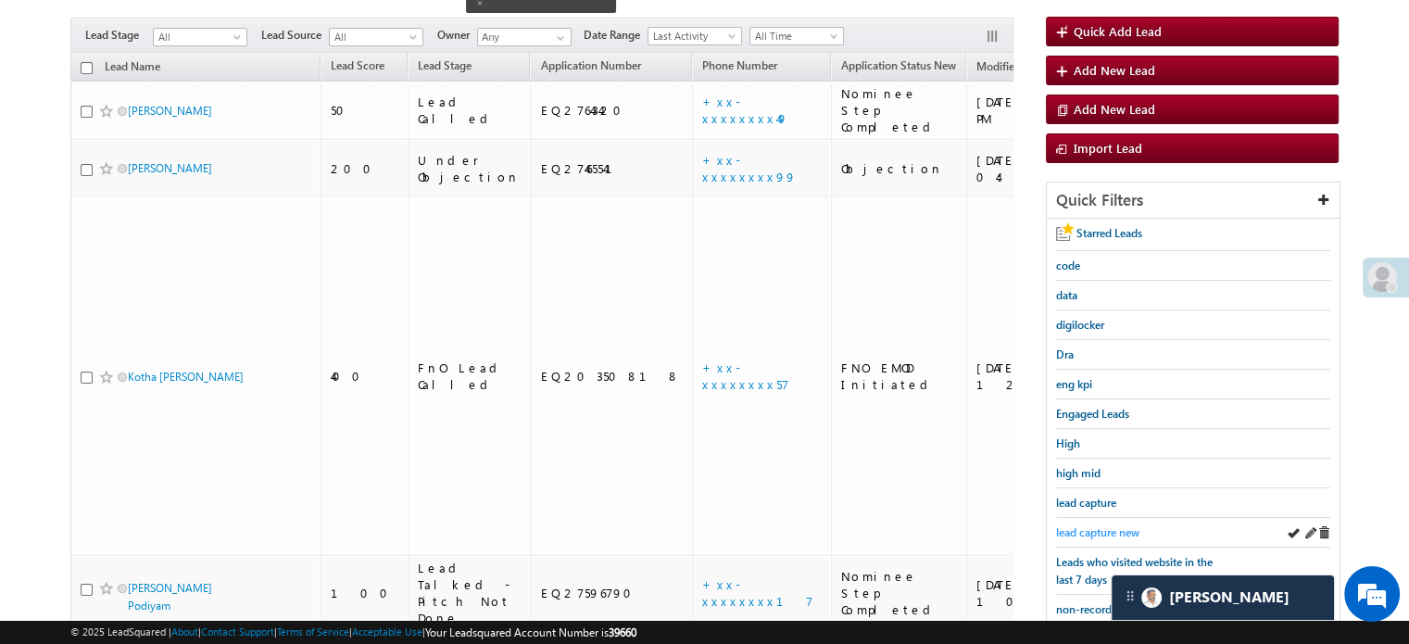
click at [1086, 532] on span "lead capture new" at bounding box center [1097, 532] width 83 height 14
click at [1082, 531] on span "lead capture new" at bounding box center [1097, 532] width 83 height 14
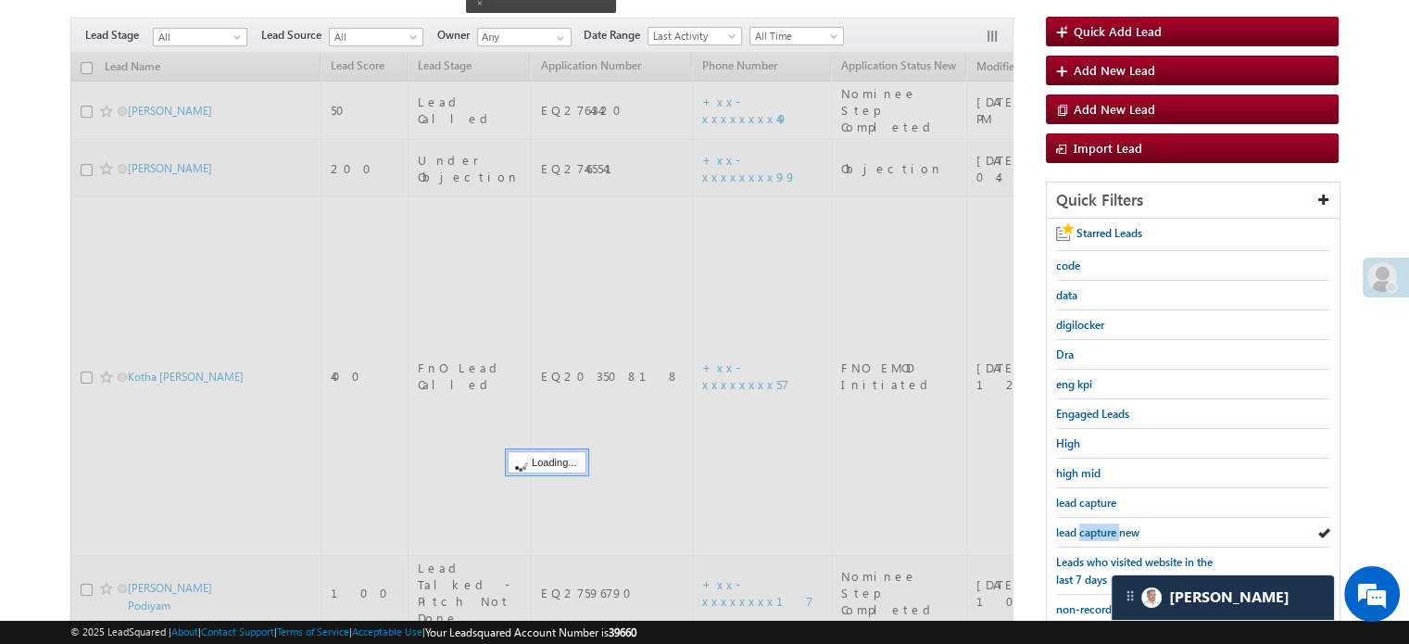
click at [1082, 531] on span "lead capture new" at bounding box center [1097, 532] width 83 height 14
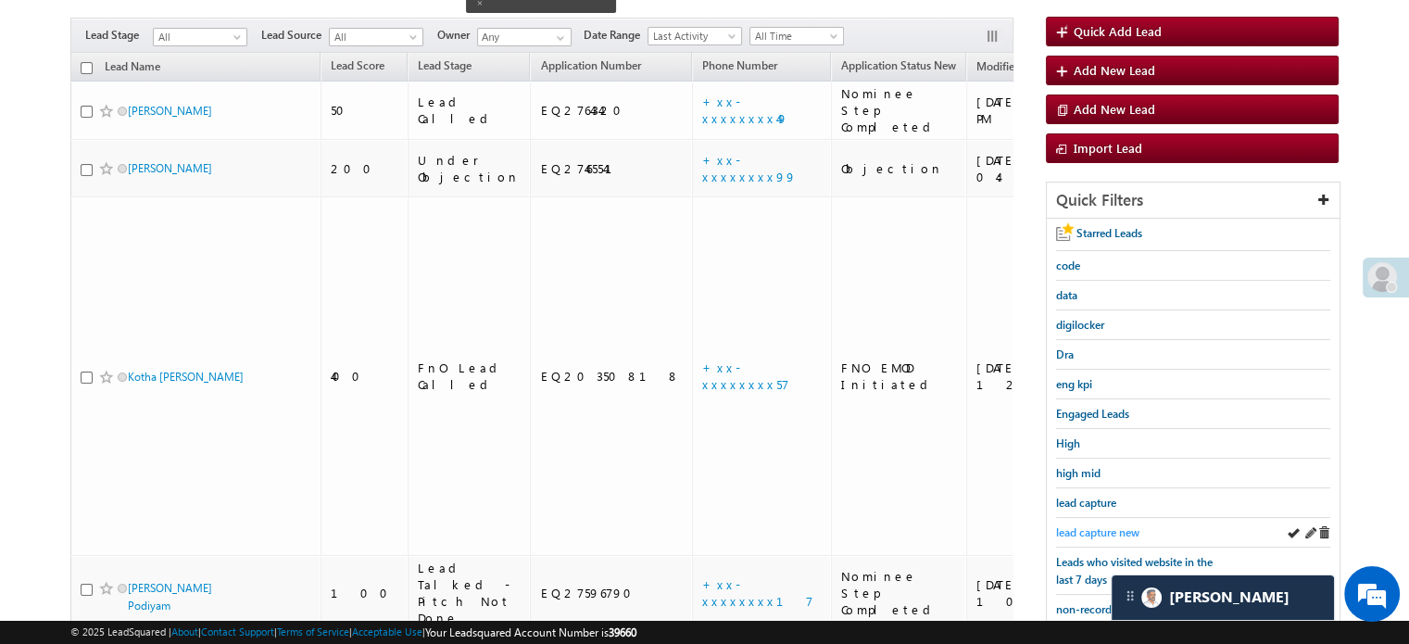
click at [1104, 528] on span "lead capture new" at bounding box center [1097, 532] width 83 height 14
click at [1052, 532] on div "Starred Leads code data digilocker Dra eng kpi Engaged Leads High high mid lead…" at bounding box center [1193, 525] width 293 height 612
click at [1066, 531] on span "lead capture new" at bounding box center [1097, 532] width 83 height 14
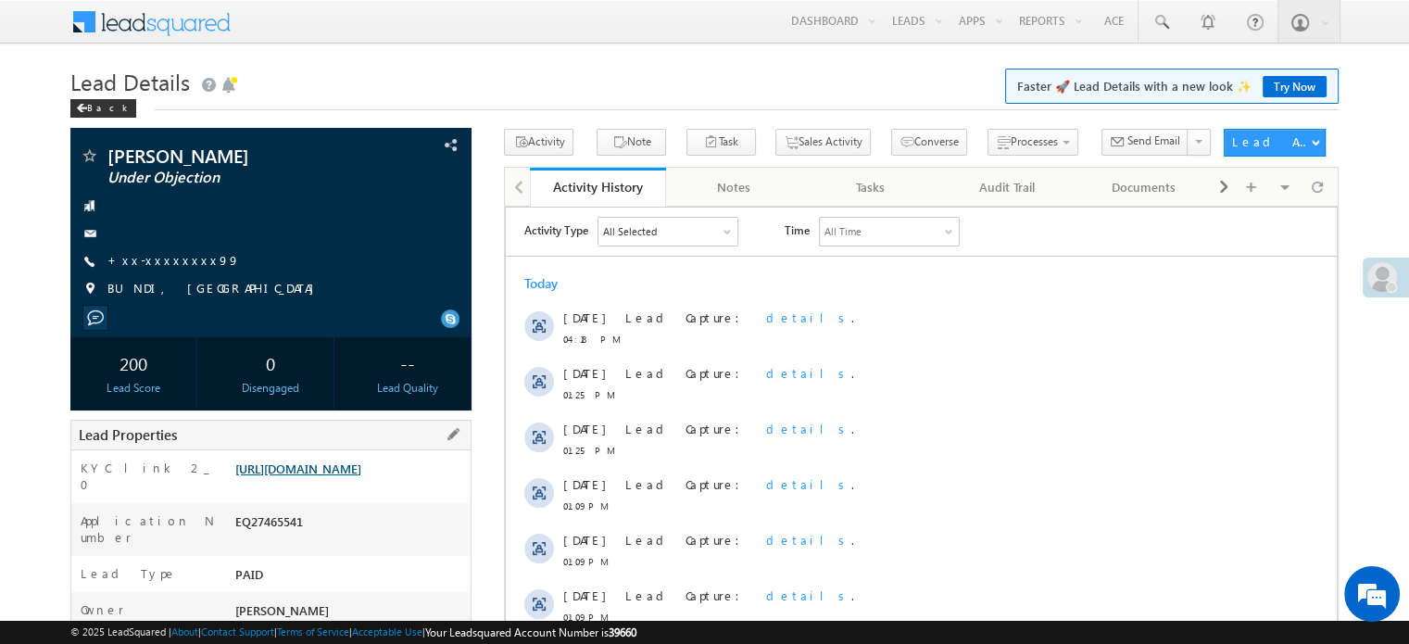
click at [293, 471] on link "[URL][DOMAIN_NAME]" at bounding box center [298, 468] width 126 height 16
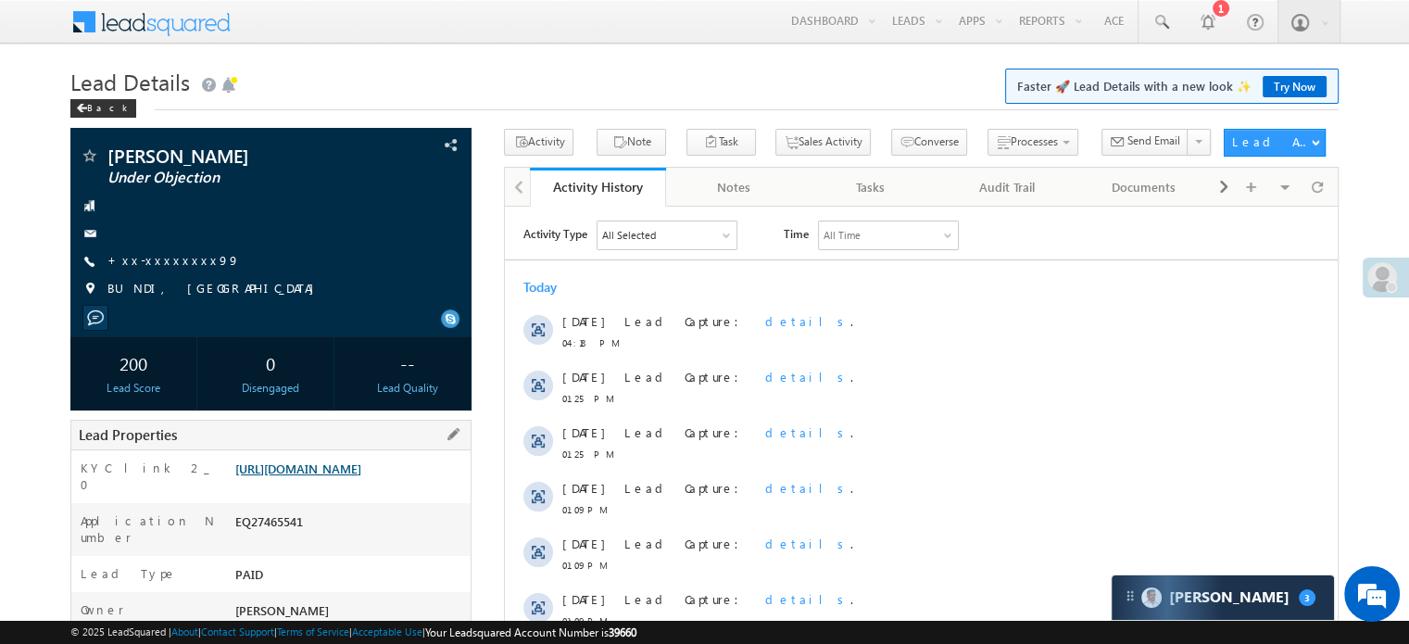
click at [322, 473] on link "[URL][DOMAIN_NAME]" at bounding box center [298, 468] width 126 height 16
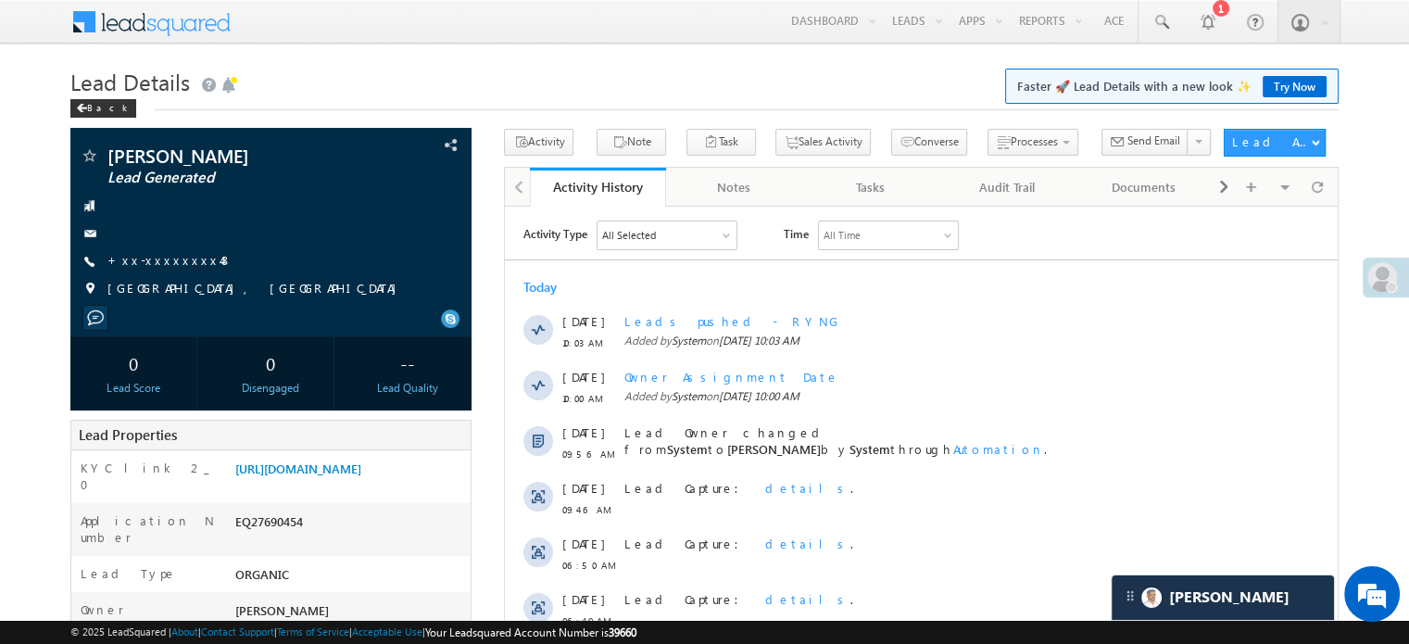
scroll to position [10117, 0]
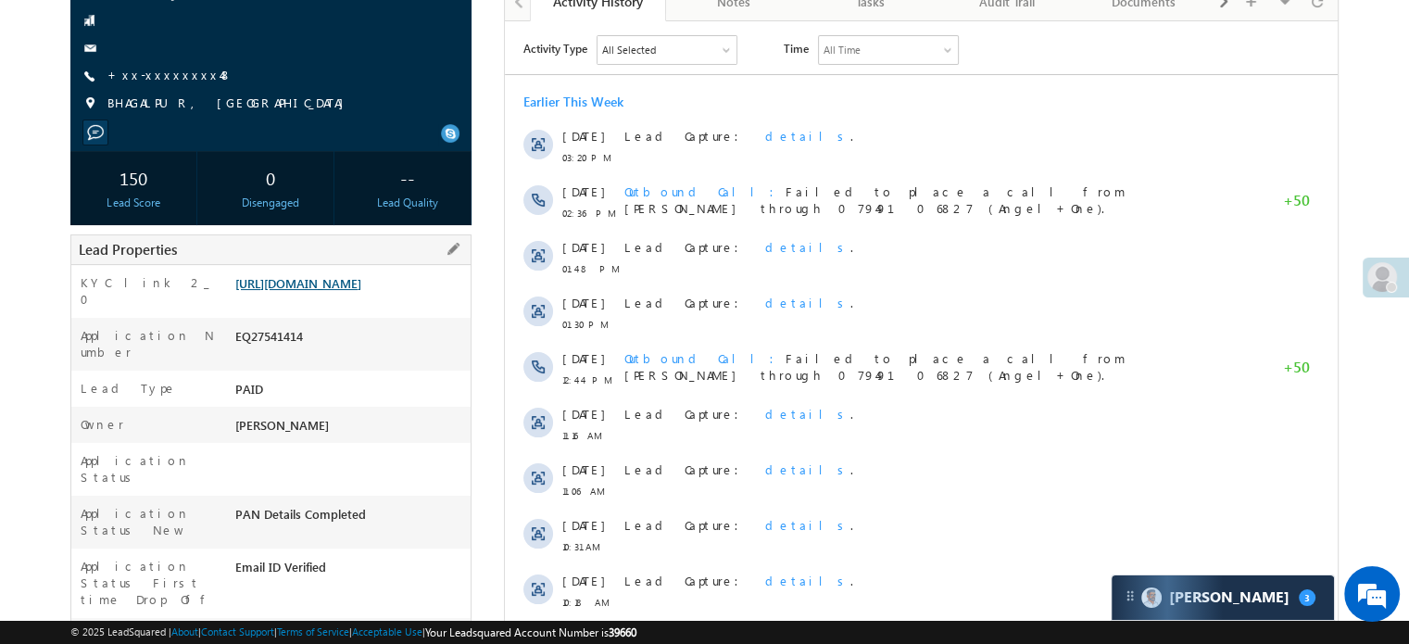
click at [361, 291] on link "[URL][DOMAIN_NAME]" at bounding box center [298, 283] width 126 height 16
click at [361, 291] on link "https://angelbroking1-pk3em7sa.customui-test.leadsquared.com?leadId=b8ded2f1-72…" at bounding box center [298, 283] width 126 height 16
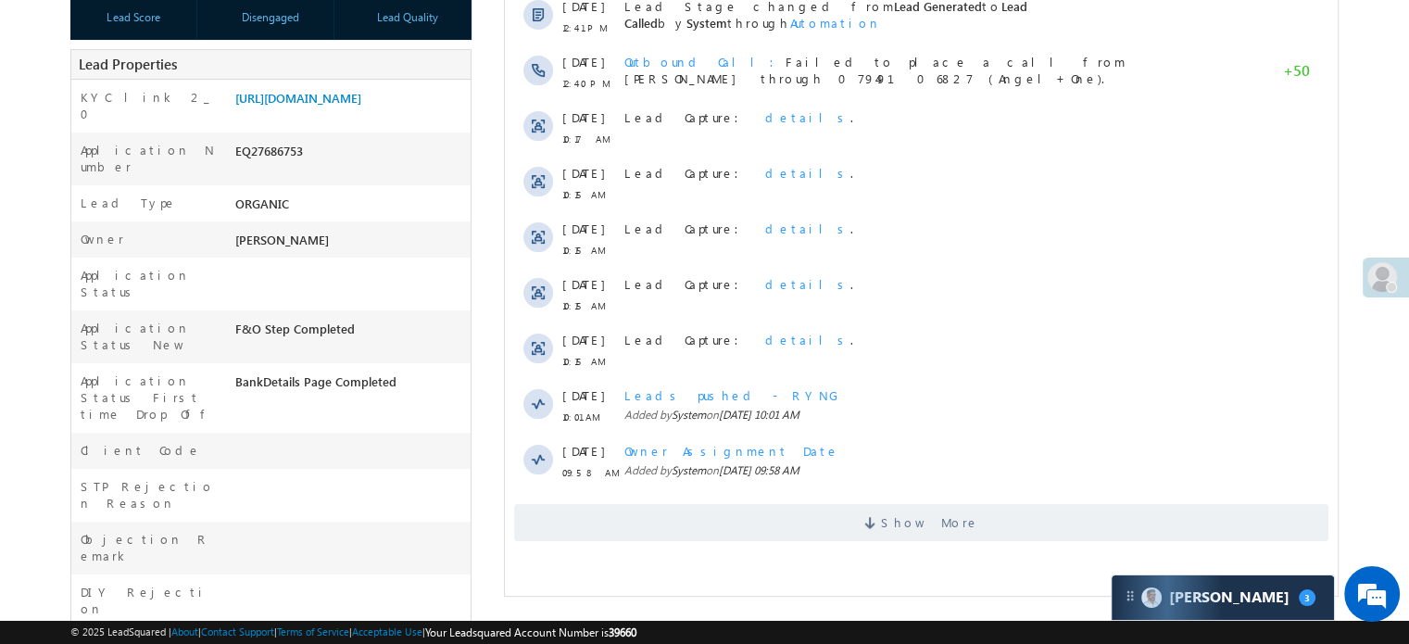
scroll to position [93, 0]
